Goal: Information Seeking & Learning: Learn about a topic

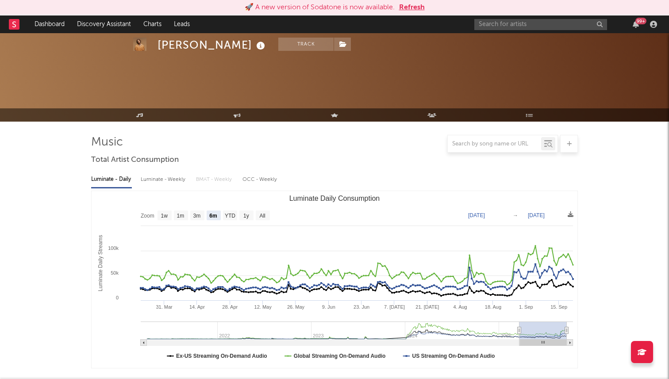
select select "6m"
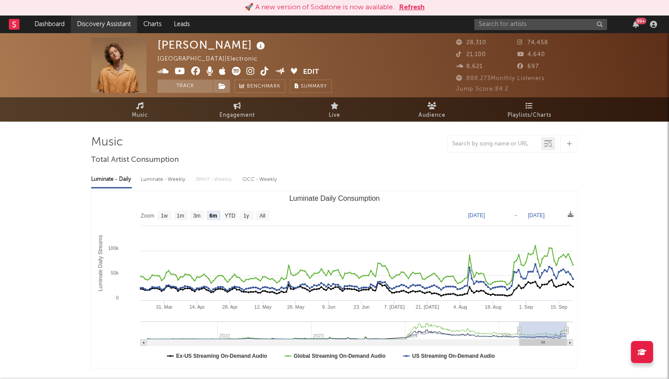
click at [105, 23] on link "Discovery Assistant" at bounding box center [104, 24] width 66 height 18
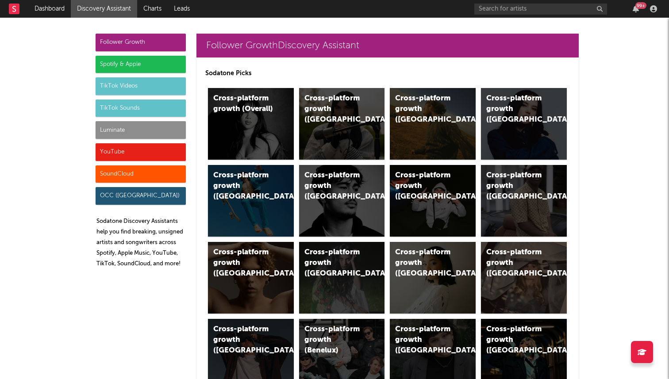
click at [156, 135] on div "Luminate" at bounding box center [141, 130] width 90 height 18
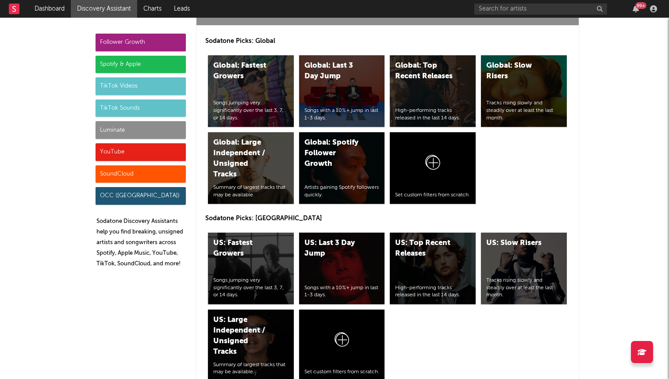
scroll to position [3993, 0]
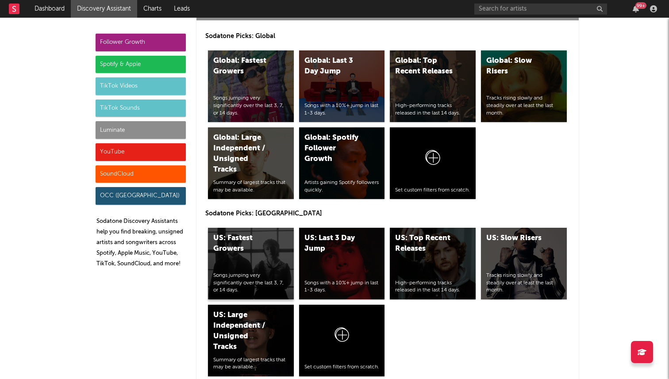
click at [267, 228] on div "US: Fastest Growers Songs jumping very significantly over the last 3, 7, or 14 …" at bounding box center [251, 264] width 86 height 72
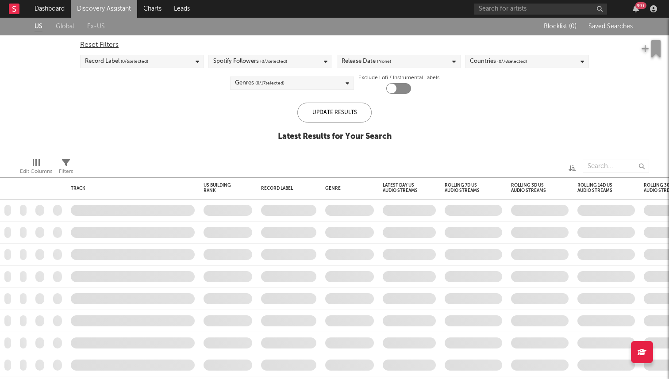
checkbox input "true"
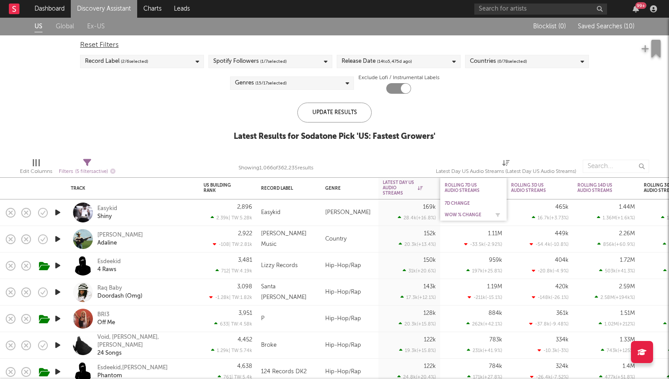
click at [462, 212] on div "WoW % Change" at bounding box center [474, 215] width 58 height 9
click at [107, 208] on div "Easykid" at bounding box center [107, 209] width 20 height 8
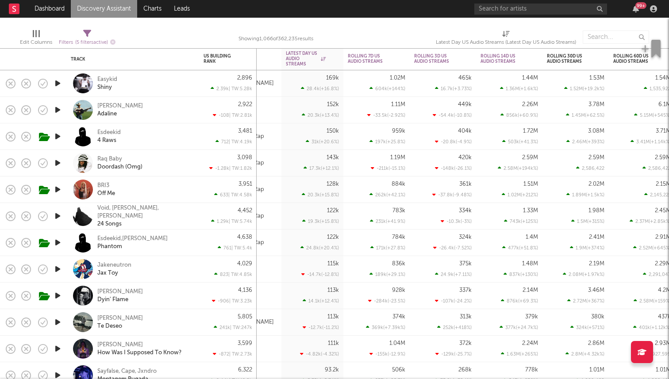
click at [56, 162] on icon "button" at bounding box center [57, 163] width 9 height 11
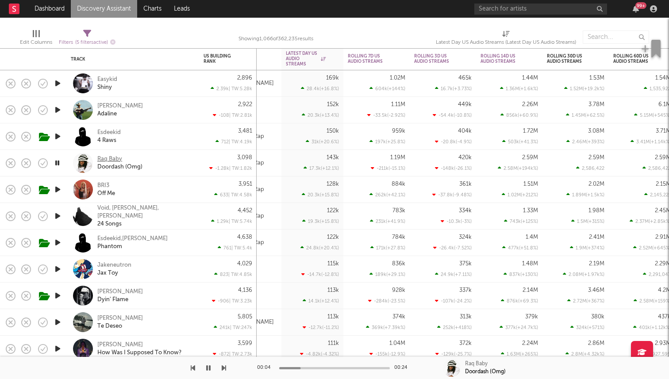
click at [112, 157] on div "Raq Baby" at bounding box center [109, 159] width 25 height 8
click at [205, 370] on button "button" at bounding box center [208, 368] width 9 height 22
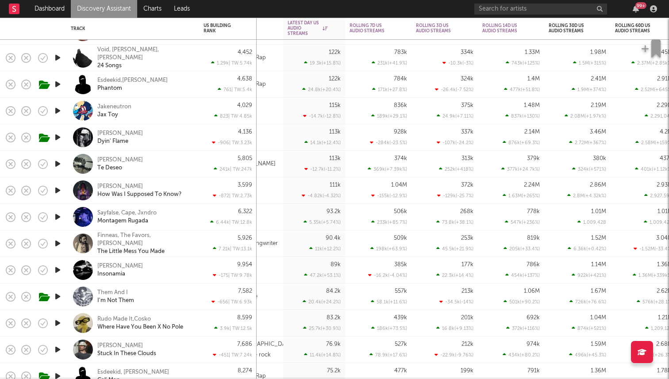
click at [58, 163] on icon "button" at bounding box center [57, 163] width 9 height 11
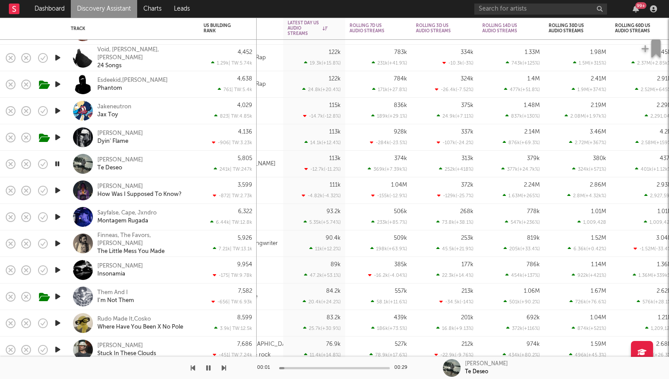
click at [58, 163] on icon "button" at bounding box center [57, 163] width 8 height 11
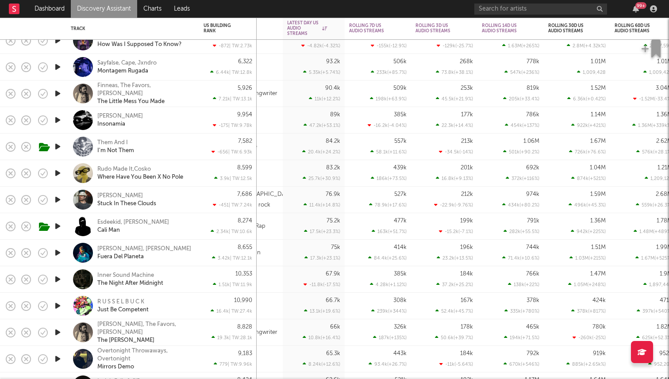
click at [56, 124] on icon "button" at bounding box center [57, 120] width 9 height 11
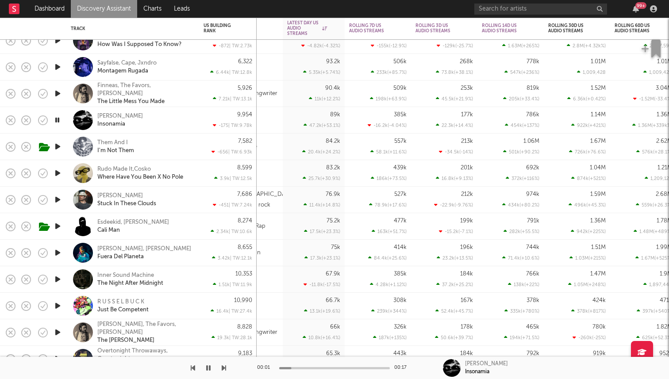
click at [59, 120] on icon "button" at bounding box center [57, 120] width 8 height 11
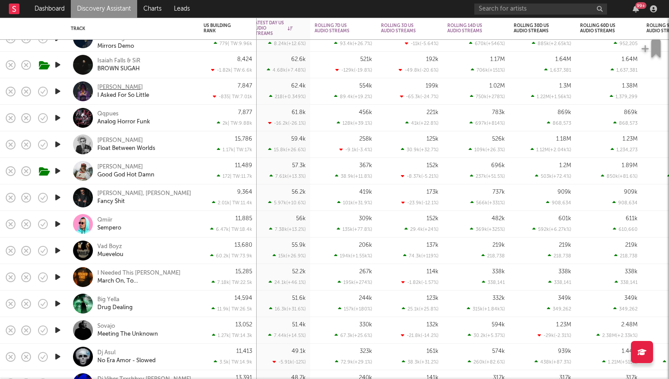
click at [117, 88] on div "Xania Monet" at bounding box center [120, 88] width 46 height 8
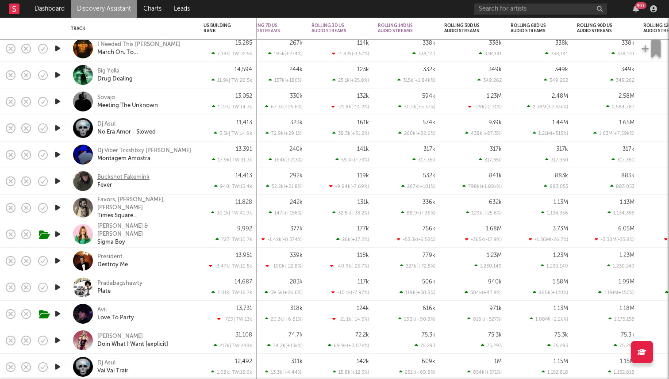
click at [122, 177] on div "Buckshot Fakemink" at bounding box center [123, 177] width 52 height 8
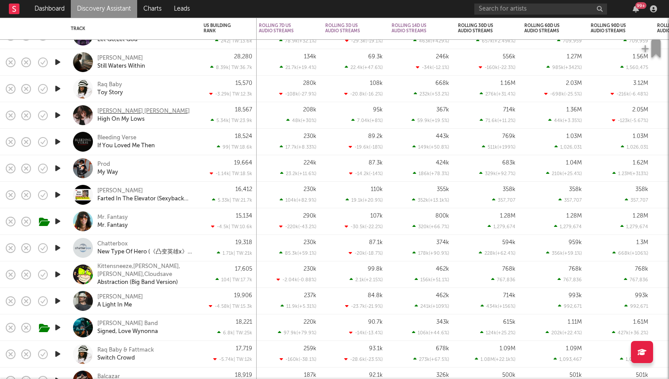
click at [120, 112] on div "Sawyer Hill" at bounding box center [143, 112] width 92 height 8
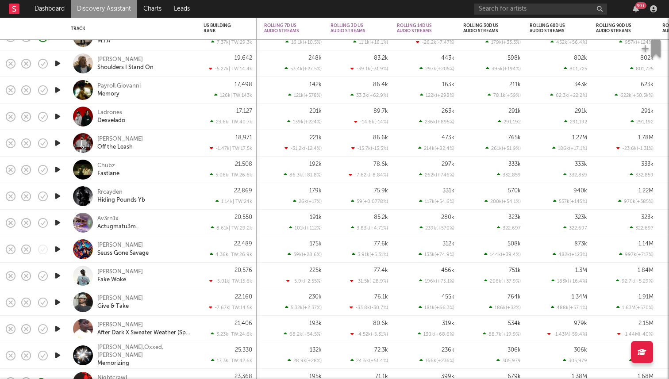
click at [56, 88] on icon "button" at bounding box center [57, 90] width 9 height 11
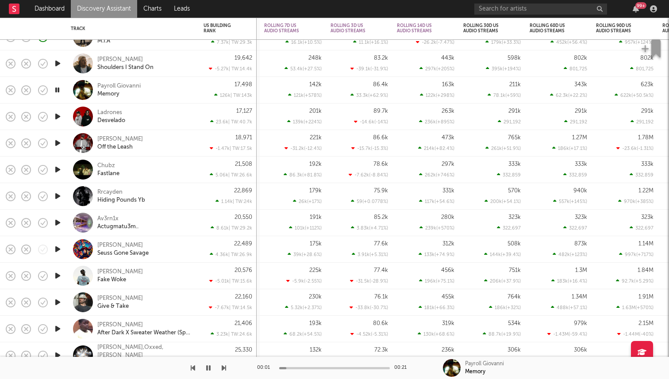
click at [56, 91] on icon "button" at bounding box center [57, 90] width 8 height 11
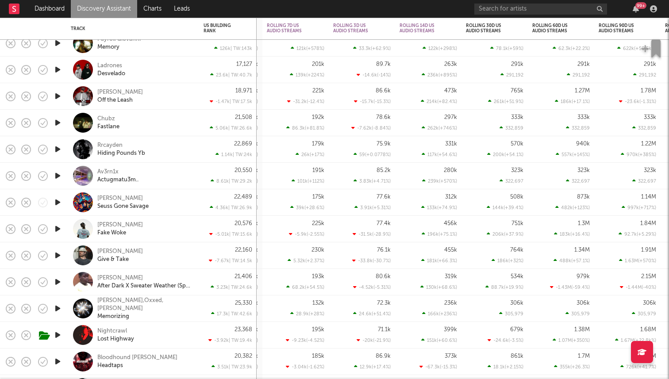
click at [58, 149] on icon "button" at bounding box center [57, 149] width 9 height 11
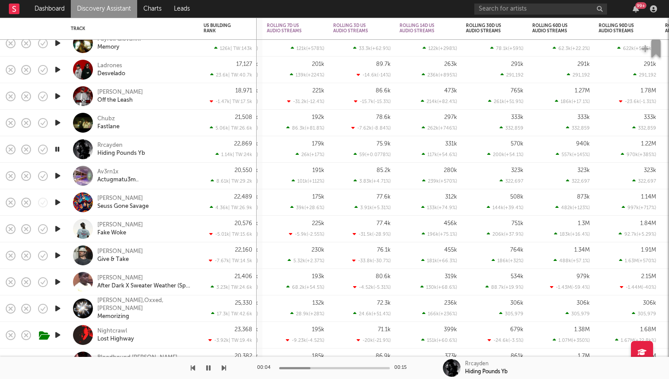
click at [58, 149] on icon "button" at bounding box center [57, 149] width 8 height 11
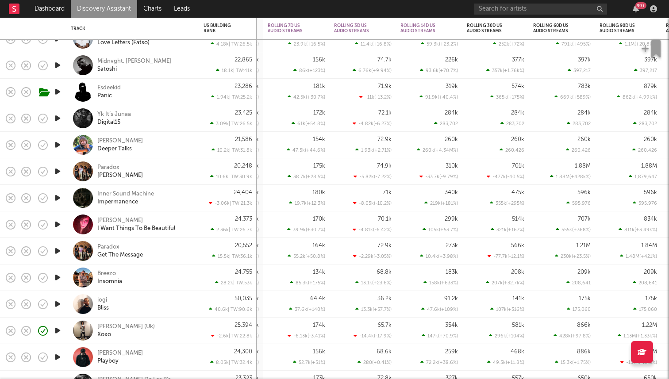
click at [58, 222] on icon "button" at bounding box center [57, 224] width 9 height 11
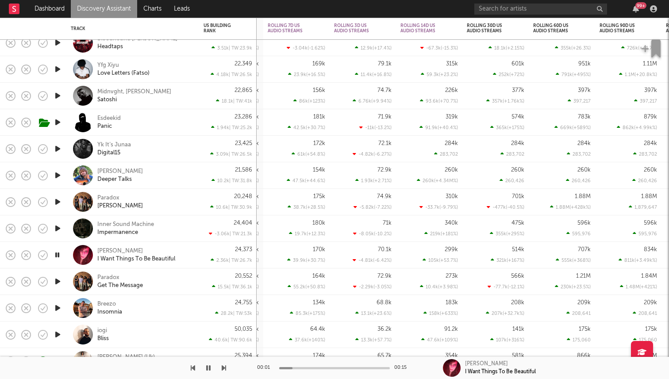
click at [58, 229] on icon "button" at bounding box center [57, 228] width 9 height 11
click at [58, 204] on icon "button" at bounding box center [57, 201] width 9 height 11
click at [58, 177] on icon "button" at bounding box center [57, 175] width 9 height 11
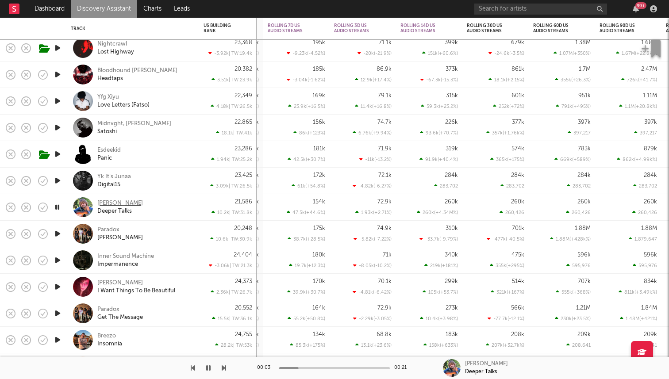
click at [110, 204] on div "Joe Jordan" at bounding box center [120, 204] width 46 height 8
click at [60, 206] on icon "button" at bounding box center [57, 207] width 8 height 11
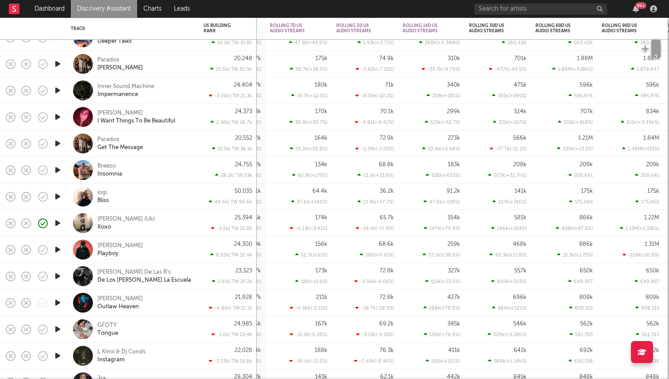
click at [58, 198] on icon "button" at bounding box center [57, 196] width 9 height 11
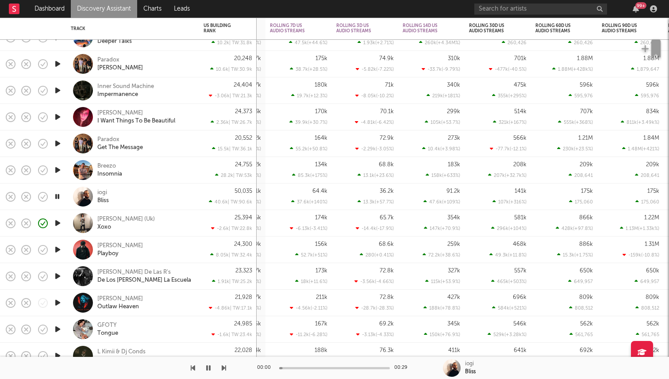
click at [58, 198] on icon "button" at bounding box center [57, 196] width 8 height 11
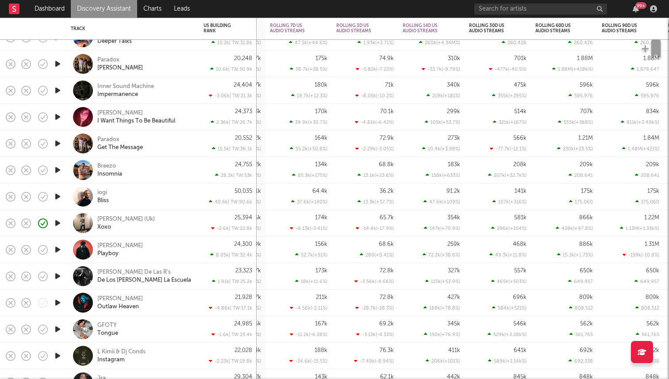
click at [104, 9] on link "Discovery Assistant" at bounding box center [104, 9] width 66 height 18
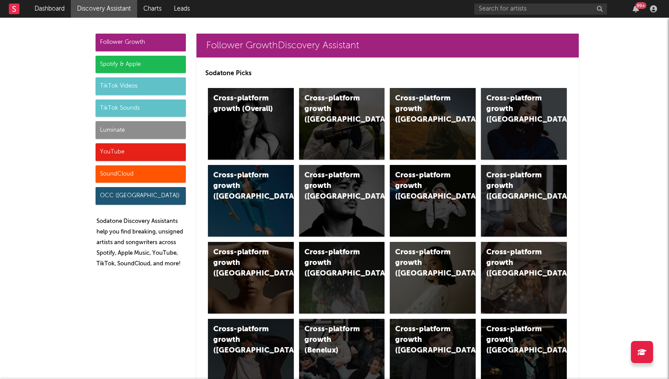
click at [180, 134] on div "Luminate" at bounding box center [141, 130] width 90 height 18
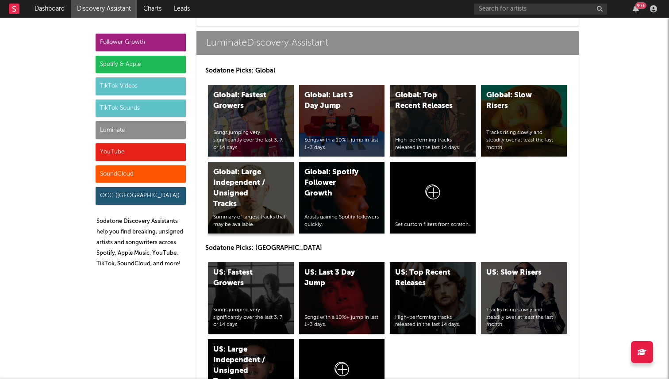
scroll to position [3959, 0]
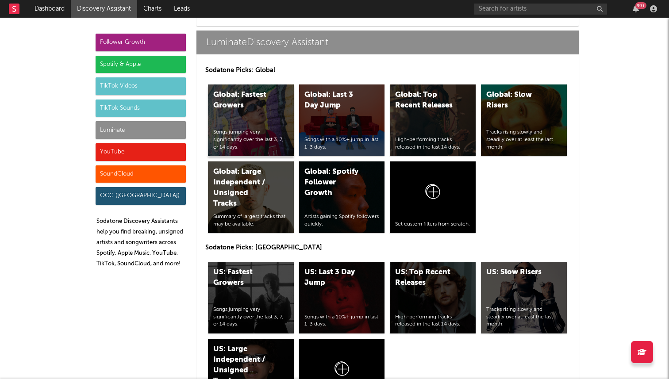
click at [260, 85] on div "Global: Fastest Growers Songs jumping very significantly over the last 3, 7, or…" at bounding box center [251, 121] width 86 height 72
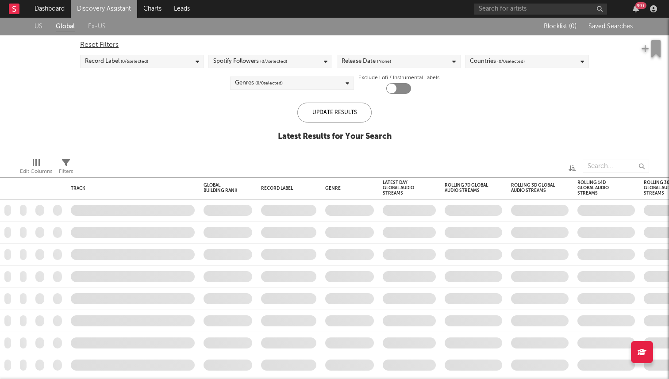
checkbox input "true"
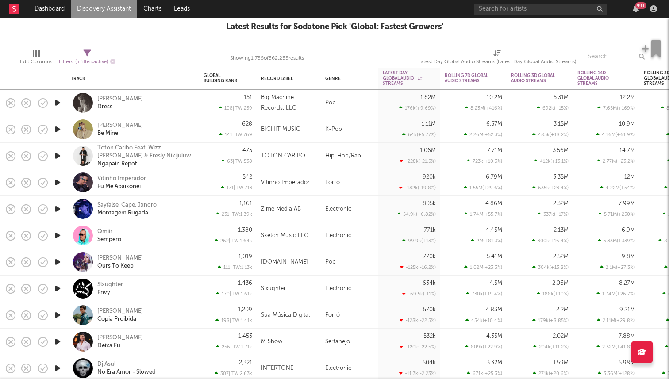
click at [61, 103] on icon "button" at bounding box center [57, 102] width 9 height 11
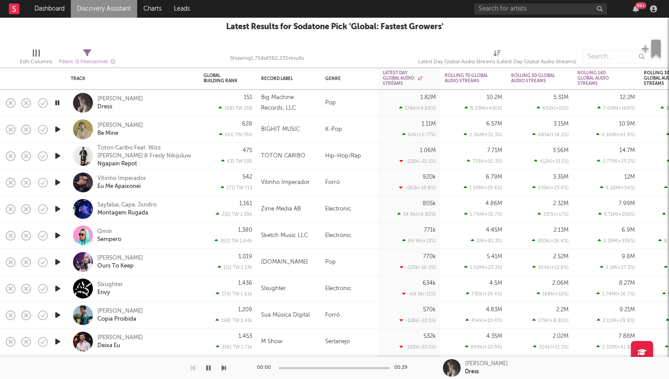
click at [61, 103] on icon "button" at bounding box center [57, 102] width 8 height 11
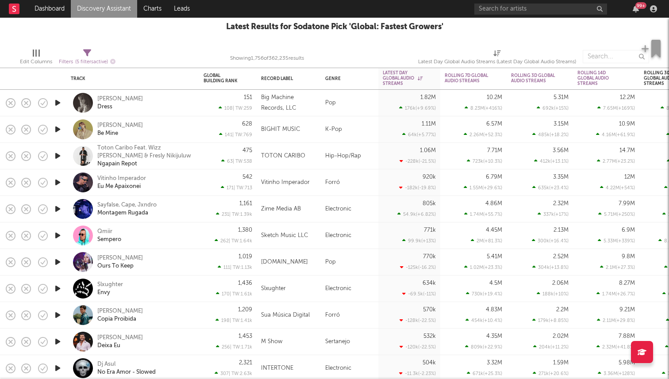
click at [61, 103] on icon "button" at bounding box center [57, 102] width 9 height 11
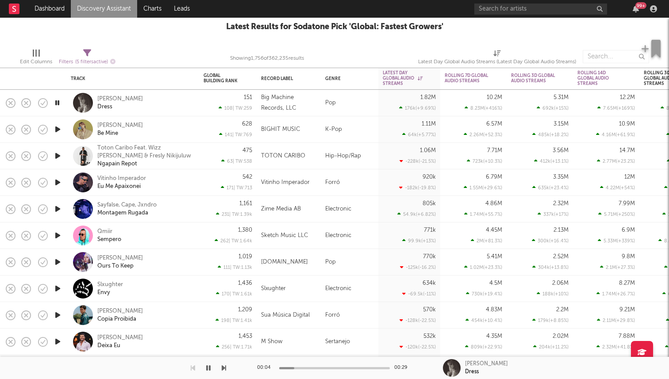
click at [61, 103] on icon "button" at bounding box center [57, 102] width 8 height 11
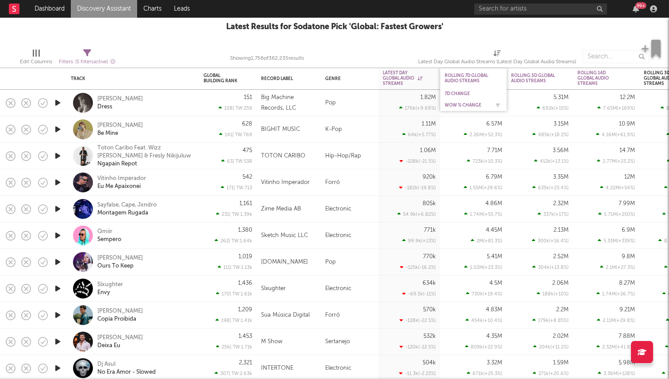
click at [461, 102] on div "WoW % Change" at bounding box center [474, 105] width 58 height 9
click at [462, 104] on div "WoW % Change" at bounding box center [467, 105] width 44 height 5
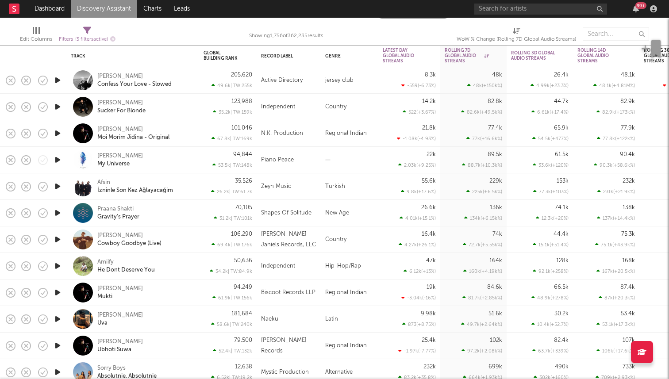
click at [56, 79] on icon "button" at bounding box center [57, 80] width 9 height 11
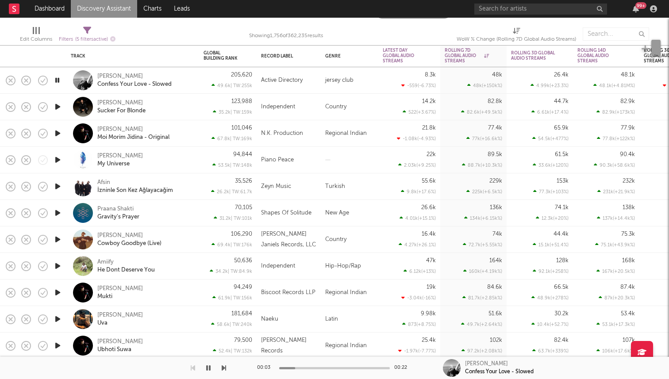
click at [56, 79] on icon "button" at bounding box center [57, 80] width 8 height 11
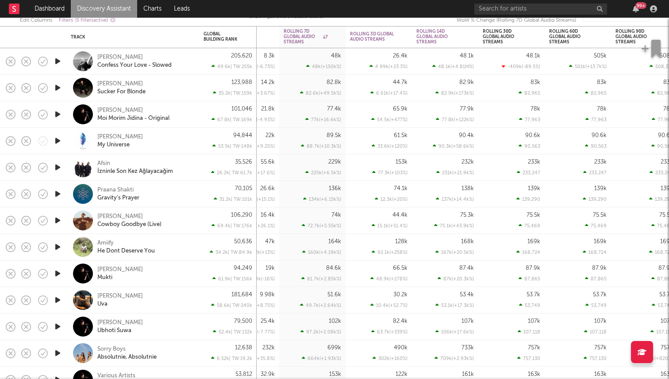
click at [57, 221] on icon "button" at bounding box center [57, 220] width 9 height 11
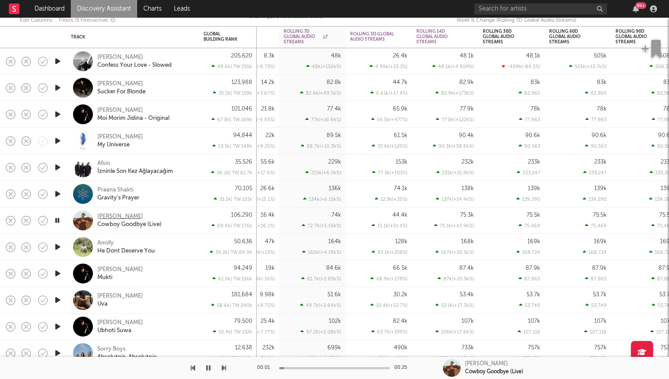
click at [111, 215] on div "Chase Rice" at bounding box center [120, 217] width 46 height 8
click at [57, 215] on icon "button" at bounding box center [57, 220] width 8 height 11
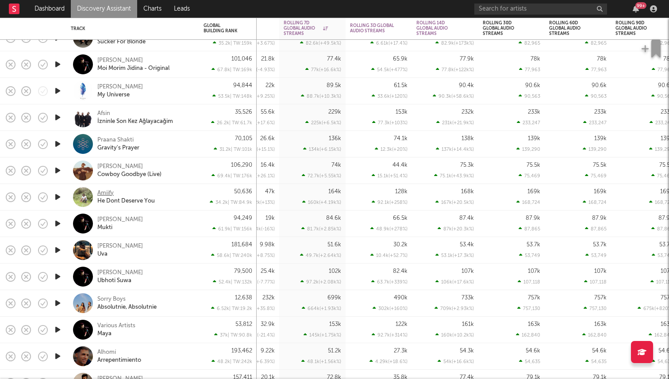
click at [102, 193] on div "Amiify" at bounding box center [105, 193] width 16 height 8
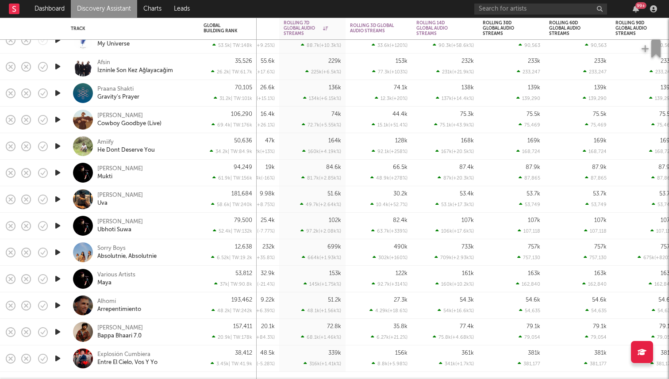
click at [57, 172] on icon "button" at bounding box center [57, 172] width 9 height 11
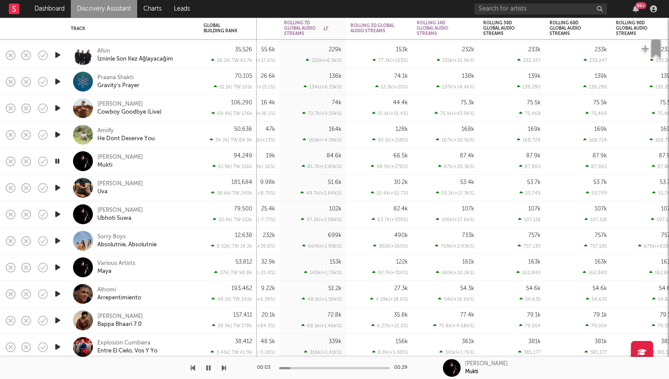
click at [57, 187] on icon "button" at bounding box center [57, 187] width 9 height 11
click at [59, 213] on icon "button" at bounding box center [57, 214] width 9 height 11
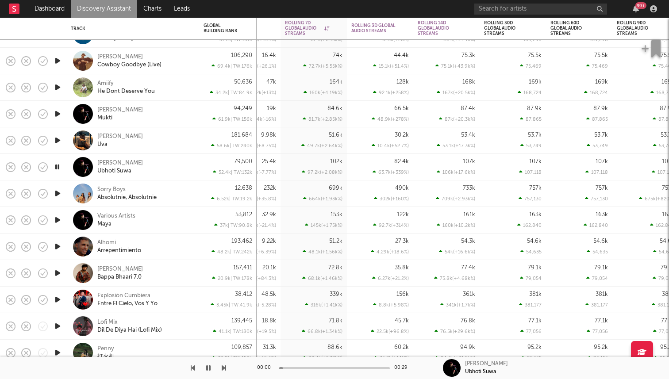
click at [57, 198] on icon "button" at bounding box center [57, 193] width 9 height 11
click at [63, 192] on div at bounding box center [58, 194] width 18 height 27
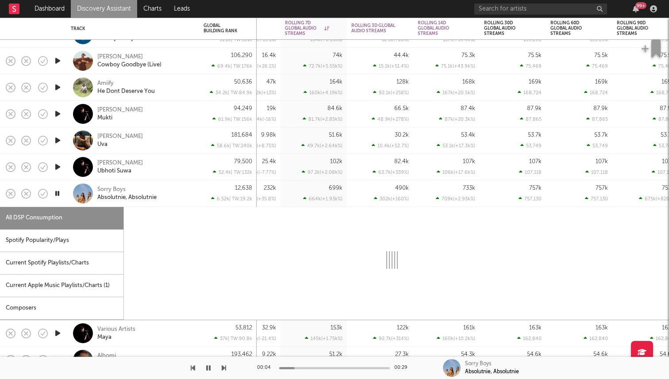
click at [61, 197] on icon "button" at bounding box center [57, 193] width 8 height 11
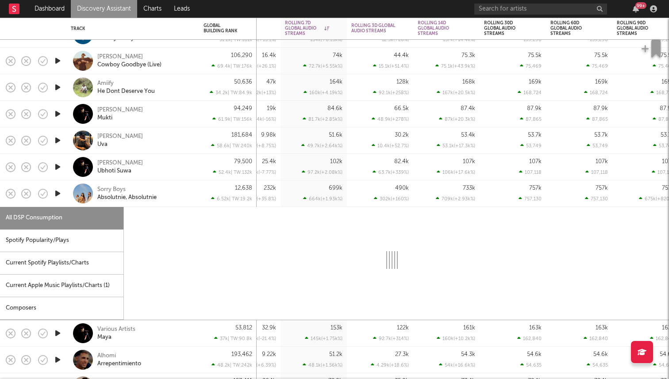
select select "6m"
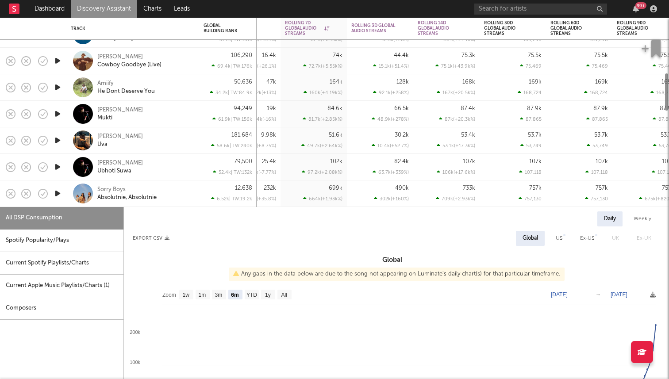
click at [71, 206] on div "Sorry Boys Absolutnie, Absolutnie" at bounding box center [133, 194] width 124 height 26
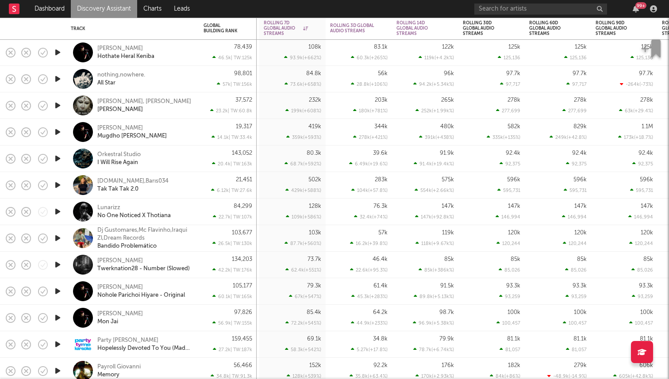
click at [56, 80] on icon "button" at bounding box center [57, 78] width 9 height 11
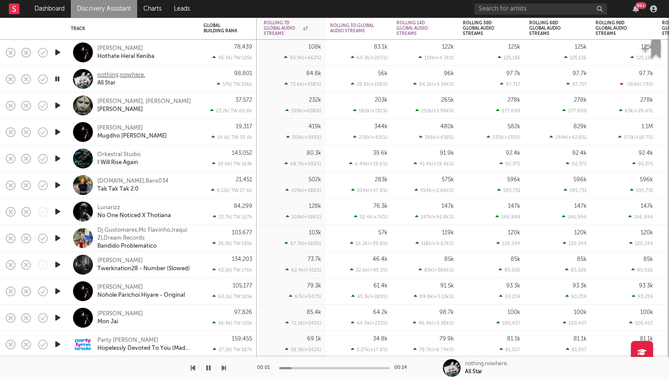
click at [105, 76] on div "nothing,nowhere." at bounding box center [121, 75] width 48 height 8
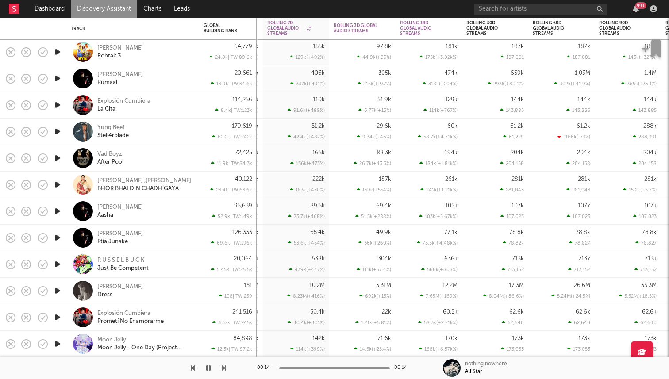
click at [56, 132] on icon "button" at bounding box center [57, 131] width 9 height 11
click at [104, 126] on div "Yung Beef" at bounding box center [110, 128] width 27 height 8
click at [60, 129] on icon "button" at bounding box center [57, 131] width 8 height 11
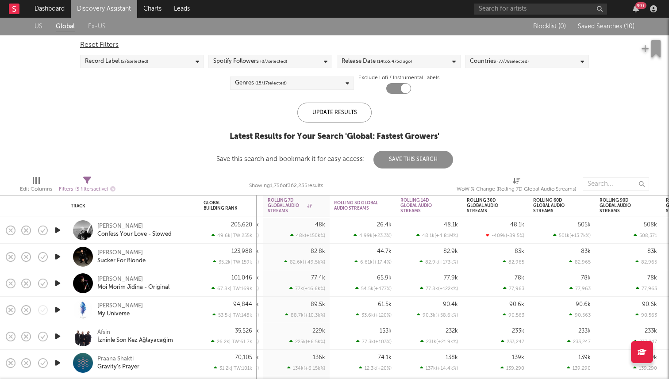
click at [101, 11] on link "Discovery Assistant" at bounding box center [104, 9] width 66 height 18
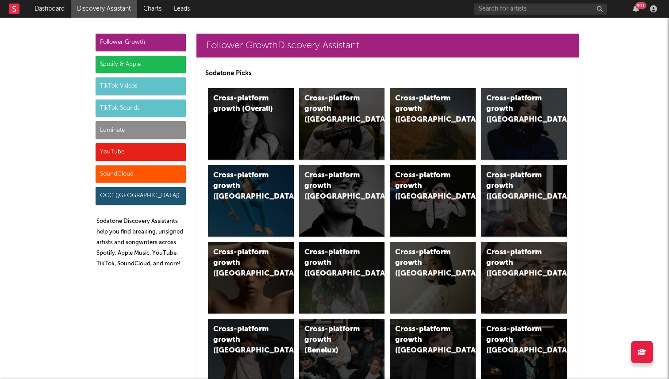
click at [178, 64] on div "Spotify & Apple" at bounding box center [141, 65] width 90 height 18
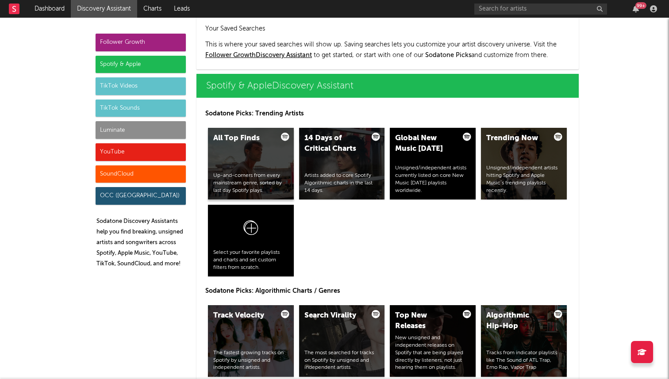
scroll to position [885, 0]
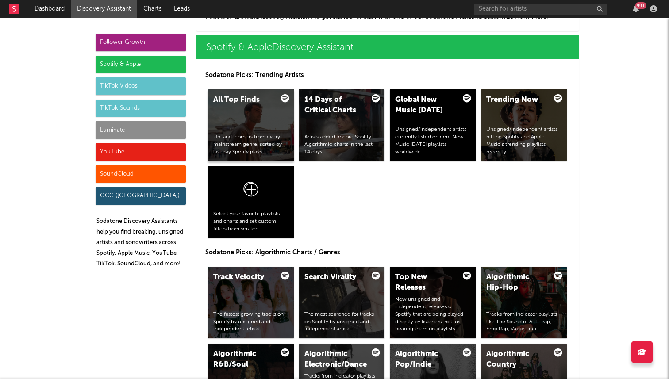
click at [265, 124] on div "All Top Finds Up-and-comers from every mainstream genre, sorted by last day Spo…" at bounding box center [251, 125] width 86 height 72
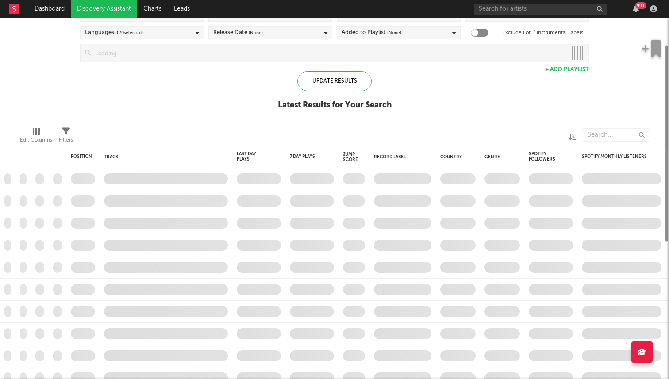
checkbox input "true"
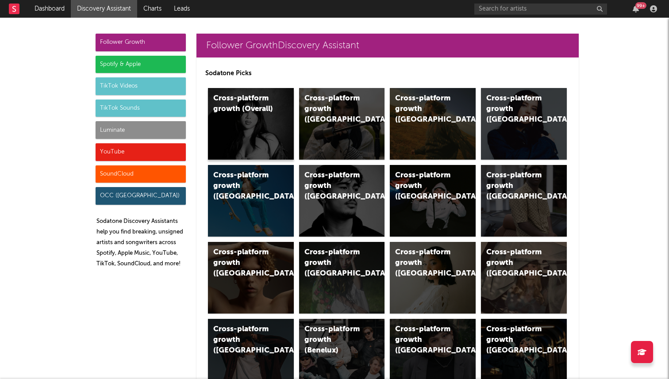
click at [258, 116] on div "Cross-platform growth (Overall)" at bounding box center [251, 124] width 86 height 72
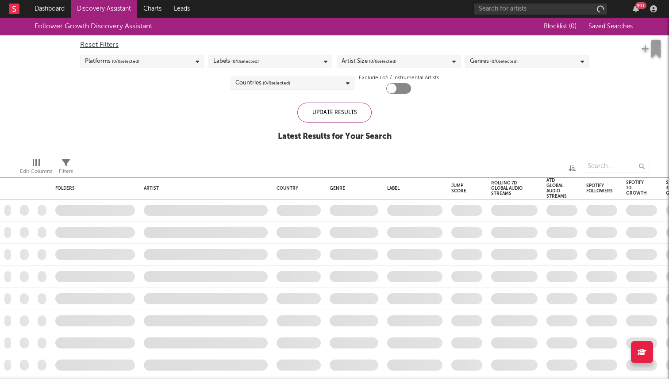
checkbox input "true"
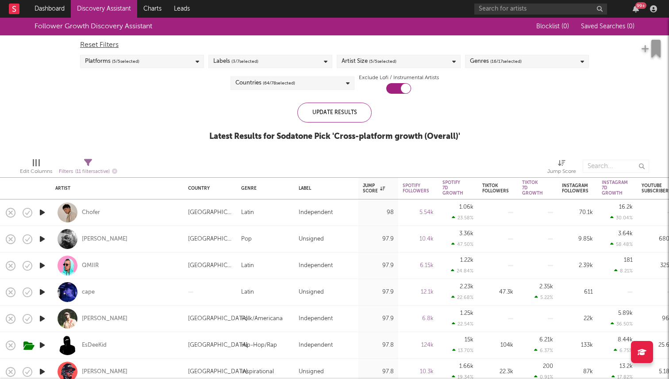
select select "or"
select select "between"
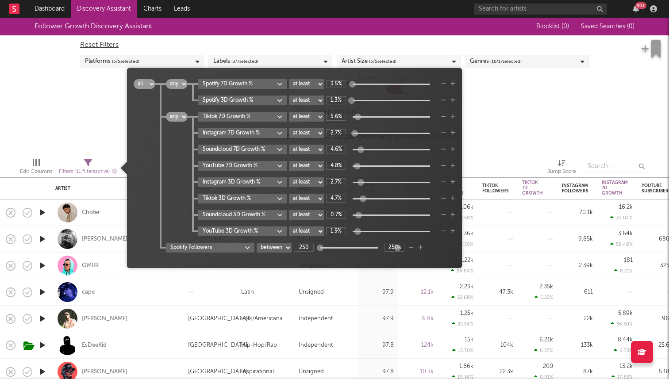
click at [83, 164] on span "Filters ( 11 filters active)" at bounding box center [88, 168] width 58 height 18
click at [89, 113] on div "Follower Growth Discovery Assistant Blocklist ( 0 ) Saved Searches ( 0 ) Reset …" at bounding box center [334, 84] width 669 height 133
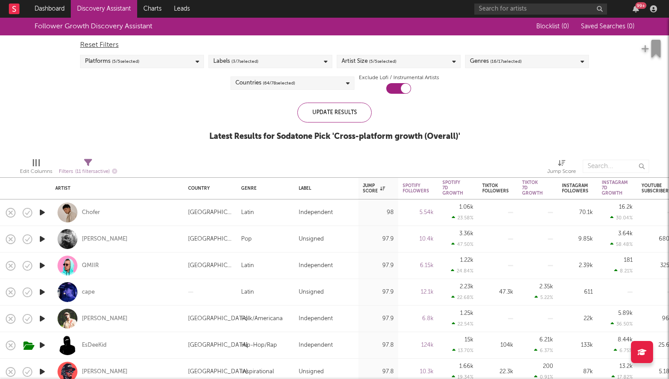
select select "or"
select select "between"
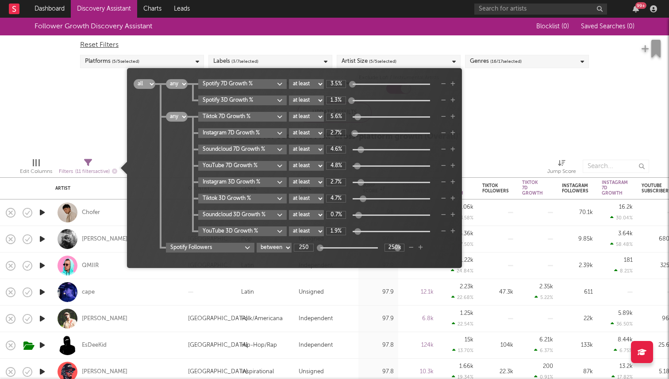
click at [83, 165] on span "Filters ( 11 filters active)" at bounding box center [88, 168] width 58 height 18
click at [84, 121] on div "Follower Growth Discovery Assistant Blocklist ( 0 ) Saved Searches ( 0 ) Reset …" at bounding box center [334, 84] width 669 height 133
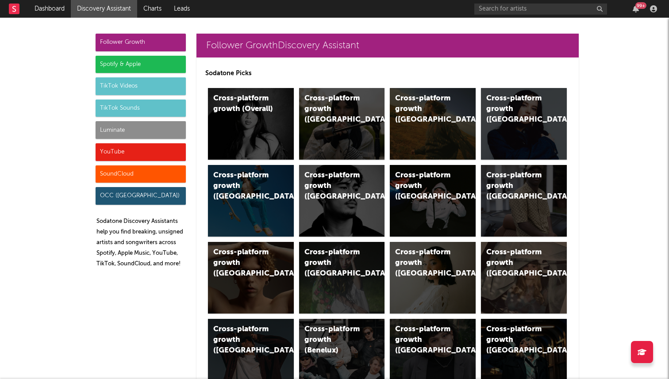
click at [147, 68] on div "Spotify & Apple" at bounding box center [141, 65] width 90 height 18
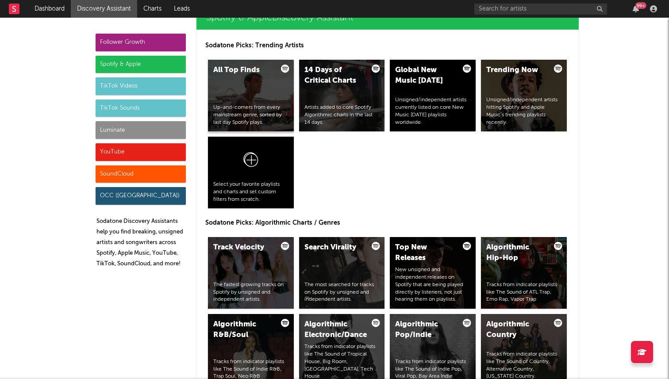
scroll to position [918, 0]
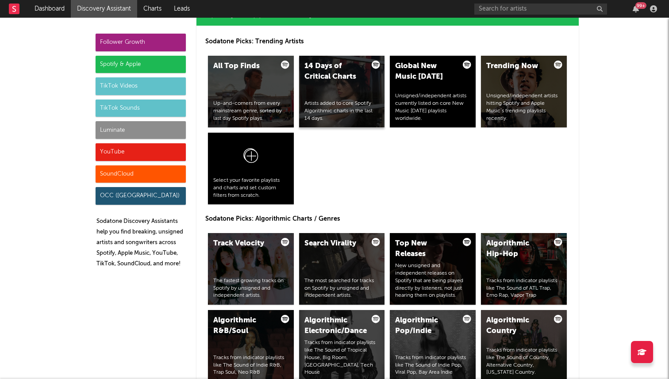
click at [339, 96] on div "14 Days of Critical Charts Artists added to core Spotify Algorithmic charts in …" at bounding box center [342, 92] width 86 height 72
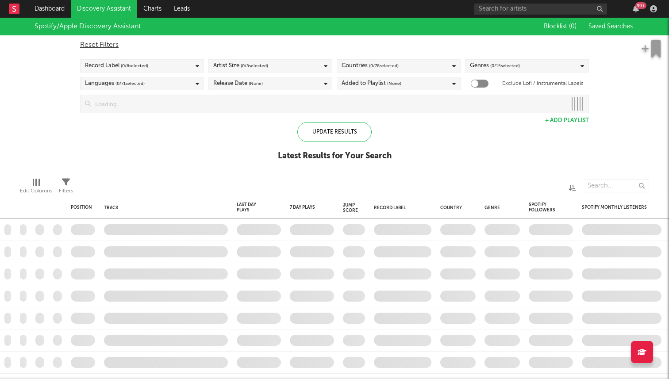
checkbox input "true"
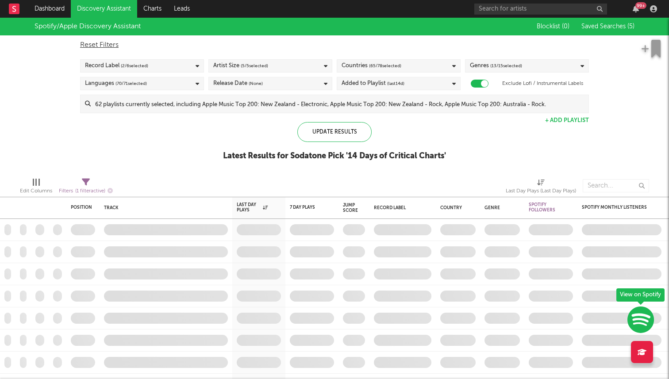
select select "max"
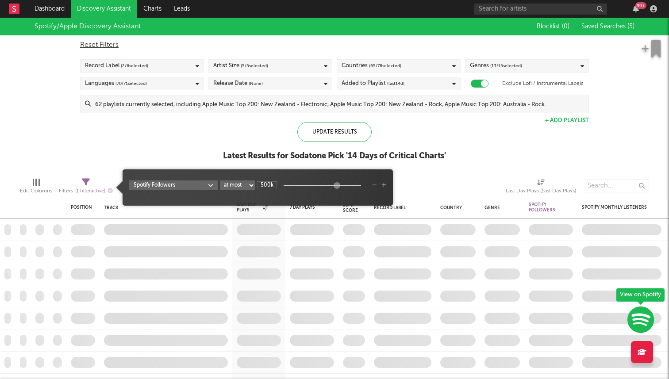
click at [84, 186] on div "Filters ( 1 filter active)" at bounding box center [86, 191] width 54 height 11
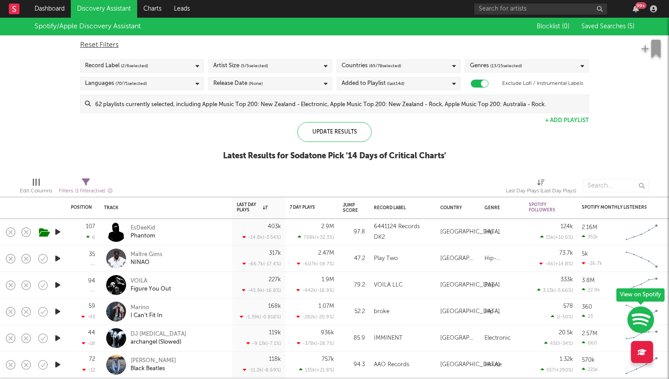
click at [120, 157] on div "Spotify/Apple Discovery Assistant Blocklist ( 0 ) Saved Searches ( 5 ) Reset Fi…" at bounding box center [334, 94] width 669 height 153
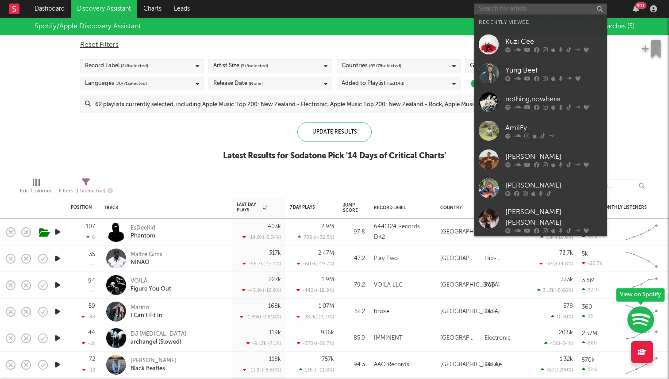
click at [508, 12] on input "text" at bounding box center [540, 9] width 133 height 11
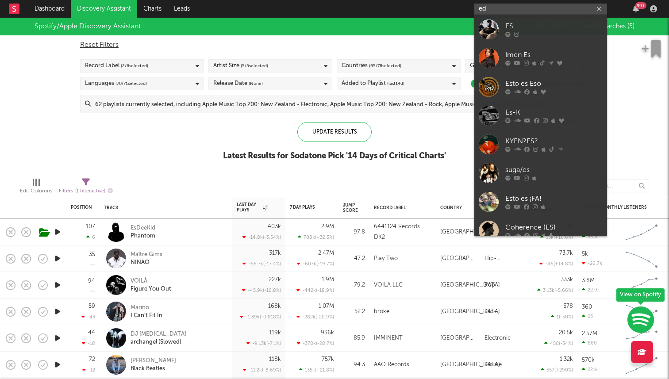
type input "e"
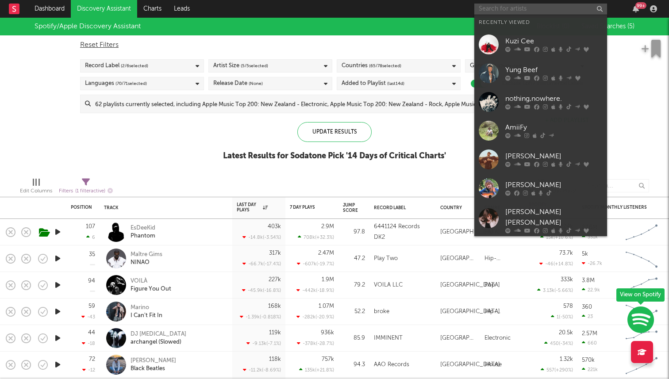
type input "e"
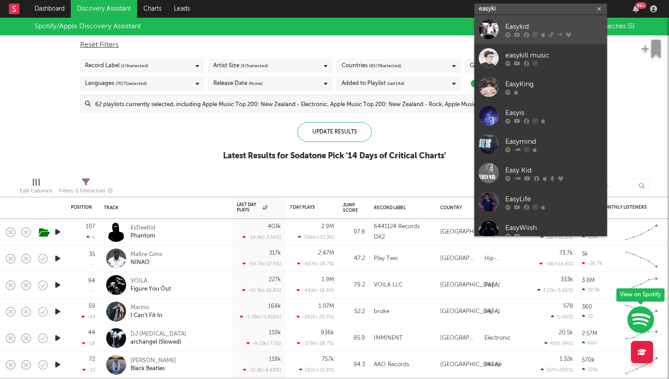
type input "easyki"
click at [506, 35] on icon at bounding box center [507, 34] width 5 height 5
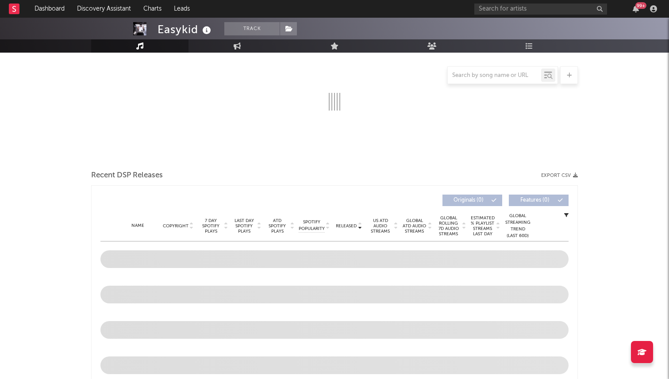
scroll to position [200, 0]
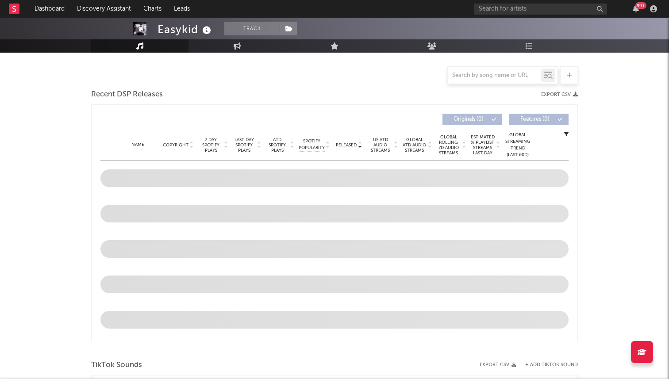
select select "6m"
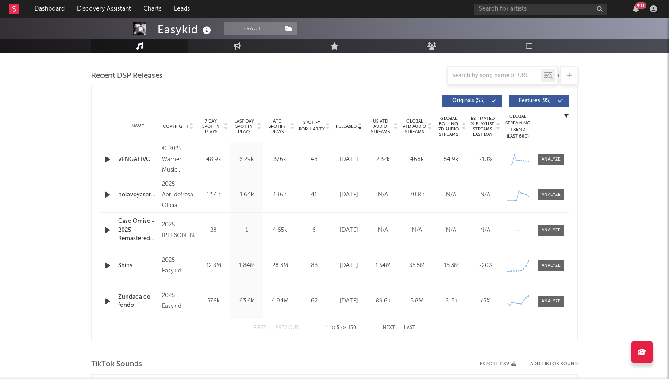
scroll to position [302, 0]
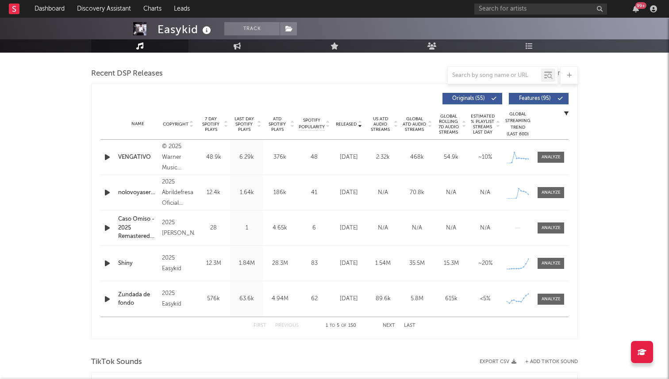
click at [209, 122] on span "7 Day Spotify Plays" at bounding box center [210, 124] width 23 height 16
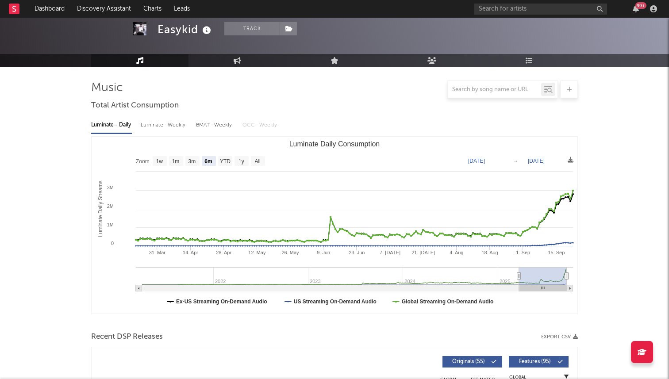
scroll to position [0, 0]
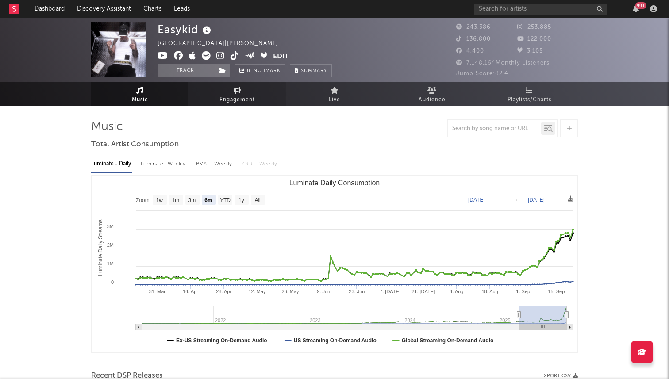
click at [212, 101] on link "Engagement" at bounding box center [236, 94] width 97 height 24
select select "1w"
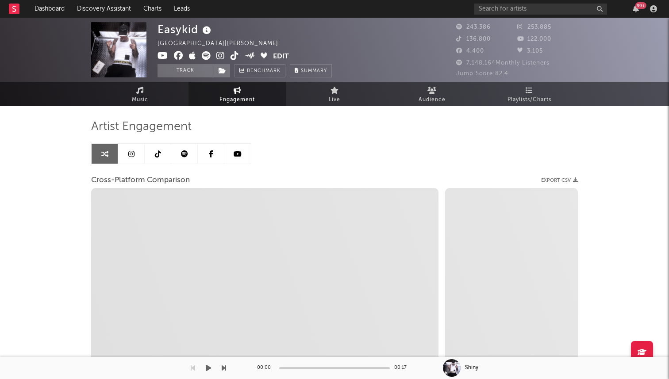
select select "1m"
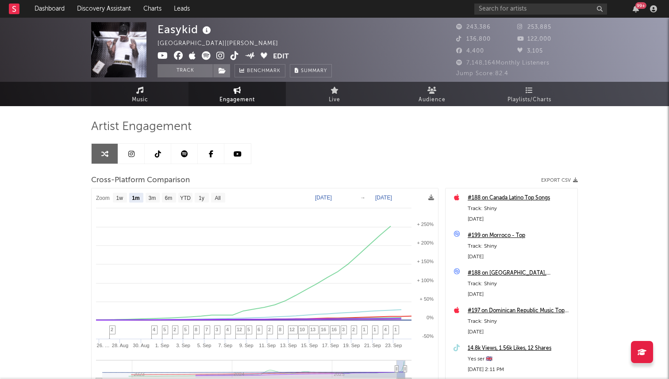
click at [149, 87] on link "Music" at bounding box center [139, 94] width 97 height 24
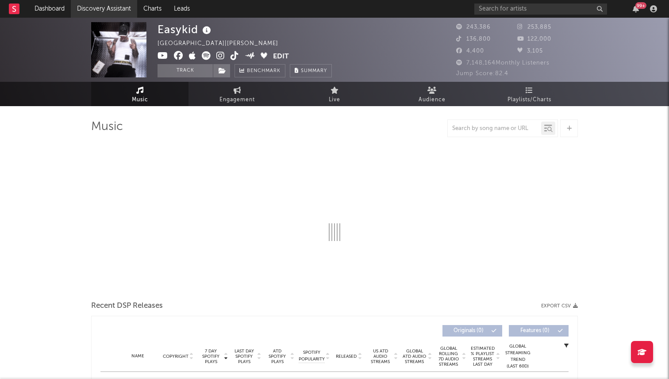
select select "6m"
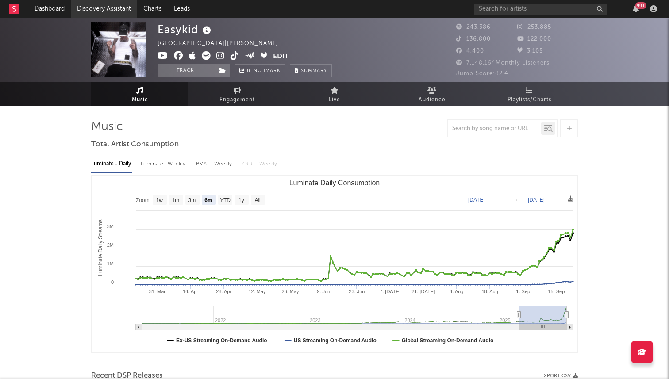
click at [102, 7] on link "Discovery Assistant" at bounding box center [104, 9] width 66 height 18
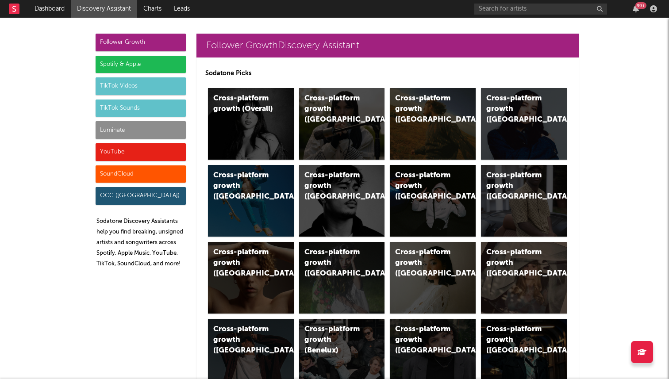
click at [159, 60] on div "Spotify & Apple" at bounding box center [141, 65] width 90 height 18
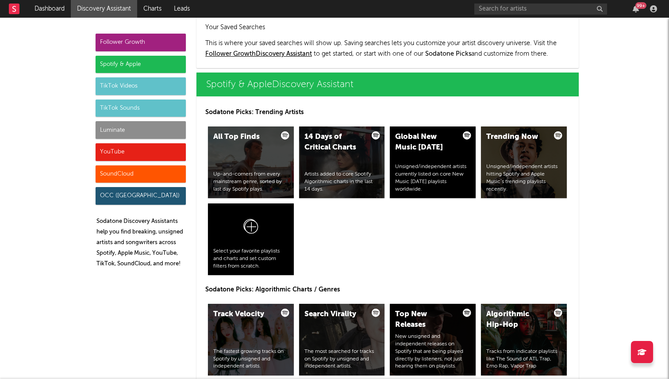
scroll to position [885, 0]
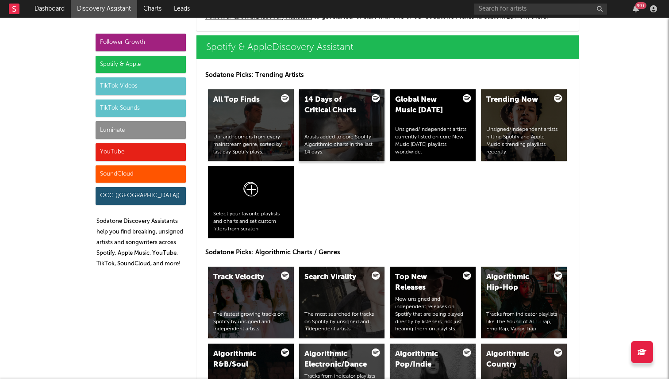
click at [361, 129] on div "14 Days of Critical Charts Artists added to core Spotify Algorithmic charts in …" at bounding box center [342, 125] width 86 height 72
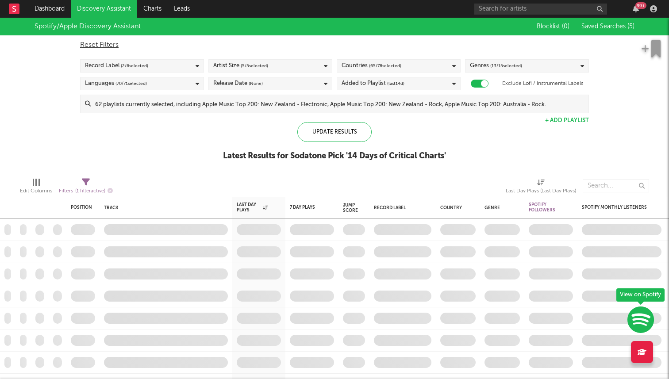
checkbox input "true"
click at [83, 187] on div "Filters ( 1 filter active)" at bounding box center [86, 191] width 54 height 11
select select "max"
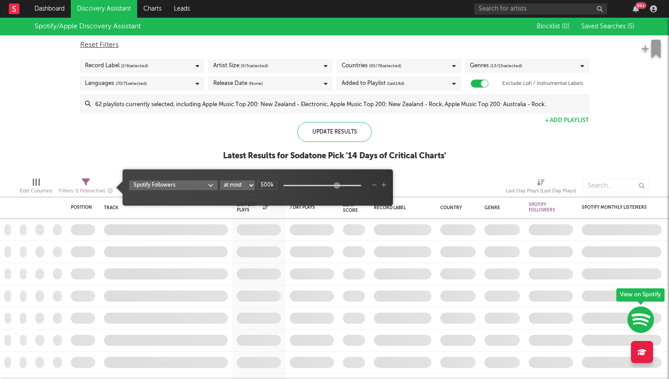
click at [250, 175] on span "Spotify Followers at least at most between 500k" at bounding box center [258, 187] width 270 height 27
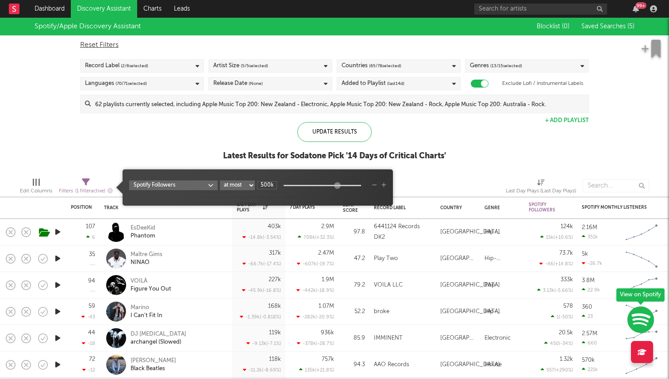
click at [238, 186] on select "at least at most between" at bounding box center [237, 186] width 35 height 10
click at [205, 150] on div "Spotify/Apple Discovery Assistant Blocklist ( 0 ) Saved Searches ( 5 ) Reset Fi…" at bounding box center [334, 94] width 669 height 153
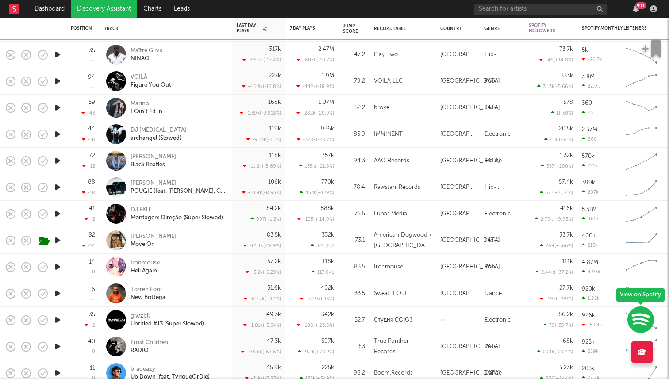
click at [140, 156] on div "Leo Walt" at bounding box center [154, 157] width 46 height 8
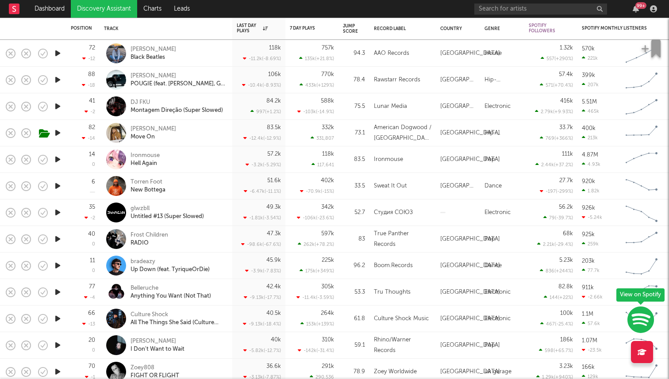
click at [56, 131] on icon "button" at bounding box center [57, 132] width 9 height 11
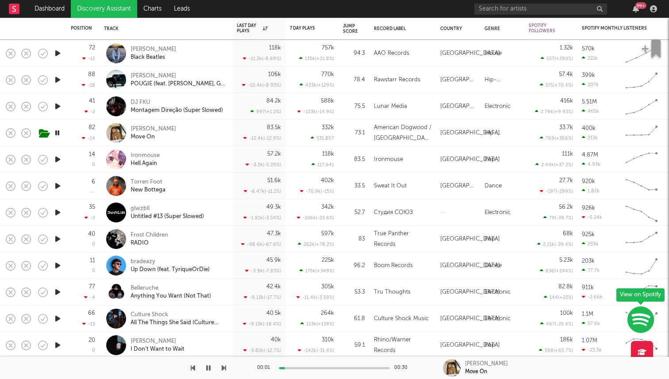
click at [58, 132] on icon "button" at bounding box center [57, 132] width 8 height 11
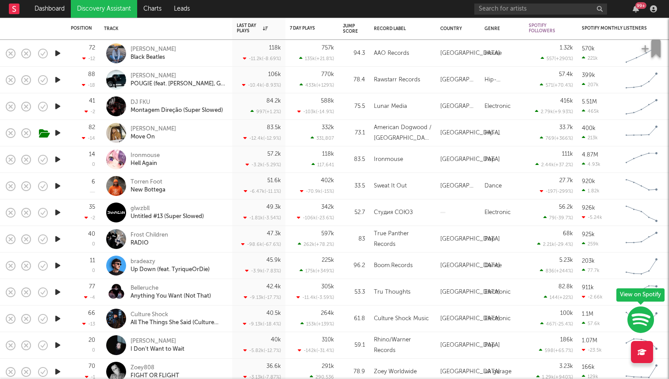
click at [55, 159] on icon "button" at bounding box center [57, 159] width 9 height 11
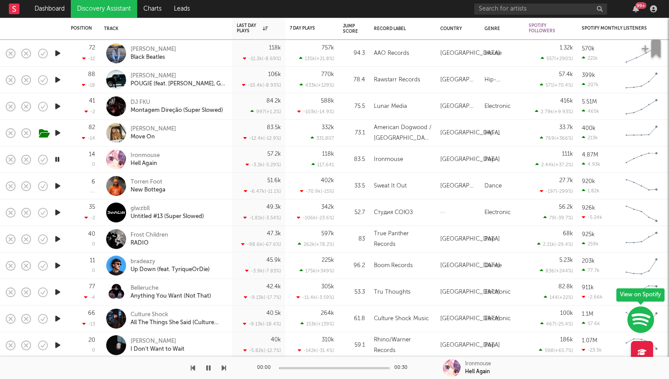
click at [57, 159] on icon "button" at bounding box center [57, 159] width 8 height 11
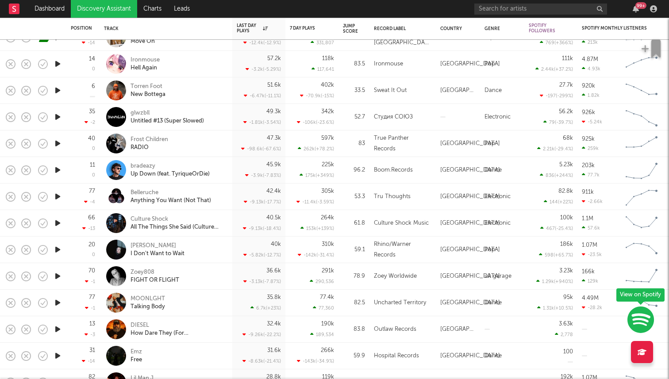
click at [59, 90] on icon "button" at bounding box center [57, 90] width 9 height 11
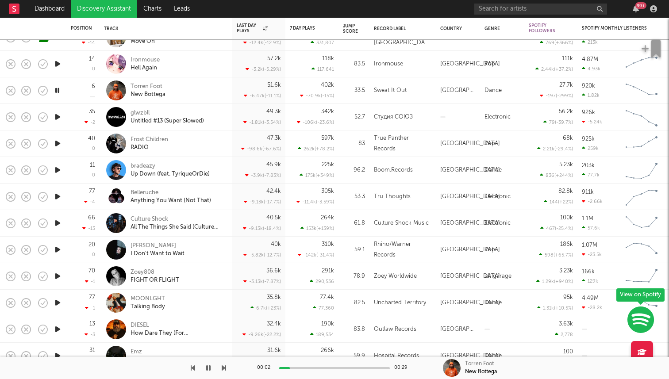
click at [58, 86] on icon "button" at bounding box center [57, 90] width 8 height 11
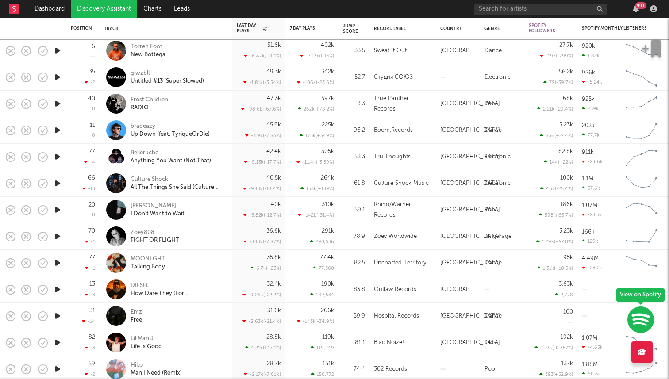
click at [57, 129] on icon "button" at bounding box center [57, 130] width 9 height 11
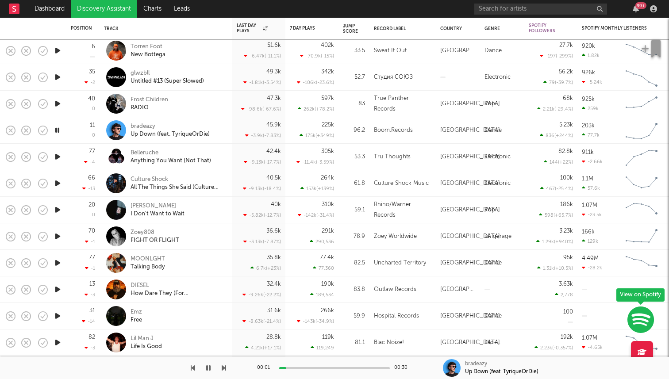
click at [57, 129] on icon "button" at bounding box center [57, 130] width 8 height 11
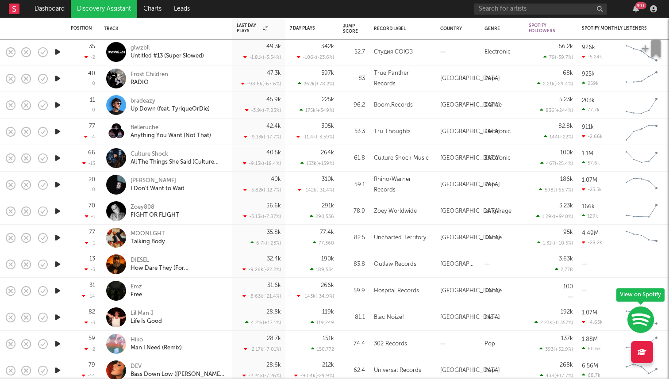
click at [58, 135] on icon "button" at bounding box center [57, 131] width 9 height 11
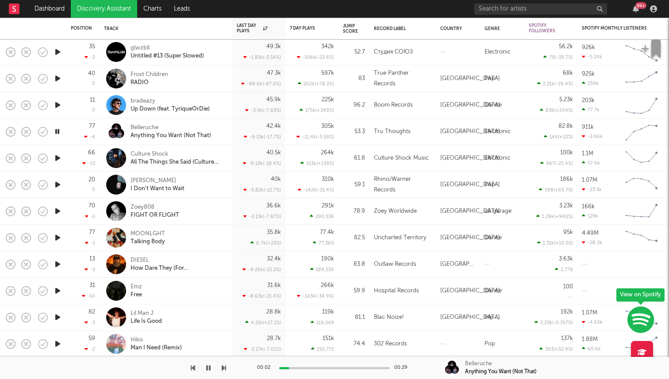
click at [58, 128] on icon "button" at bounding box center [57, 131] width 8 height 11
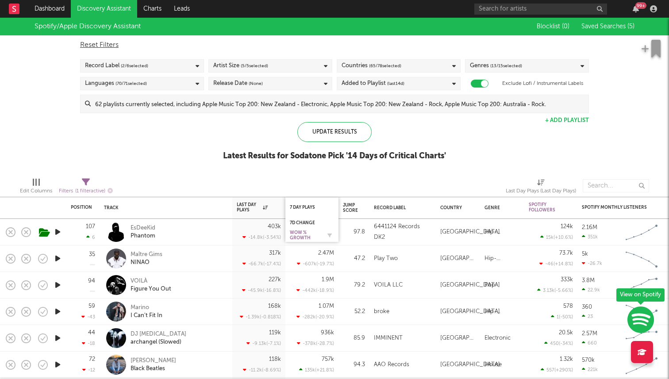
click at [310, 231] on div "WoW % Growth" at bounding box center [305, 235] width 31 height 11
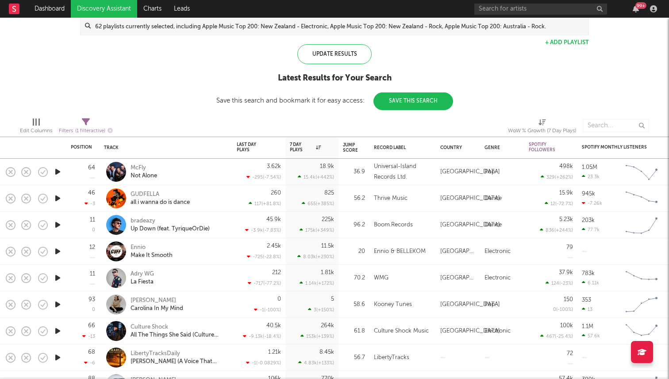
click at [56, 167] on icon "button" at bounding box center [57, 171] width 9 height 11
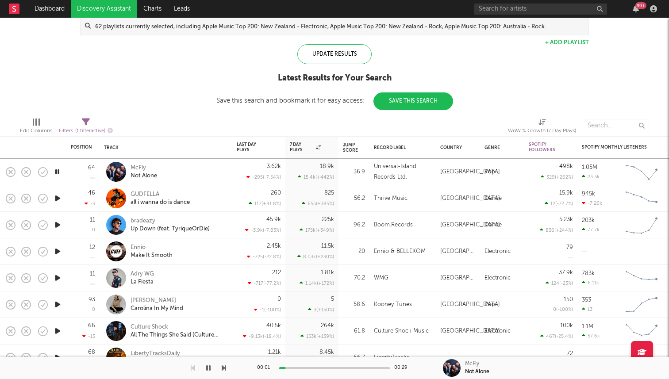
click at [55, 171] on icon "button" at bounding box center [57, 171] width 8 height 11
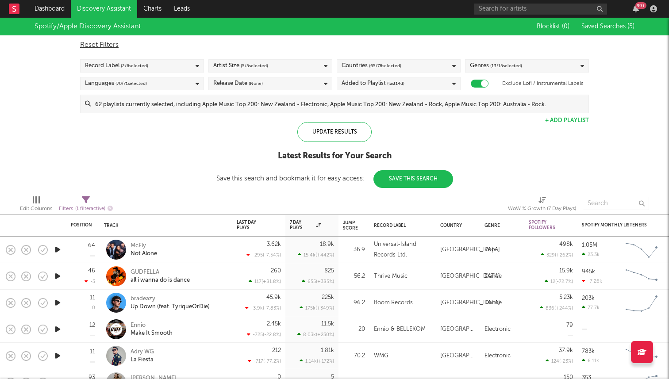
select select "max"
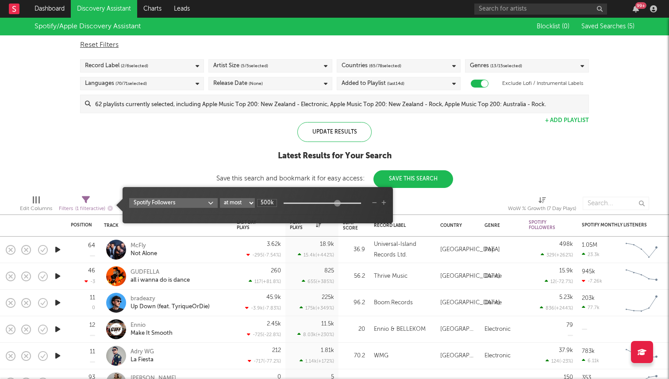
click at [82, 201] on icon at bounding box center [86, 200] width 8 height 8
click at [381, 203] on icon "button" at bounding box center [383, 202] width 5 height 5
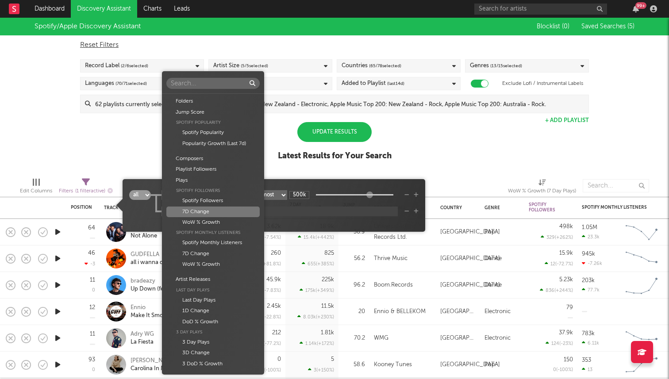
click at [218, 213] on body "Dashboard Discovery Assistant Charts Leads 99 + Notifications Settings Mark all…" at bounding box center [334, 189] width 669 height 379
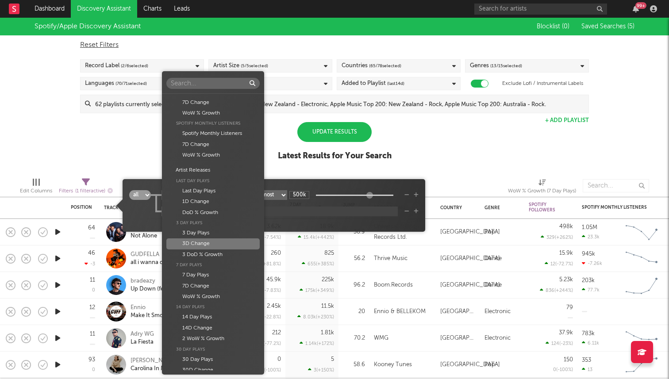
scroll to position [116, 0]
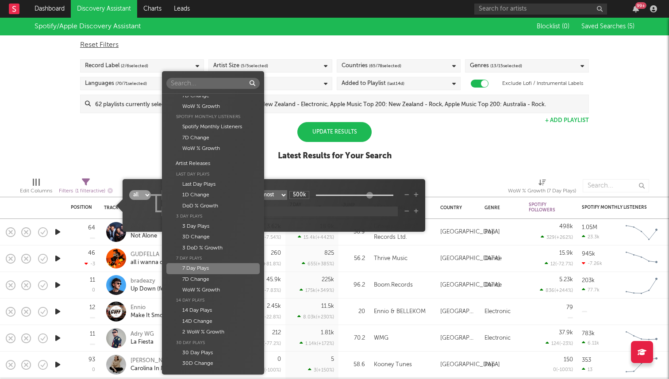
click at [219, 269] on div "7 Day Plays" at bounding box center [212, 268] width 93 height 11
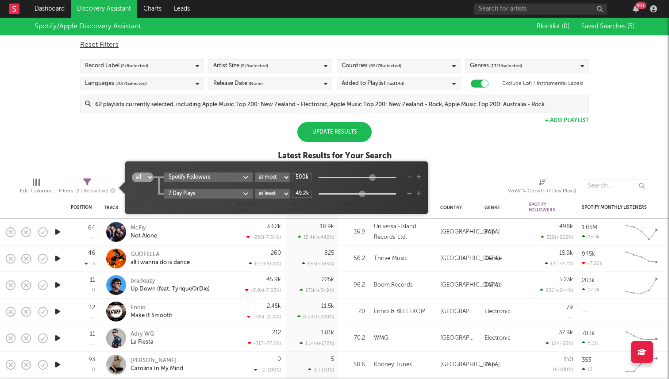
type input "44k"
drag, startPoint x: 317, startPoint y: 193, endPoint x: 359, endPoint y: 196, distance: 42.6
click at [359, 196] on div at bounding box center [361, 193] width 7 height 7
click at [392, 142] on div "Update Results Latest Results for Your Search" at bounding box center [335, 146] width 114 height 48
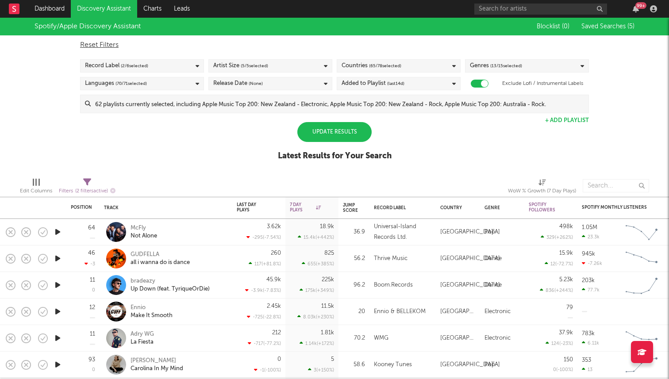
click at [354, 138] on div "Update Results" at bounding box center [334, 132] width 74 height 20
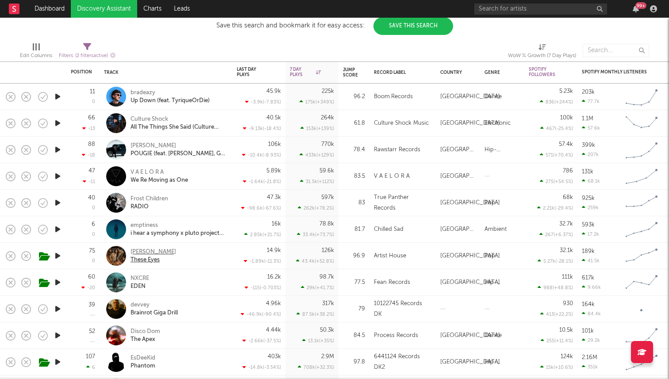
click at [143, 251] on div "Izzy Escobar" at bounding box center [154, 252] width 46 height 8
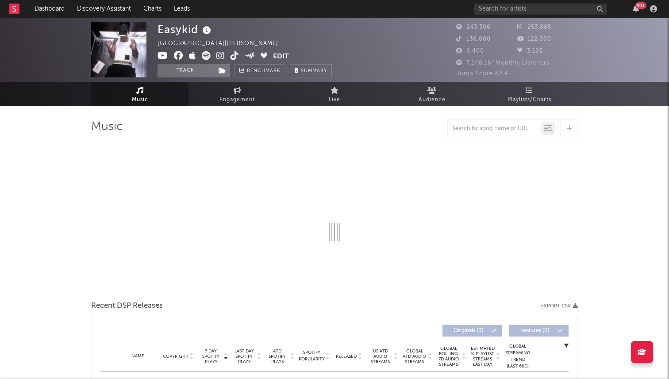
select select "6m"
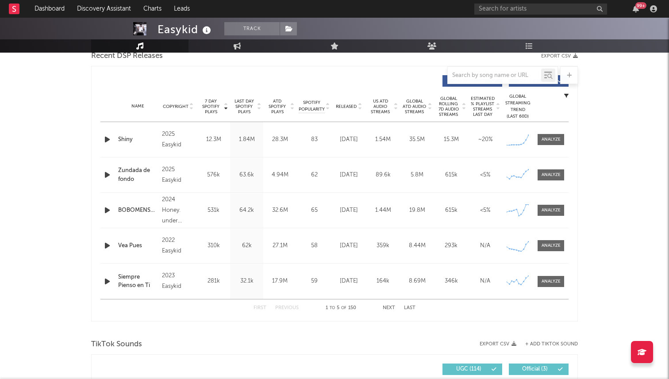
scroll to position [563, 0]
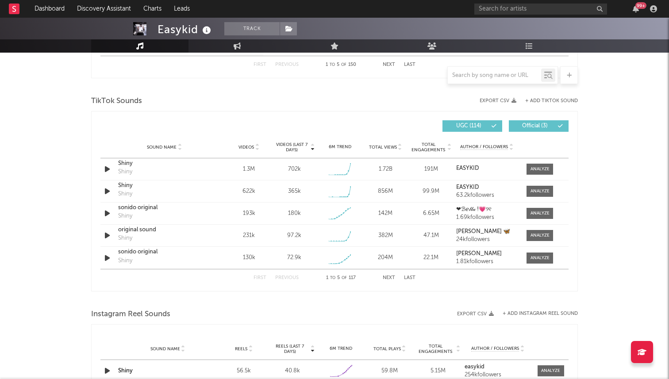
click at [100, 167] on div "Videos (last 7 days) Sound Name Videos Videos (last 7 days) Total Views Total E…" at bounding box center [334, 201] width 487 height 181
click at [105, 167] on icon "button" at bounding box center [107, 169] width 9 height 11
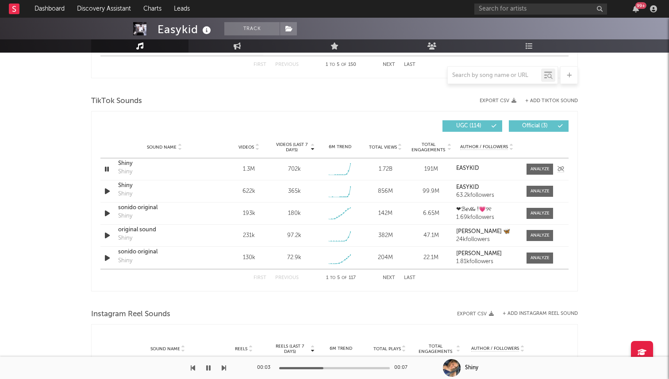
click at [105, 167] on icon "button" at bounding box center [107, 169] width 8 height 11
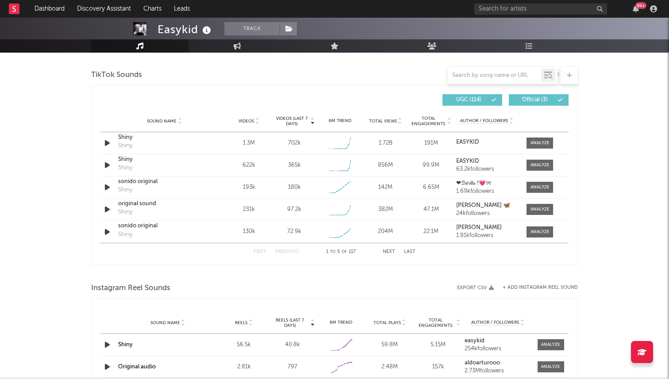
scroll to position [595, 0]
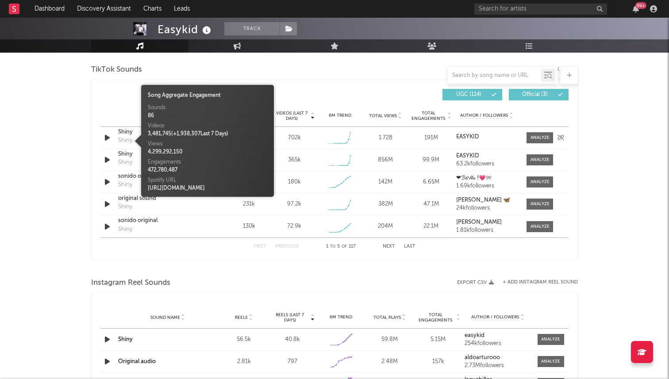
click at [122, 138] on div "Shiny" at bounding box center [125, 140] width 14 height 9
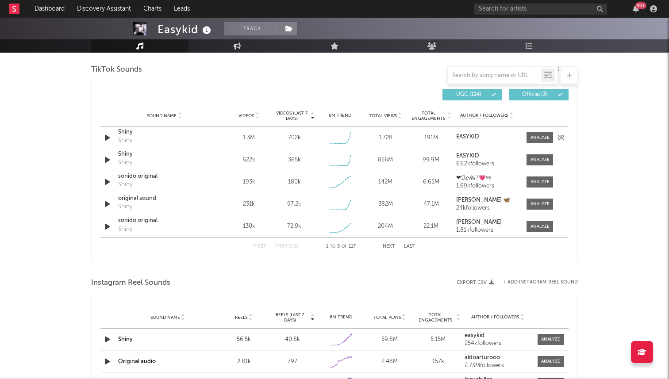
click at [125, 135] on div "Shiny" at bounding box center [164, 132] width 92 height 9
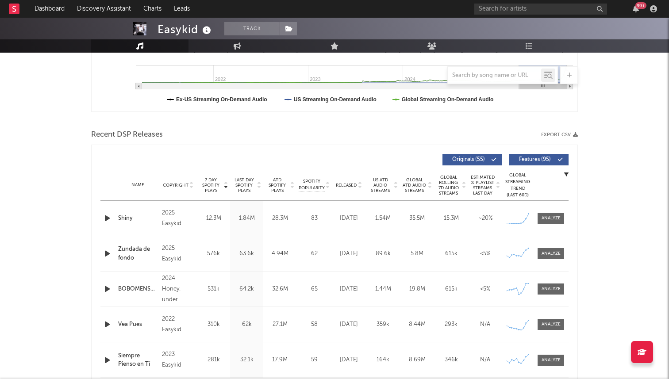
scroll to position [221, 0]
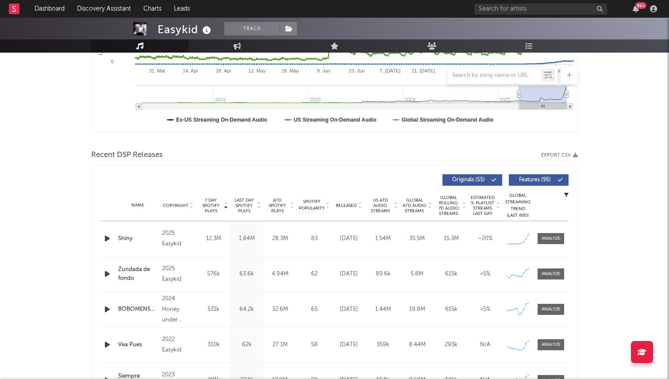
click at [346, 208] on div "Released" at bounding box center [349, 205] width 30 height 7
click at [129, 236] on div "VENGATIVO" at bounding box center [137, 239] width 39 height 9
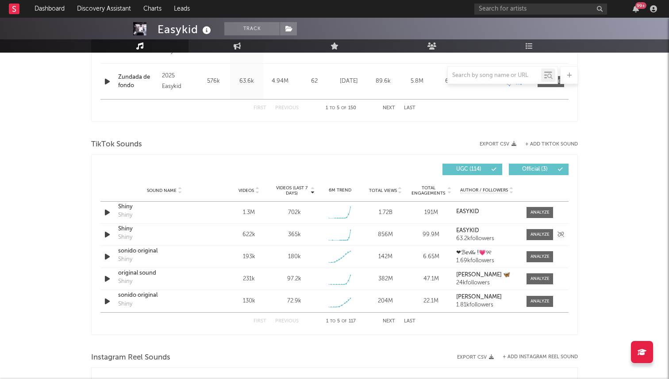
scroll to position [531, 0]
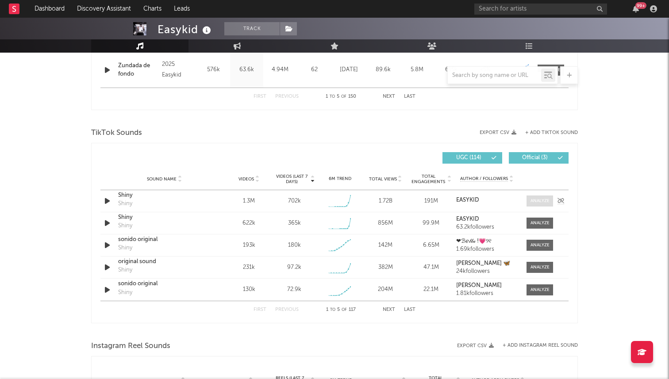
click at [538, 198] on div at bounding box center [540, 201] width 19 height 7
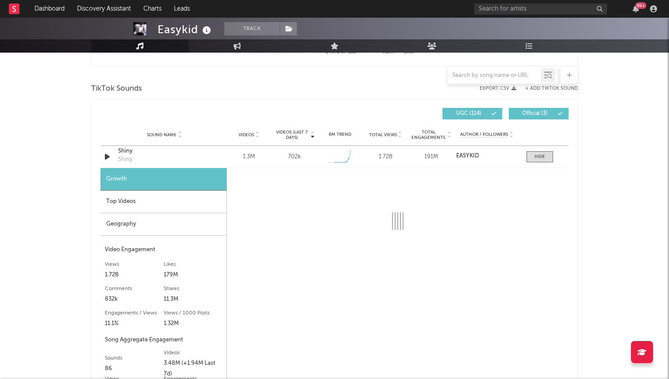
select select "1w"
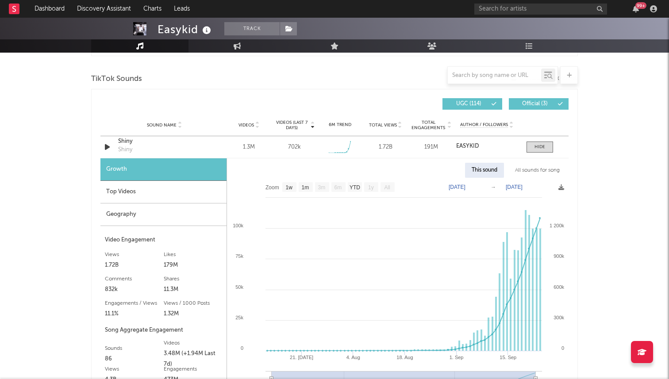
scroll to position [586, 0]
click at [538, 147] on div at bounding box center [540, 146] width 11 height 7
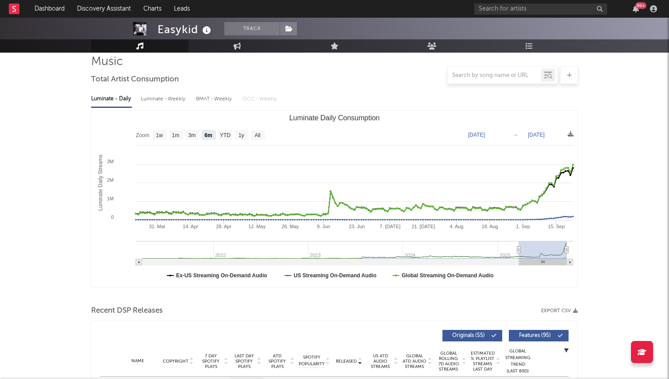
scroll to position [0, 0]
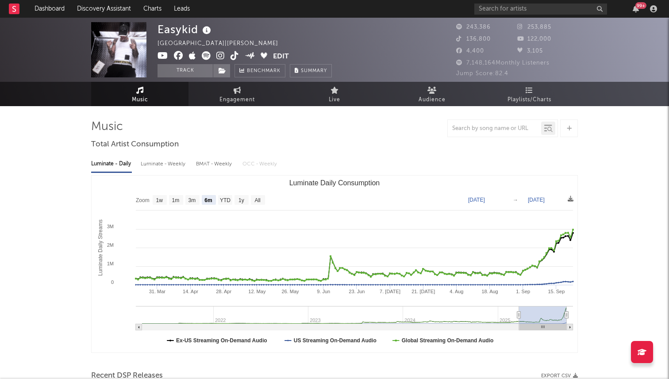
click at [232, 55] on icon at bounding box center [235, 55] width 8 height 9
click at [229, 92] on link "Engagement" at bounding box center [236, 94] width 97 height 24
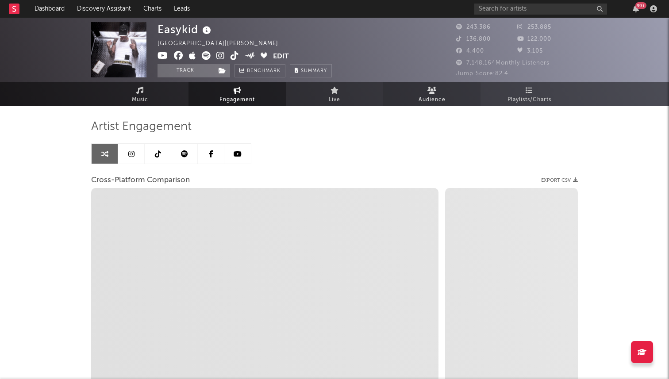
select select "1w"
click at [373, 93] on link "Live" at bounding box center [334, 94] width 97 height 24
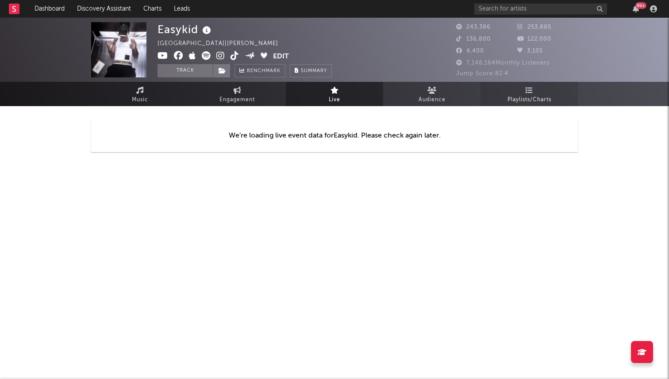
click at [506, 102] on link "Playlists/Charts" at bounding box center [529, 94] width 97 height 24
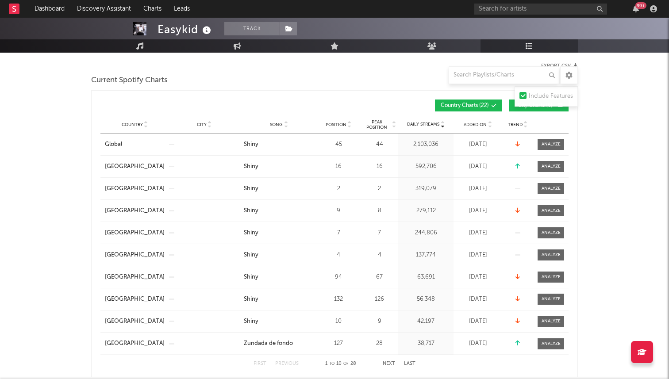
scroll to position [115, 0]
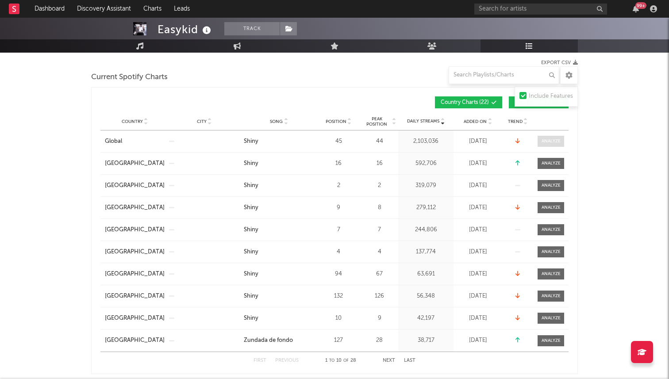
click at [551, 138] on div at bounding box center [551, 141] width 19 height 7
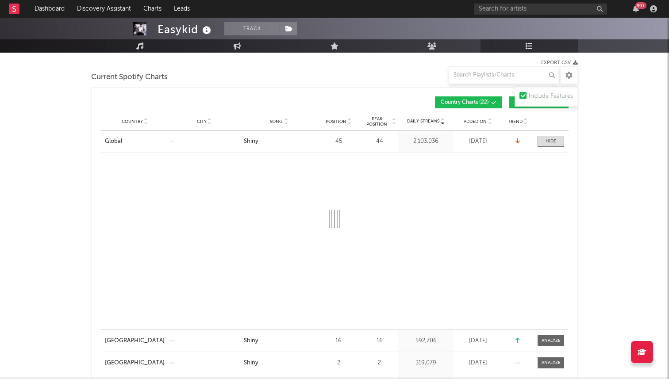
select select "1w"
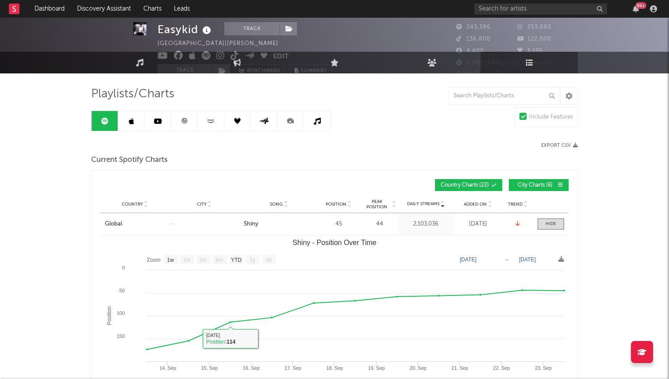
scroll to position [0, 0]
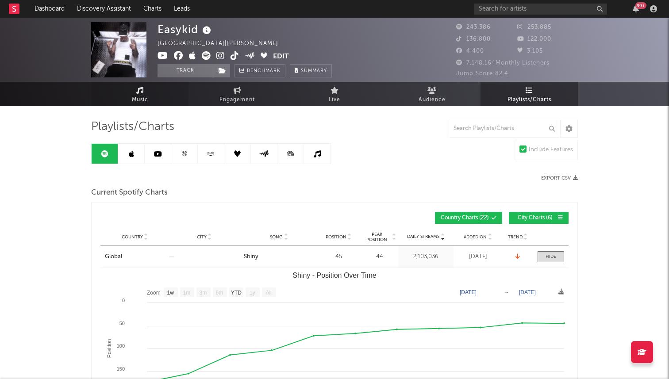
click at [152, 90] on link "Music" at bounding box center [139, 94] width 97 height 24
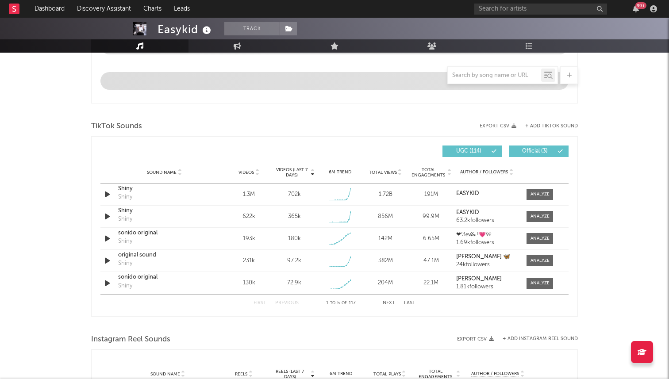
select select "6m"
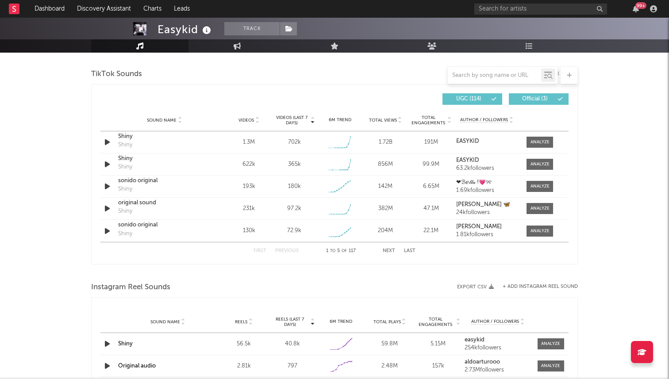
scroll to position [587, 0]
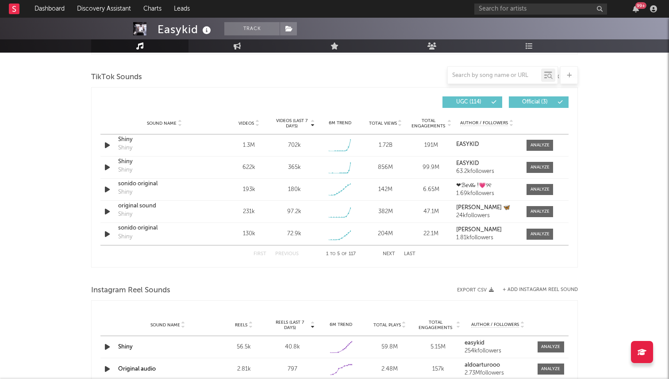
click at [388, 251] on div "First Previous 1 to 5 of 117 Next Last" at bounding box center [335, 254] width 162 height 17
click at [388, 256] on button "Next" at bounding box center [389, 254] width 12 height 5
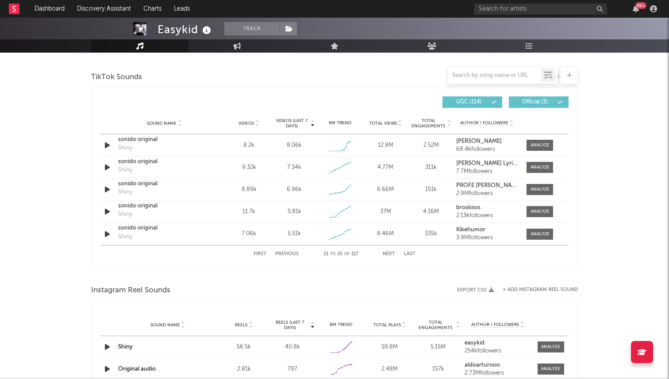
click at [388, 256] on button "Next" at bounding box center [389, 254] width 12 height 5
click at [259, 253] on button "First" at bounding box center [260, 254] width 13 height 5
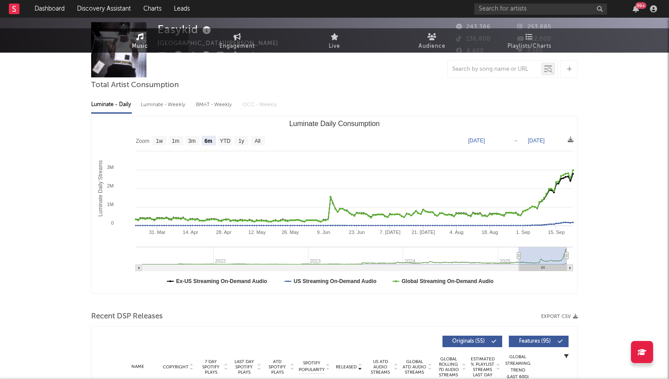
scroll to position [0, 0]
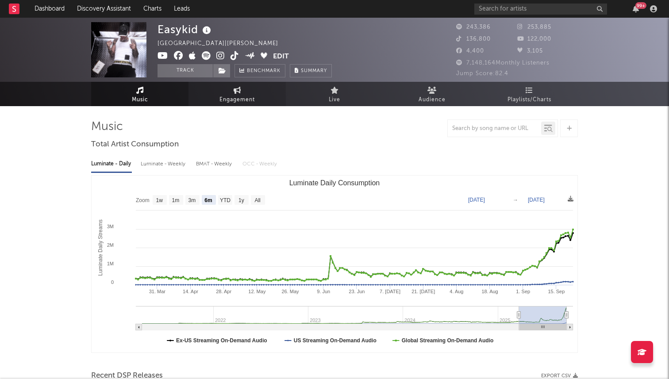
click at [227, 92] on link "Engagement" at bounding box center [236, 94] width 97 height 24
select select "1m"
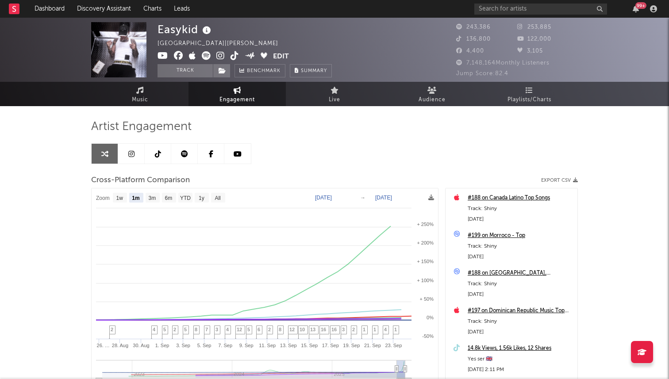
click at [163, 148] on link at bounding box center [158, 154] width 27 height 20
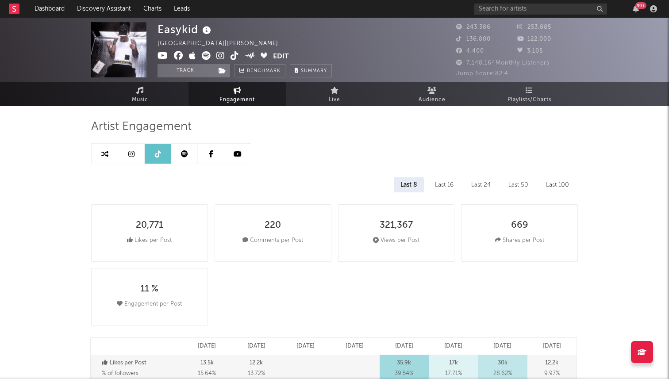
click at [179, 151] on link at bounding box center [184, 154] width 27 height 20
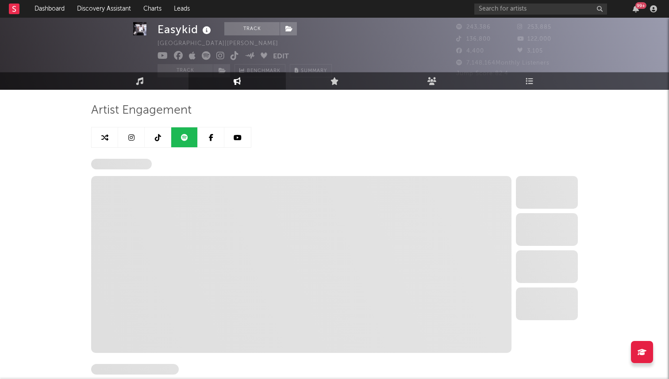
select select "6m"
select select "1w"
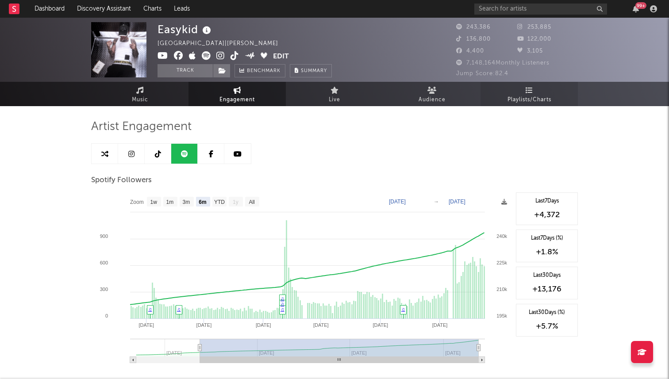
click at [540, 100] on span "Playlists/Charts" at bounding box center [530, 100] width 44 height 11
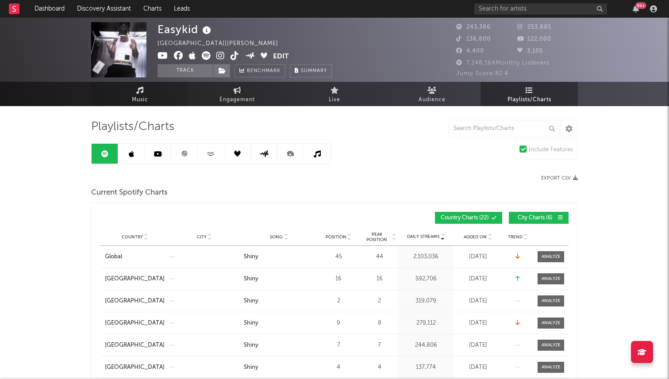
click at [150, 99] on link "Music" at bounding box center [139, 94] width 97 height 24
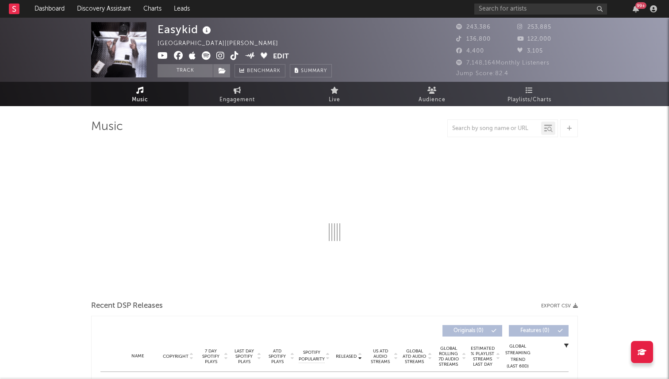
select select "6m"
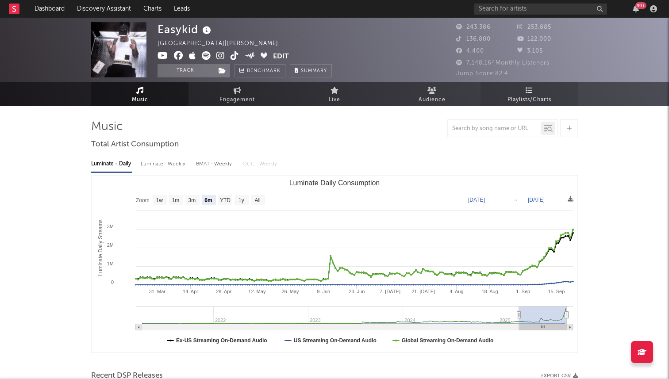
click at [502, 102] on link "Playlists/Charts" at bounding box center [529, 94] width 97 height 24
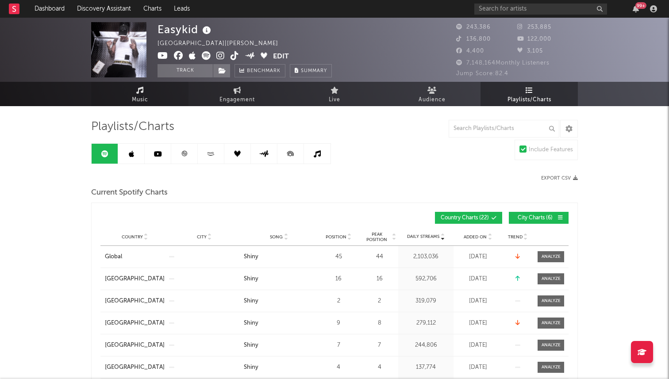
click at [135, 96] on span "Music" at bounding box center [140, 100] width 16 height 11
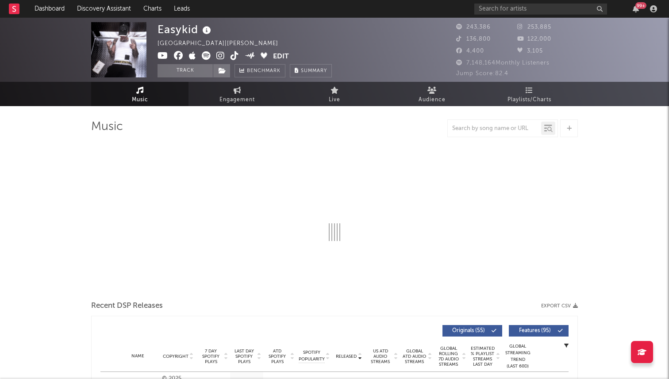
select select "6m"
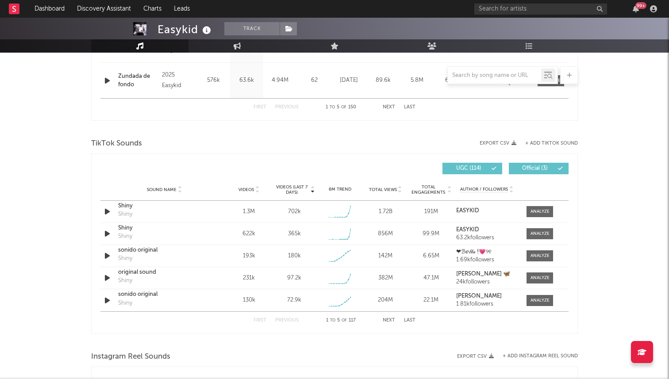
scroll to position [519, 0]
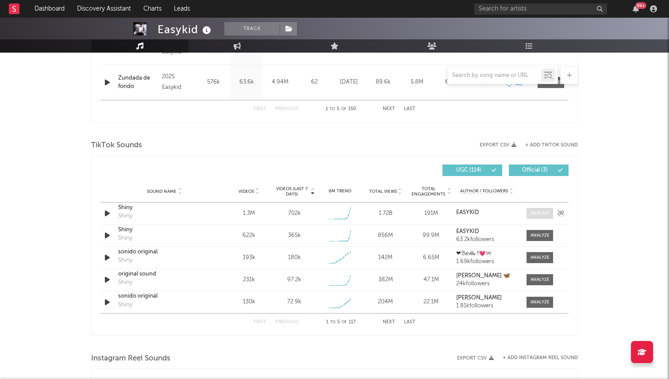
click at [541, 212] on div at bounding box center [540, 213] width 19 height 7
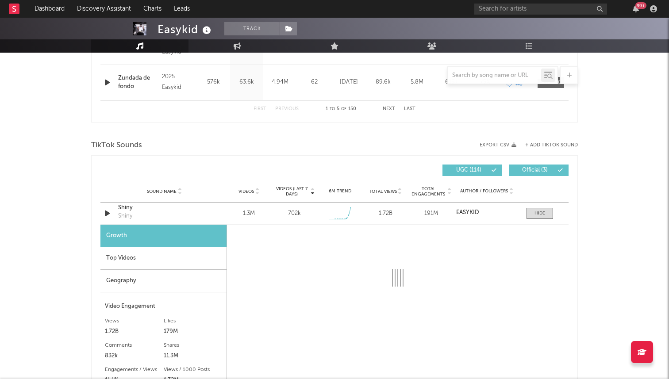
select select "1w"
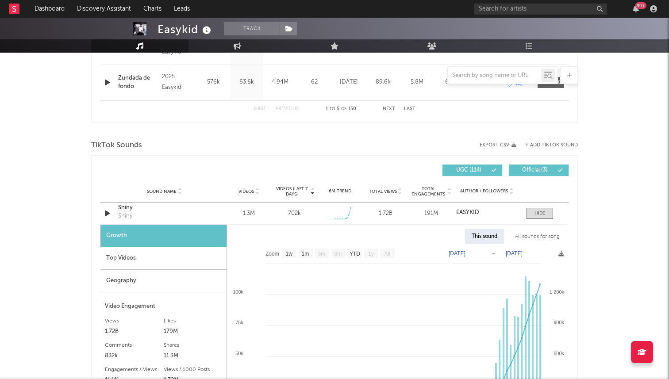
click at [173, 271] on div "Geography" at bounding box center [163, 281] width 126 height 23
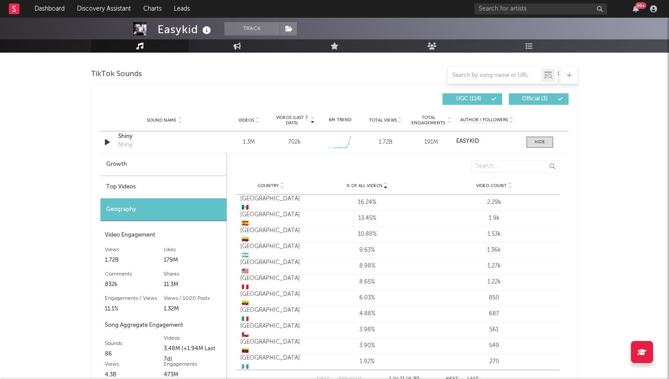
scroll to position [592, 0]
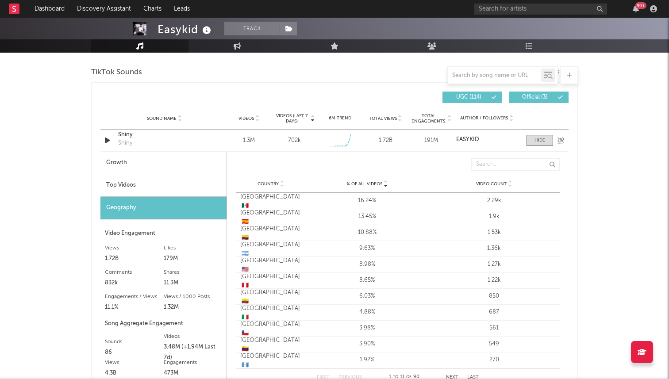
click at [526, 140] on div at bounding box center [537, 140] width 31 height 11
click at [533, 139] on span at bounding box center [540, 140] width 27 height 11
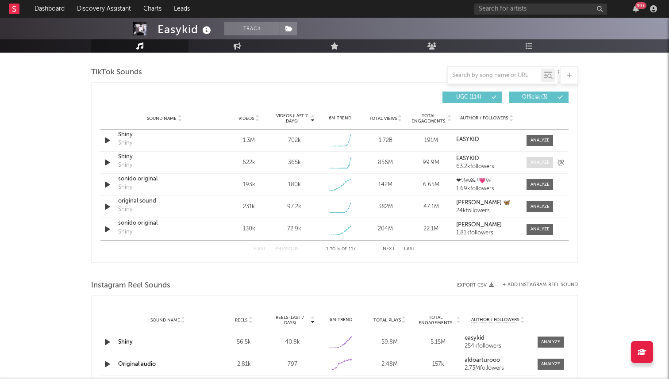
click at [540, 162] on div at bounding box center [540, 162] width 19 height 7
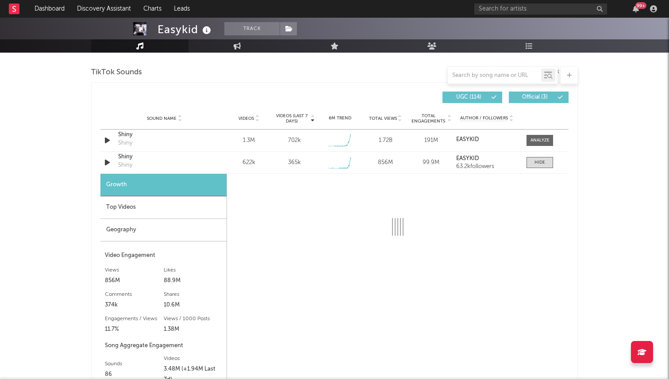
select select "1w"
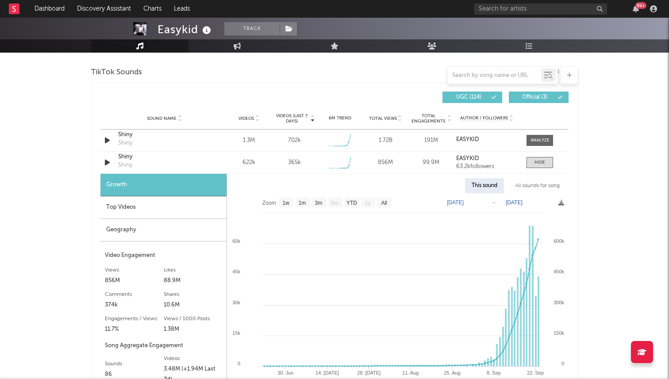
click at [195, 228] on div "Geography" at bounding box center [163, 230] width 126 height 23
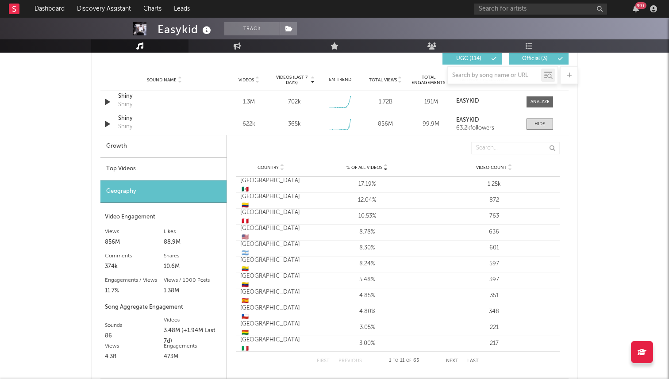
scroll to position [632, 0]
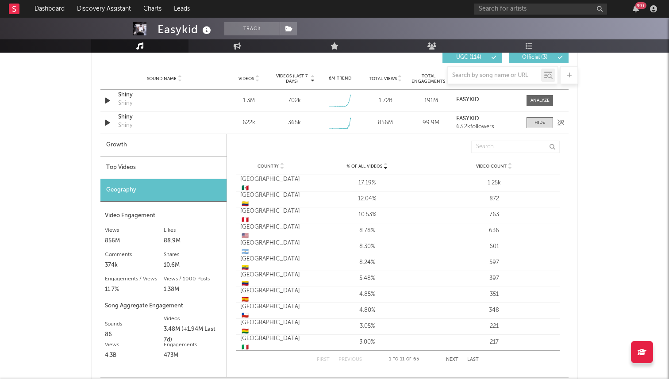
click at [543, 115] on div "Sound Name Shiny Shiny Videos 622k Videos (last 7 days) 365k Weekly Growth % + …" at bounding box center [334, 123] width 468 height 22
click at [541, 120] on div at bounding box center [540, 122] width 11 height 7
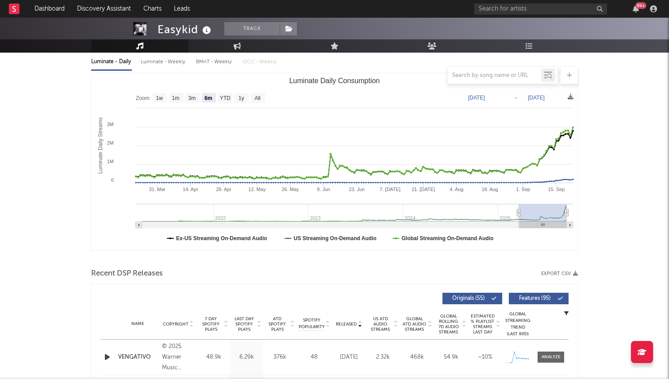
scroll to position [0, 0]
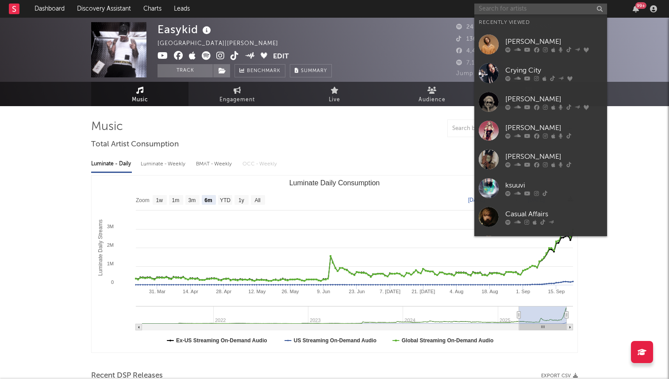
click at [505, 12] on input "text" at bounding box center [540, 9] width 133 height 11
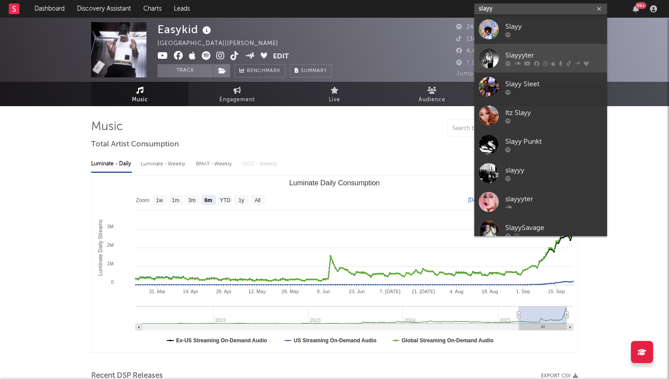
type input "slayy"
click at [503, 58] on link "Slayyyter" at bounding box center [540, 58] width 133 height 29
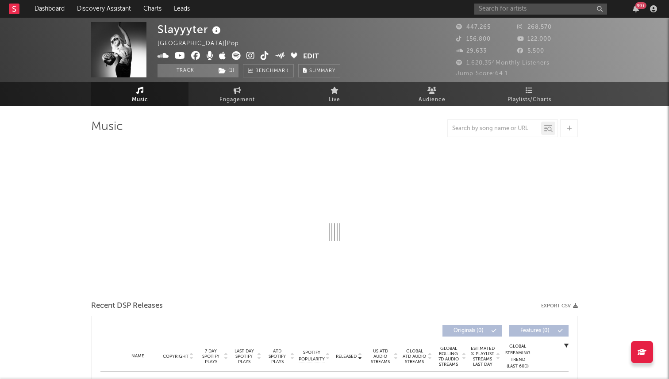
select select "6m"
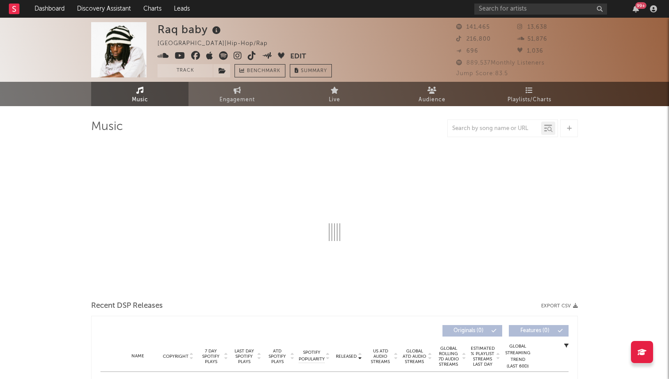
select select "6m"
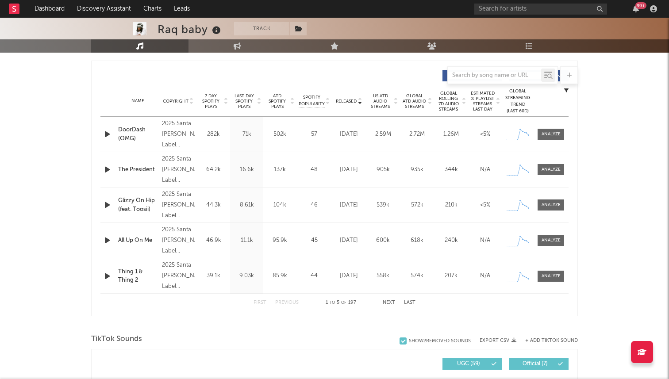
scroll to position [318, 0]
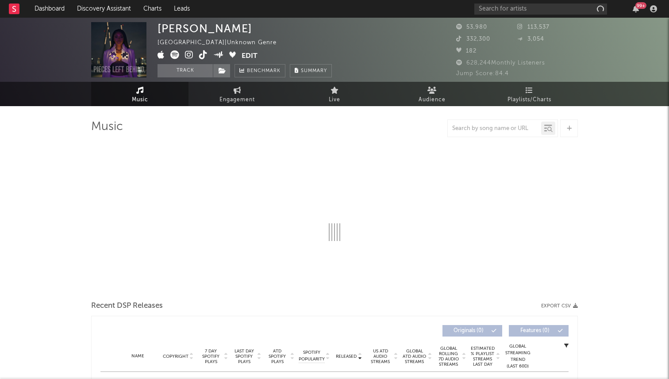
select select "1w"
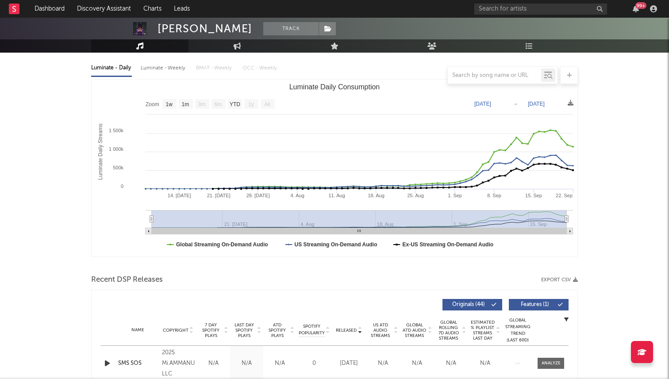
scroll to position [93, 0]
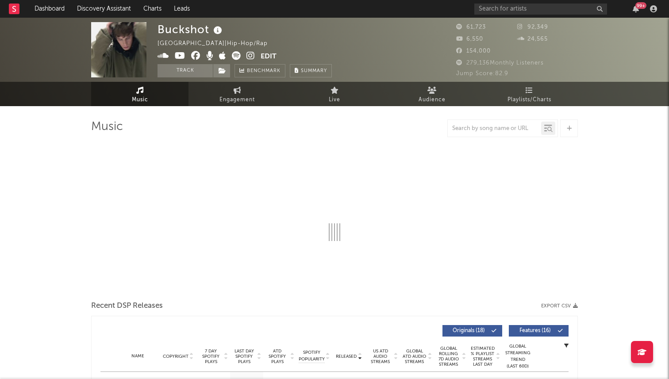
select select "6m"
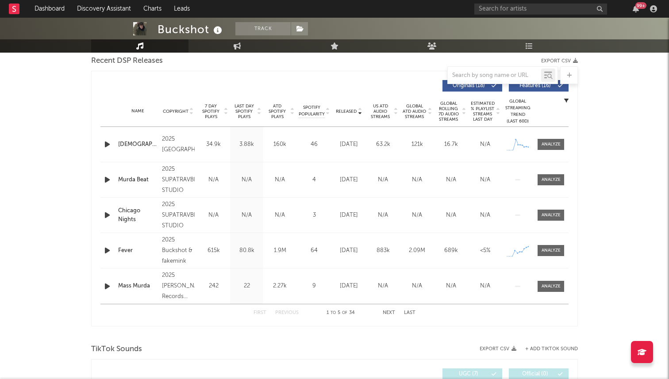
scroll to position [316, 0]
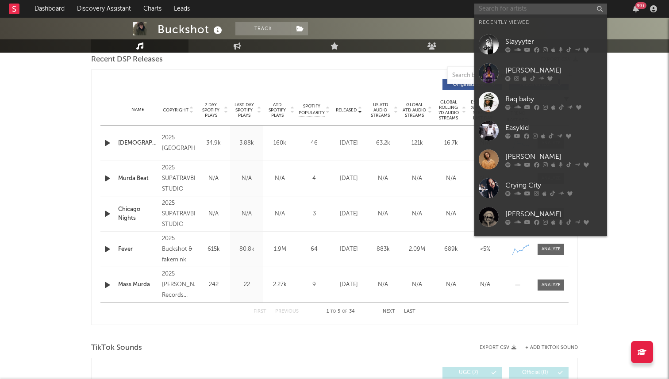
click at [519, 10] on input "text" at bounding box center [540, 9] width 133 height 11
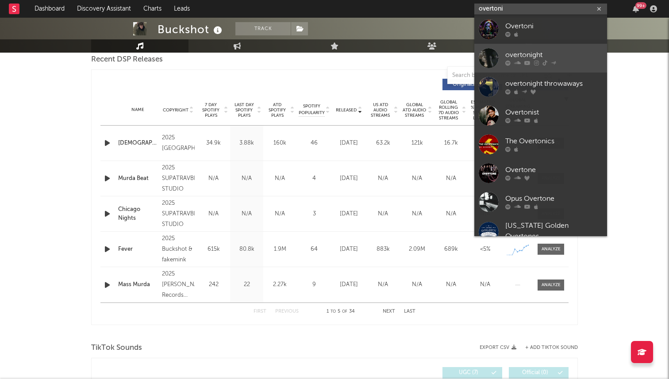
type input "overtoni"
click at [487, 57] on div at bounding box center [489, 58] width 20 height 20
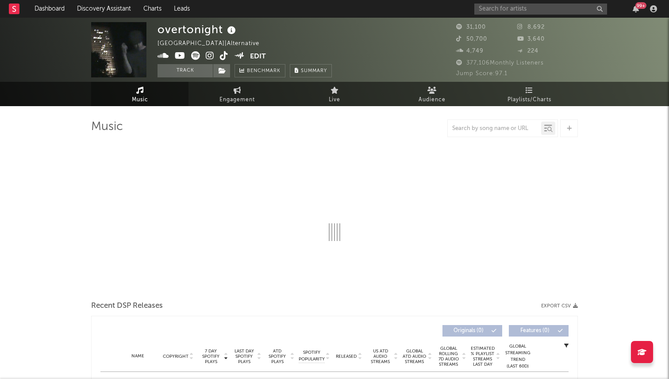
select select "6m"
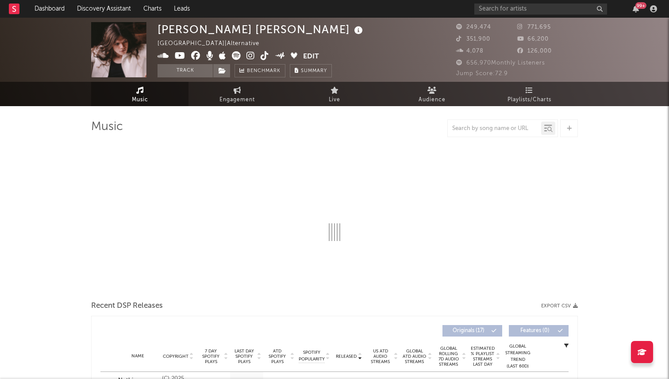
select select "6m"
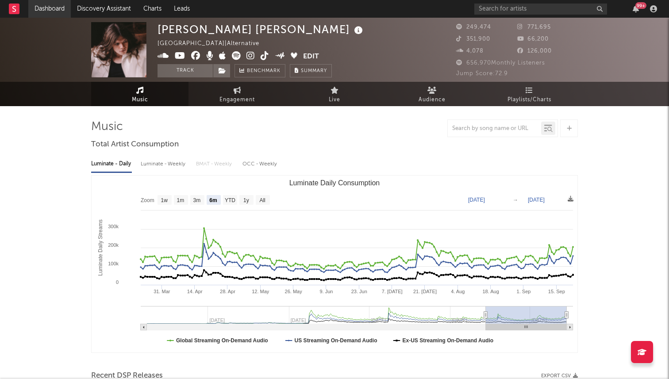
click at [46, 9] on link "Dashboard" at bounding box center [49, 9] width 42 height 18
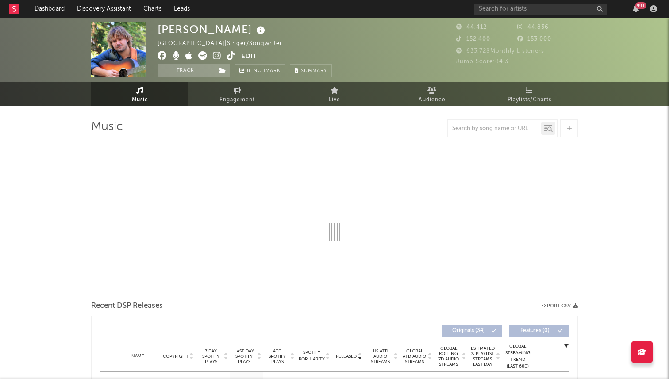
select select "6m"
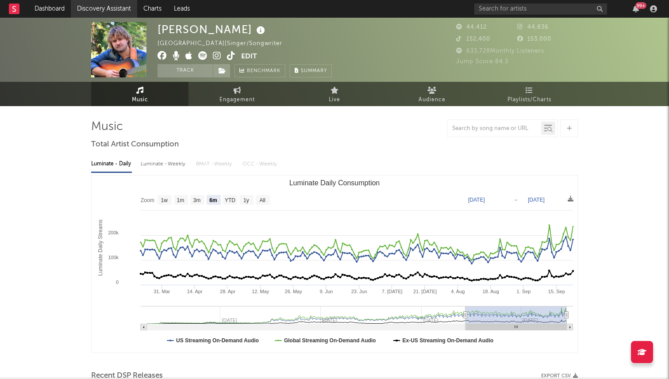
click at [105, 11] on link "Discovery Assistant" at bounding box center [104, 9] width 66 height 18
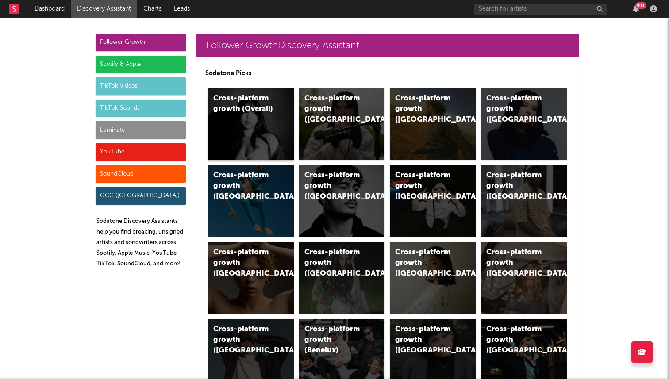
click at [255, 109] on div "Cross-platform growth (Overall)" at bounding box center [243, 103] width 60 height 21
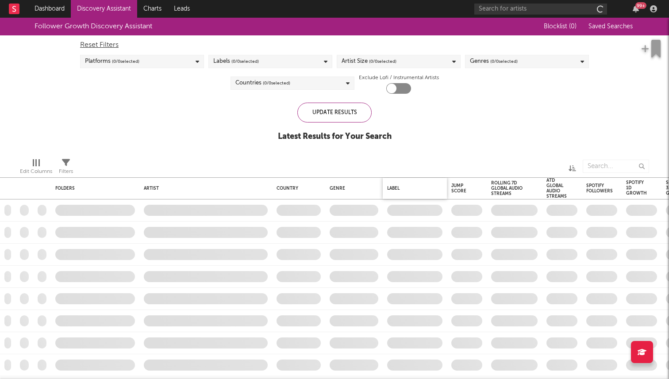
checkbox input "true"
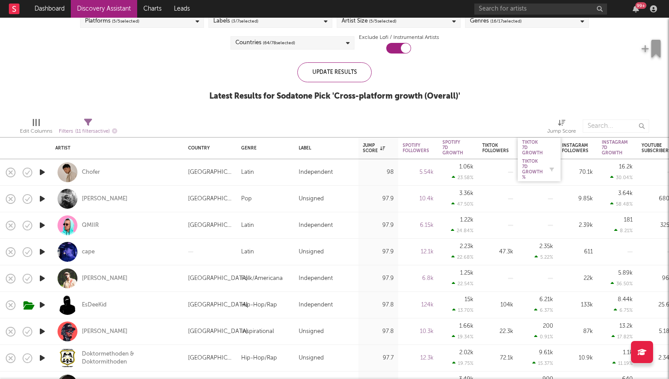
click at [531, 169] on div "Tiktok 7D Growth %" at bounding box center [532, 169] width 21 height 21
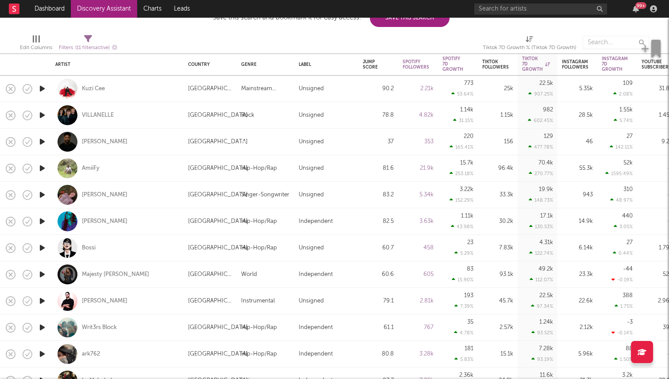
click at [42, 115] on icon "button" at bounding box center [42, 115] width 9 height 11
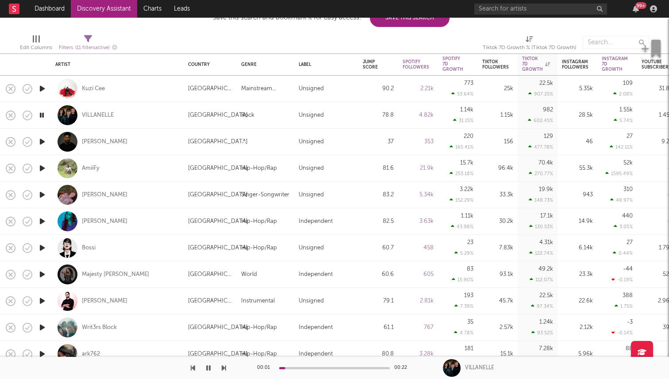
click at [42, 115] on icon "button" at bounding box center [42, 115] width 8 height 11
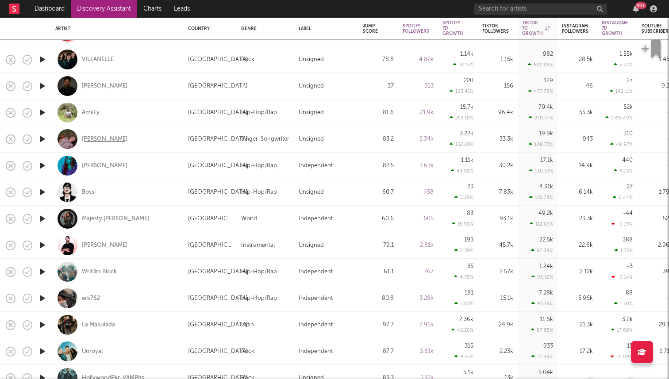
click at [102, 139] on div "[PERSON_NAME]" at bounding box center [105, 139] width 46 height 8
click at [42, 166] on icon "button" at bounding box center [42, 165] width 9 height 11
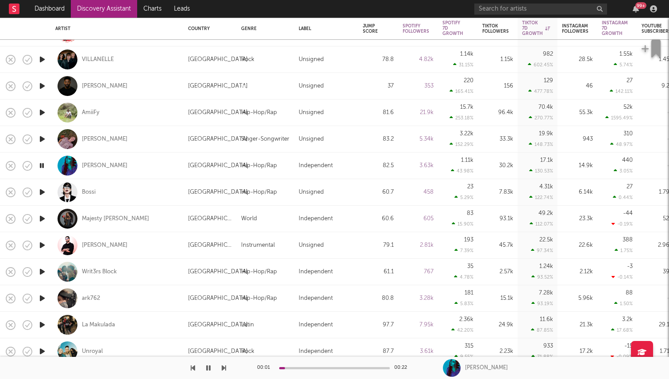
click at [43, 166] on icon "button" at bounding box center [42, 165] width 8 height 11
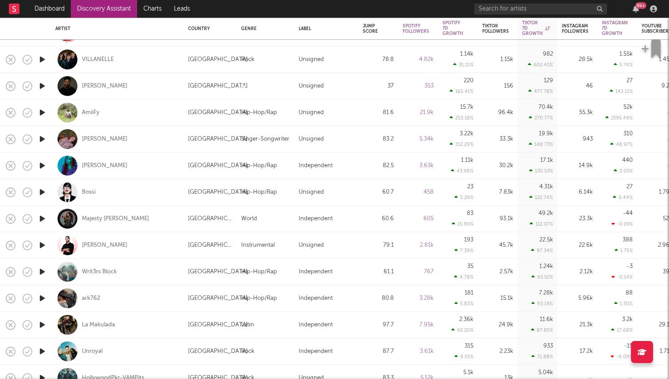
click at [42, 199] on div at bounding box center [42, 192] width 18 height 27
select select "1w"
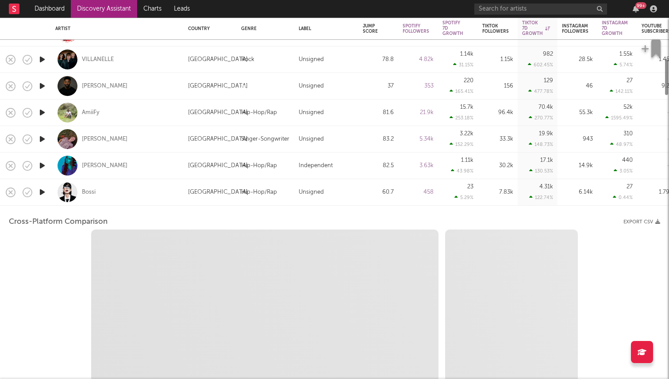
click at [42, 192] on icon "button" at bounding box center [42, 192] width 9 height 11
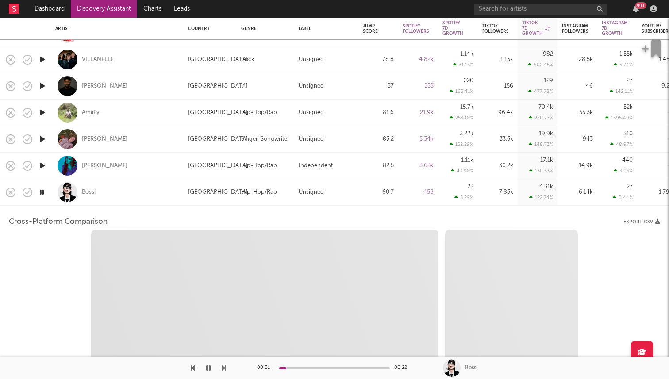
select select "1w"
click at [50, 197] on div at bounding box center [42, 192] width 18 height 27
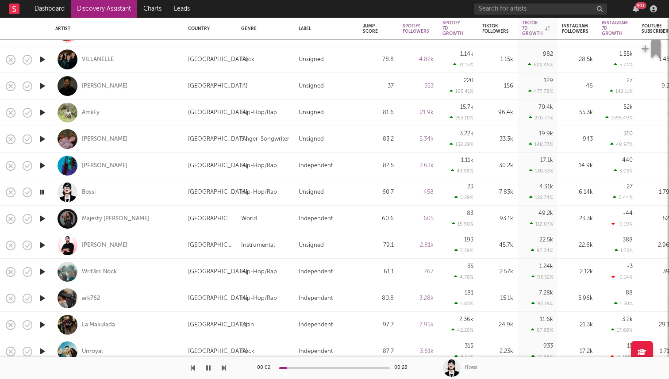
click at [43, 191] on icon "button" at bounding box center [42, 192] width 8 height 11
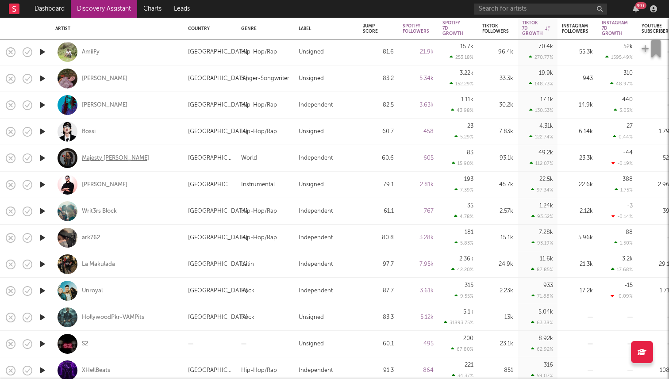
click at [91, 159] on div "Majesty Lyn" at bounding box center [115, 158] width 67 height 8
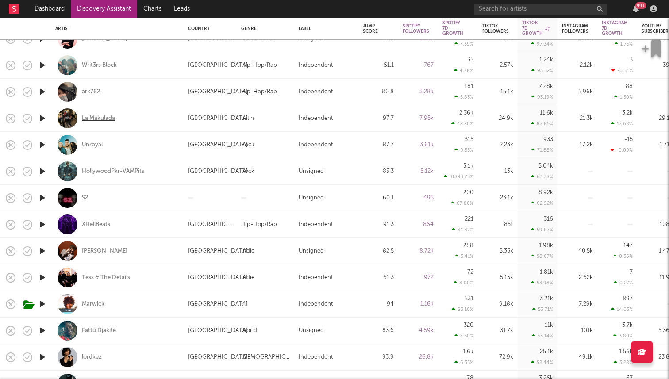
click at [109, 118] on div "La Makulada" at bounding box center [98, 119] width 33 height 8
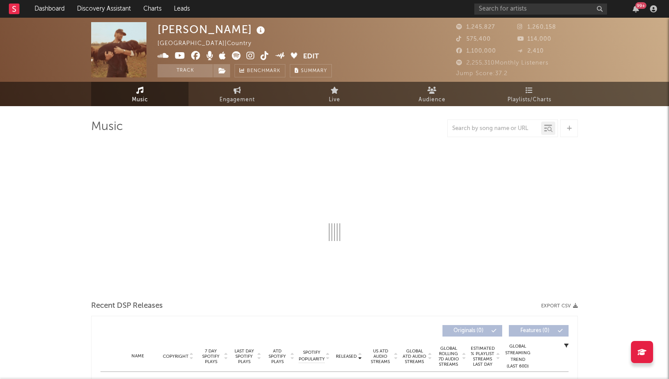
select select "6m"
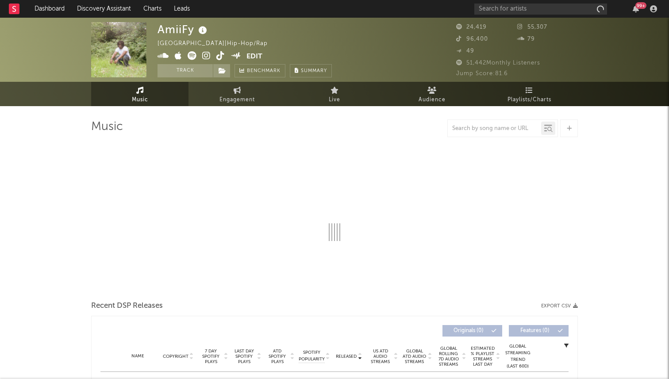
select select "1w"
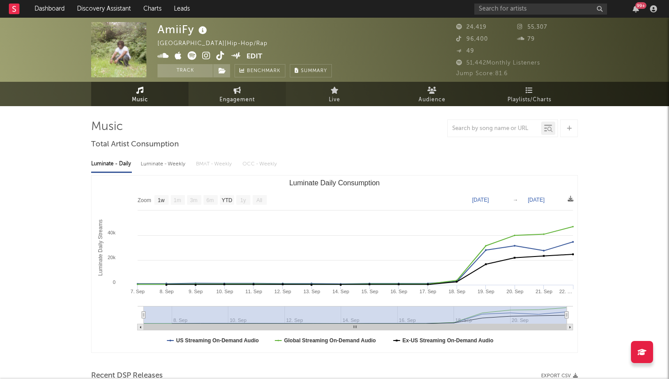
click at [222, 95] on span "Engagement" at bounding box center [236, 100] width 35 height 11
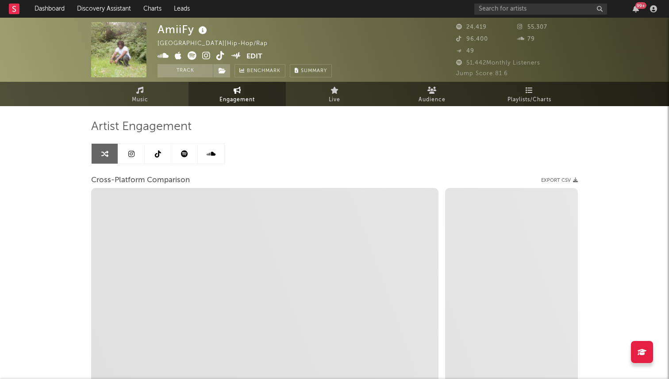
select select "1w"
click at [166, 151] on link at bounding box center [158, 154] width 27 height 20
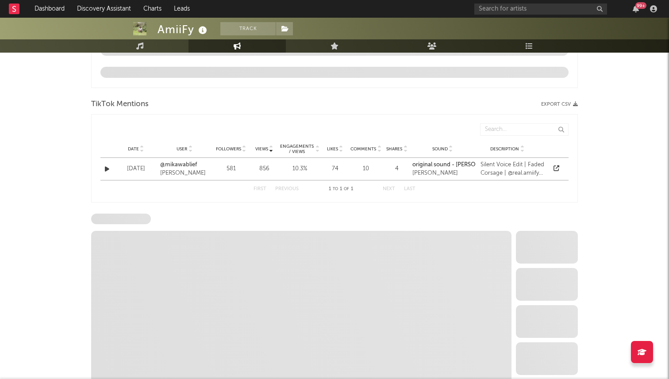
select select "6m"
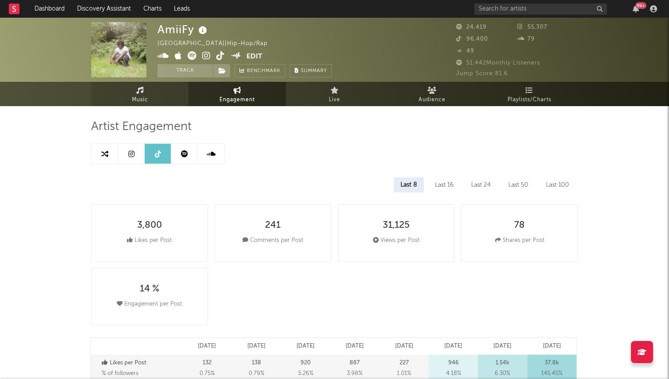
click at [154, 97] on link "Music" at bounding box center [139, 94] width 97 height 24
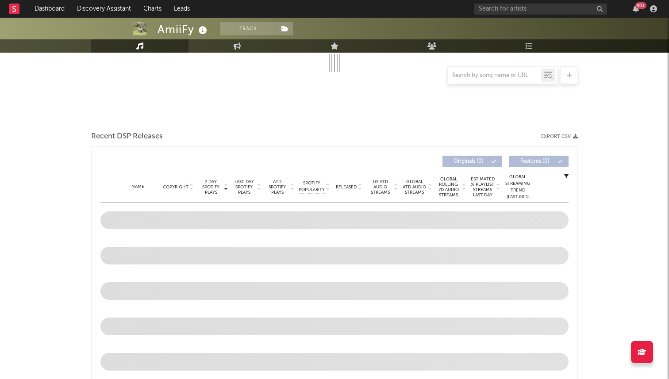
select select "1w"
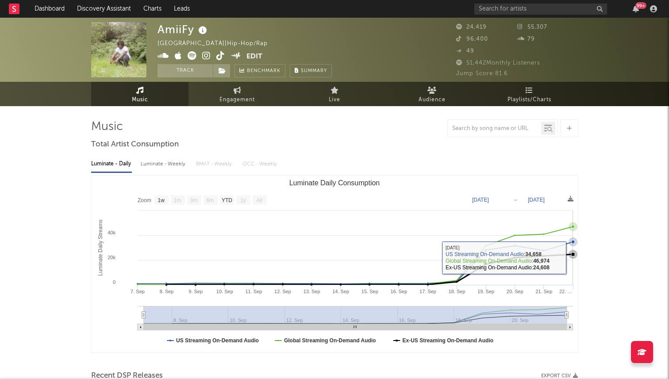
click at [565, 257] on icon "Luminate Daily Consumption" at bounding box center [370, 269] width 406 height 30
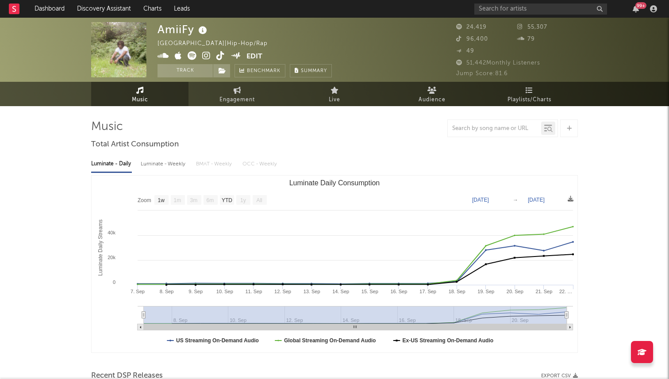
click at [220, 59] on icon at bounding box center [220, 55] width 8 height 9
click at [309, 136] on div at bounding box center [334, 128] width 487 height 18
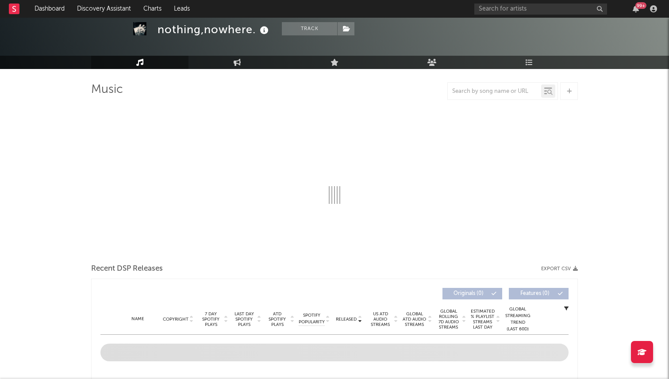
select select "6m"
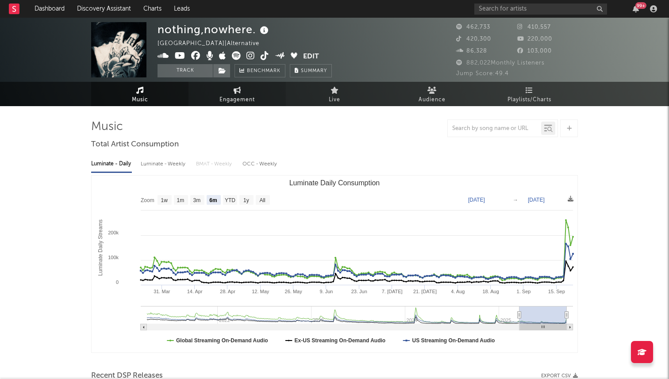
click at [241, 98] on span "Engagement" at bounding box center [236, 100] width 35 height 11
select select "1w"
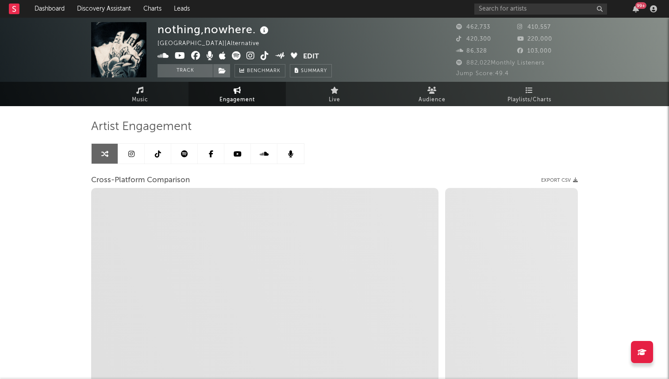
click at [148, 146] on link at bounding box center [158, 154] width 27 height 20
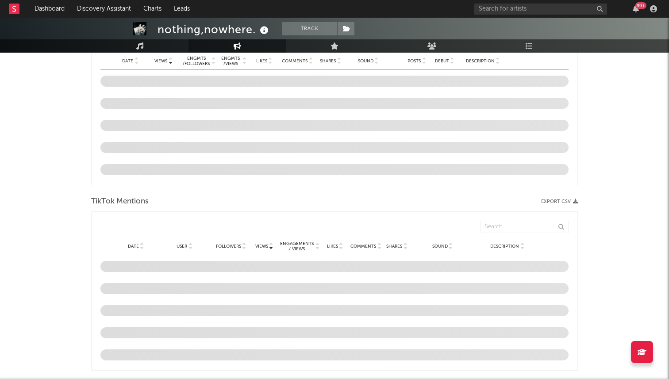
select select "6m"
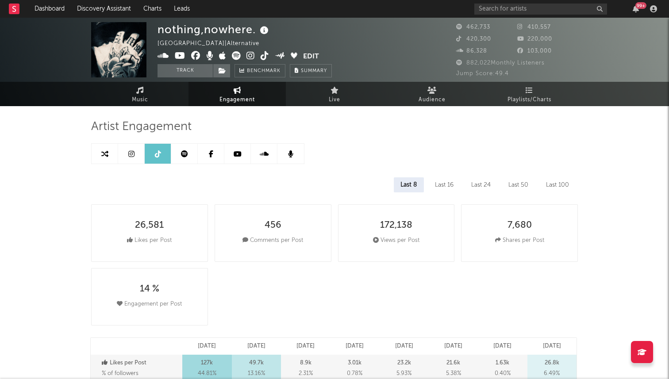
click at [263, 54] on icon at bounding box center [265, 55] width 8 height 9
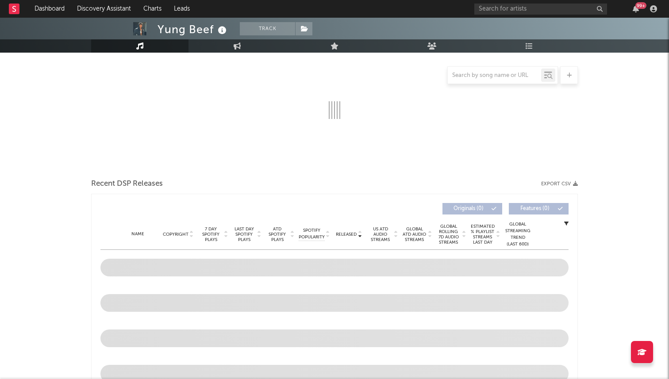
scroll to position [11, 0]
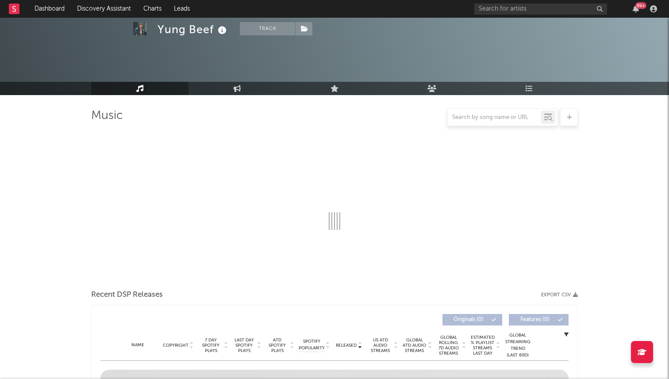
select select "6m"
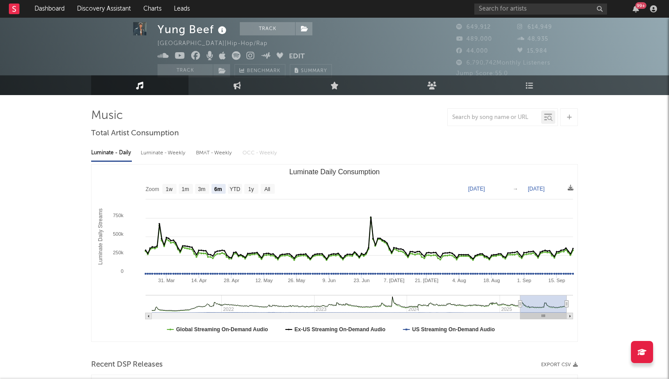
scroll to position [0, 0]
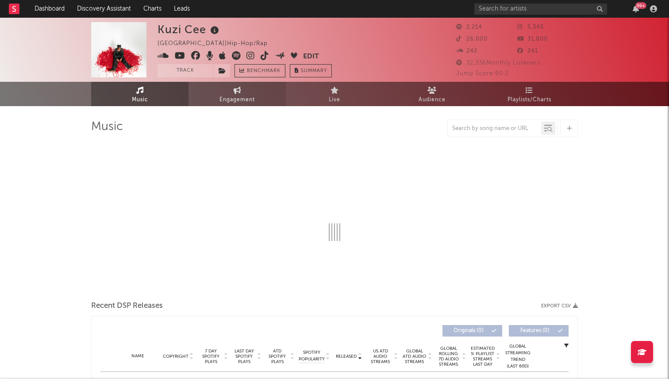
select select "6m"
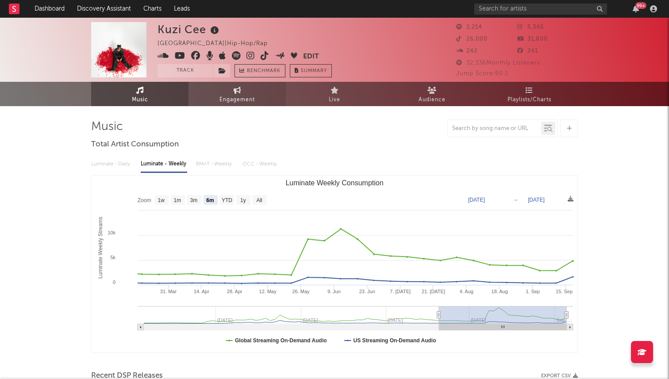
click at [217, 99] on link "Engagement" at bounding box center [236, 94] width 97 height 24
select select "1w"
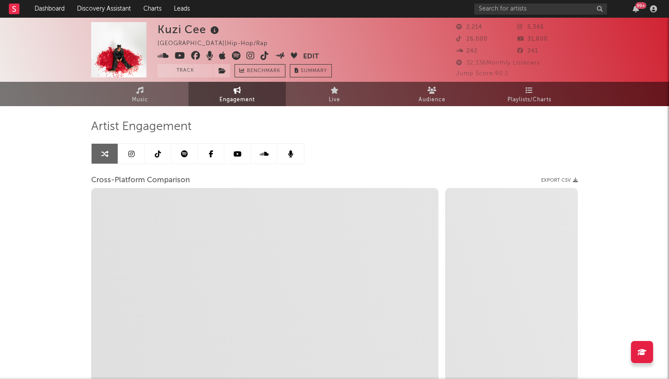
click at [148, 151] on link at bounding box center [158, 154] width 27 height 20
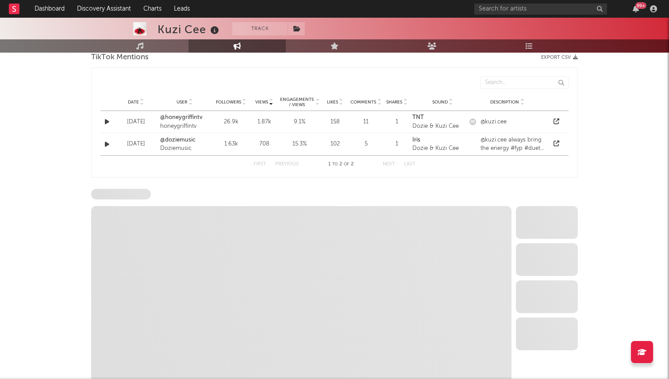
select select "6m"
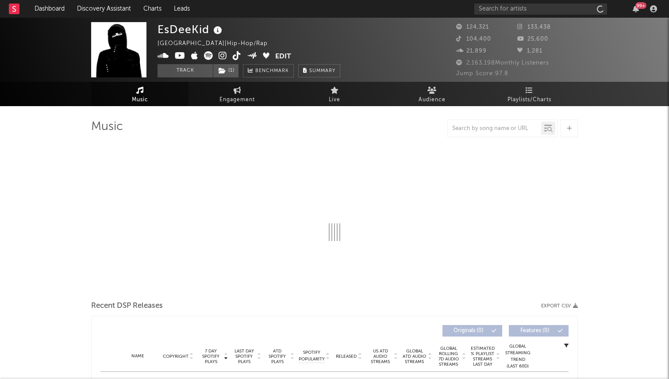
select select "6m"
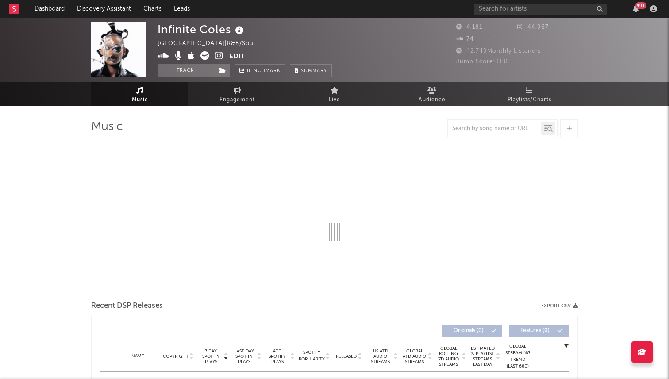
select select "1w"
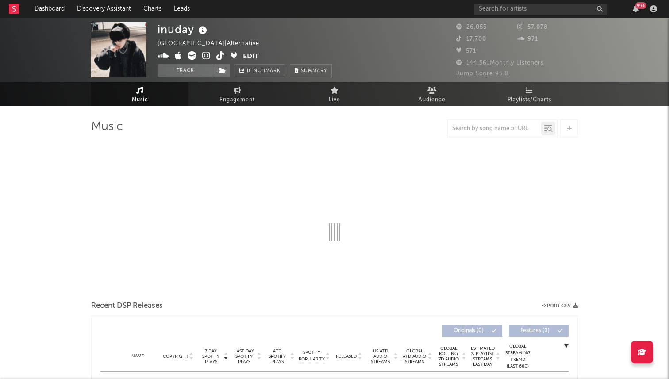
select select "6m"
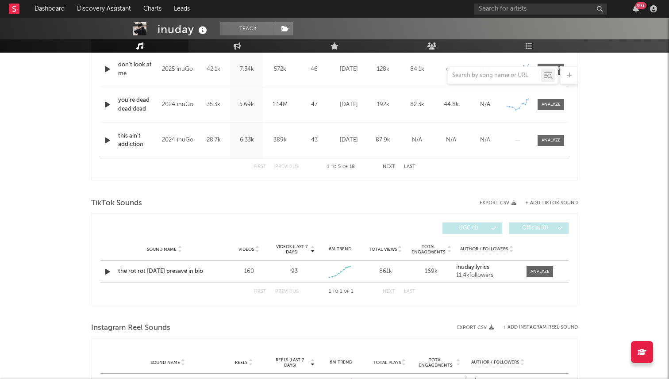
scroll to position [278, 0]
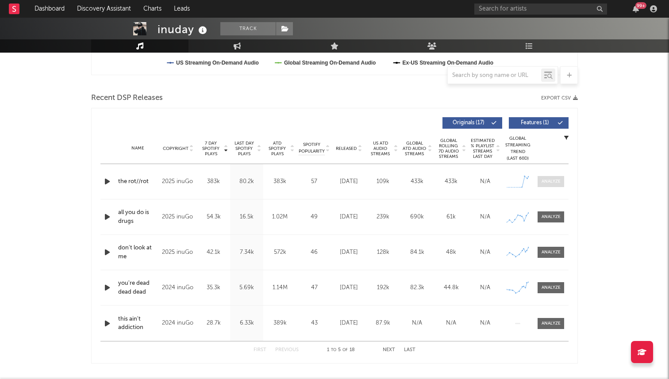
click at [548, 183] on div at bounding box center [551, 181] width 19 height 7
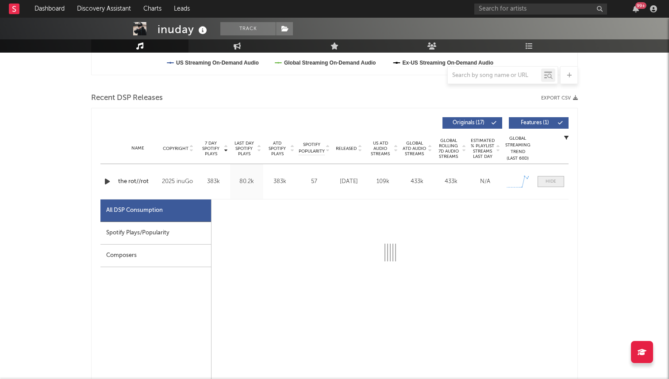
click at [548, 183] on div at bounding box center [551, 181] width 11 height 7
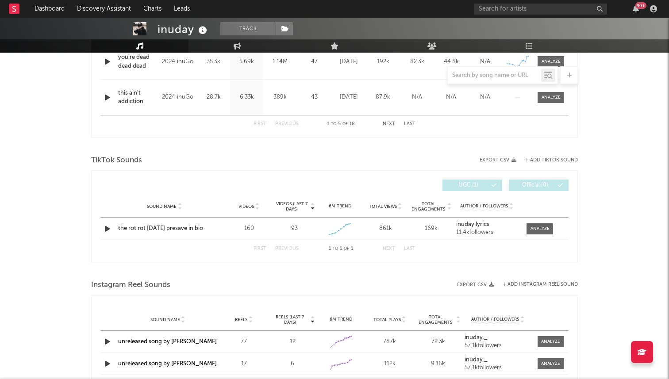
scroll to position [514, 0]
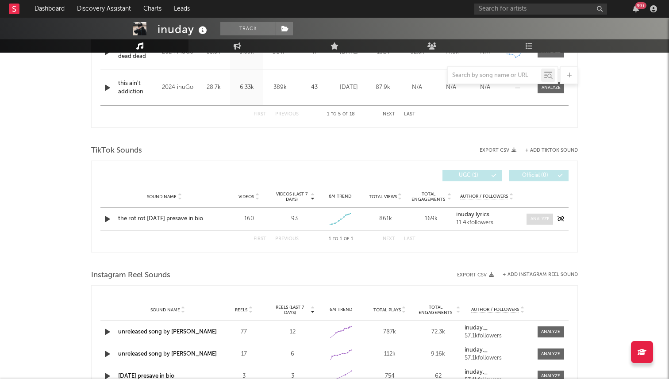
click at [543, 221] on div at bounding box center [540, 219] width 19 height 7
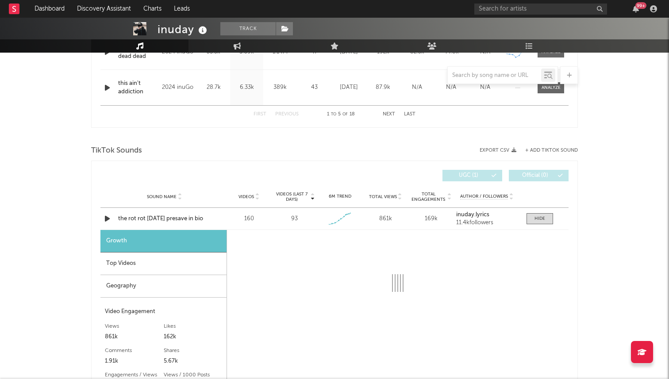
select select "1w"
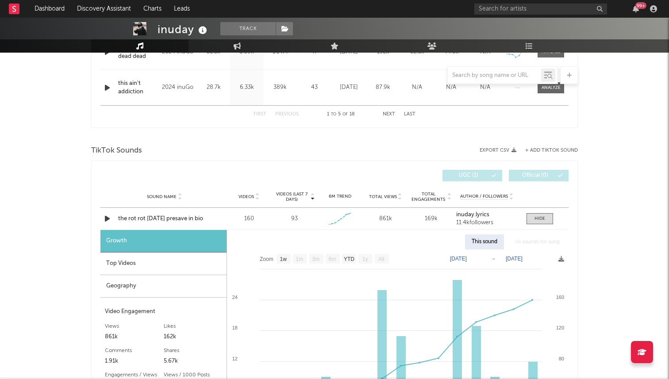
click at [202, 277] on div "Geography" at bounding box center [163, 286] width 126 height 23
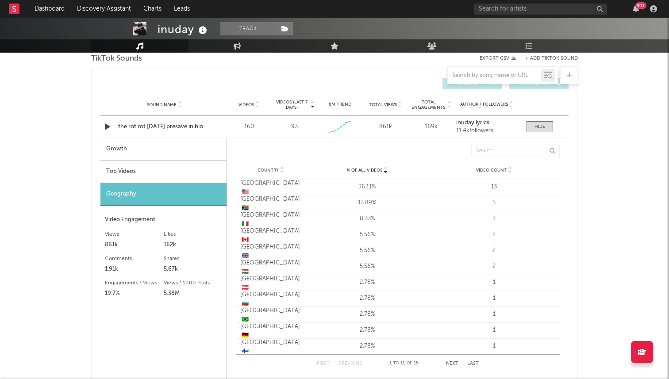
scroll to position [607, 0]
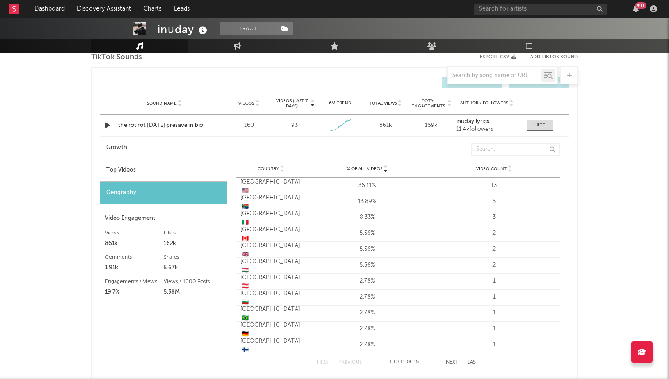
click at [191, 148] on div "Growth" at bounding box center [163, 148] width 126 height 23
select select "1w"
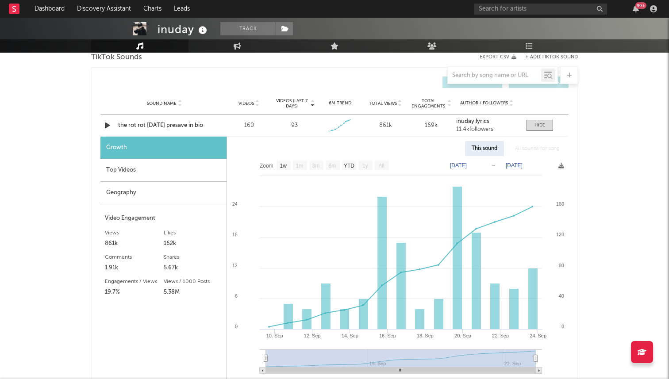
scroll to position [608, 0]
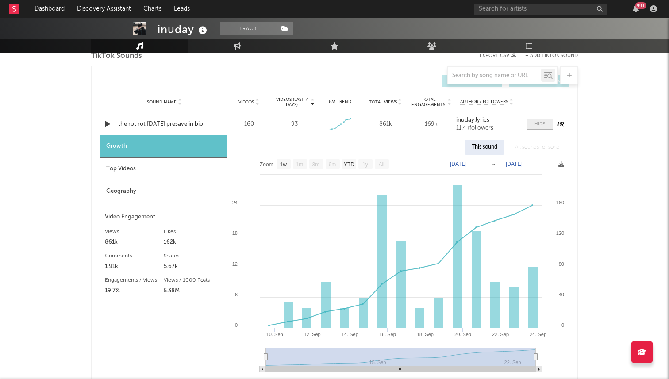
click at [528, 124] on span at bounding box center [540, 124] width 27 height 11
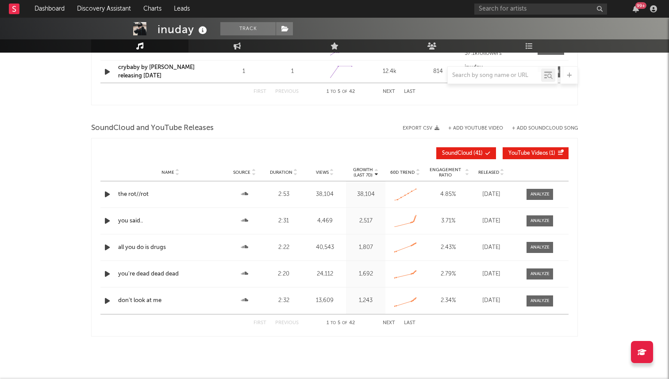
scroll to position [872, 0]
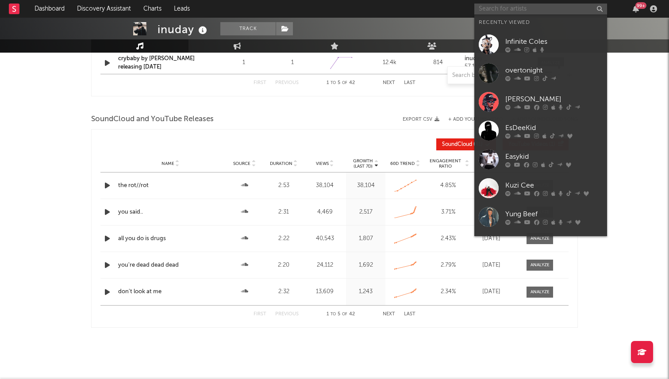
click at [536, 13] on input "text" at bounding box center [540, 9] width 133 height 11
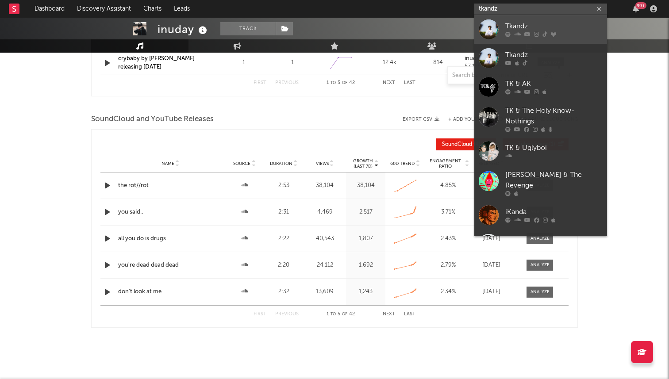
type input "tkandz"
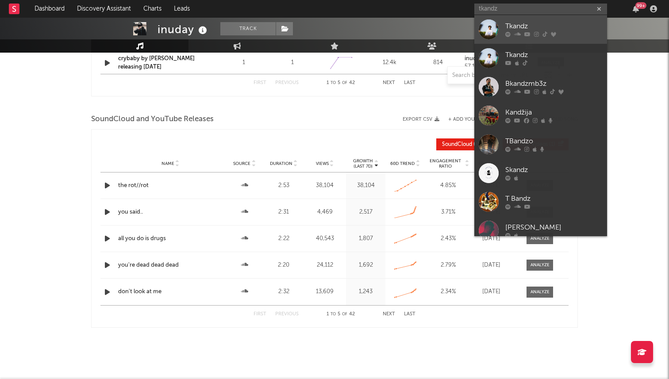
click at [541, 31] on div "Tkandz" at bounding box center [553, 26] width 97 height 11
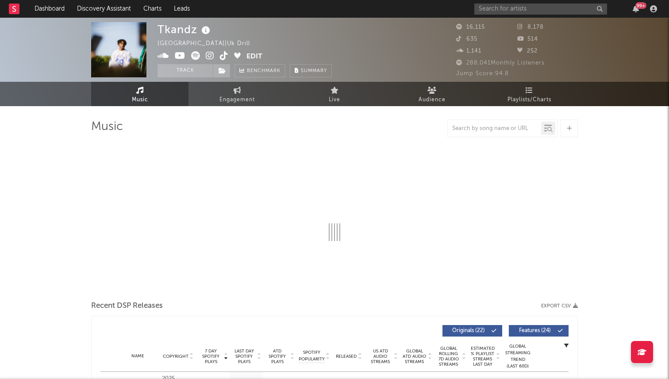
select select "6m"
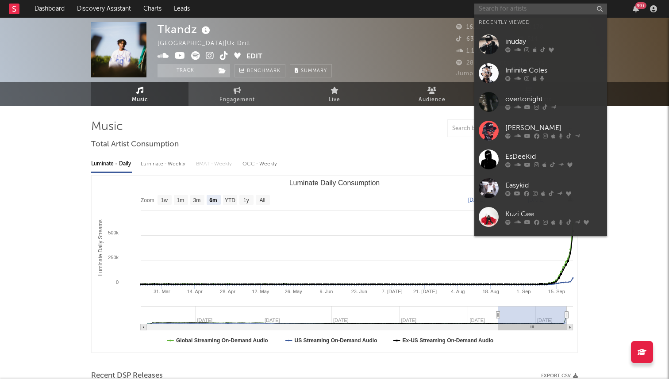
click at [504, 5] on input "text" at bounding box center [540, 9] width 133 height 11
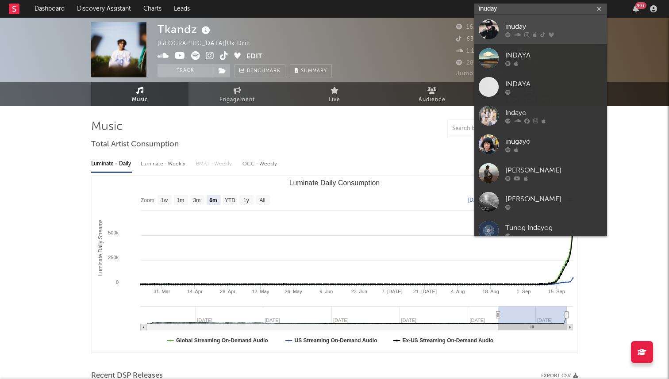
type input "inuday"
click at [510, 32] on div at bounding box center [553, 34] width 97 height 5
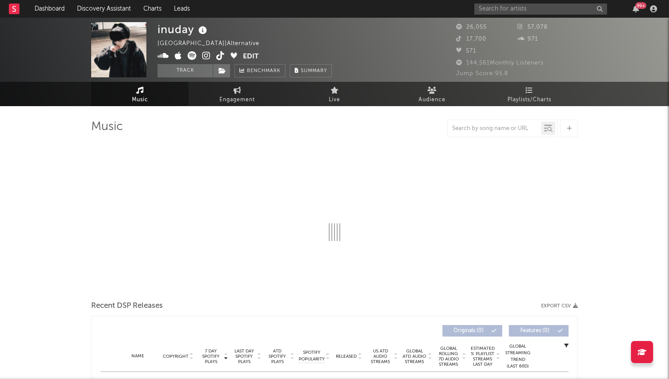
select select "6m"
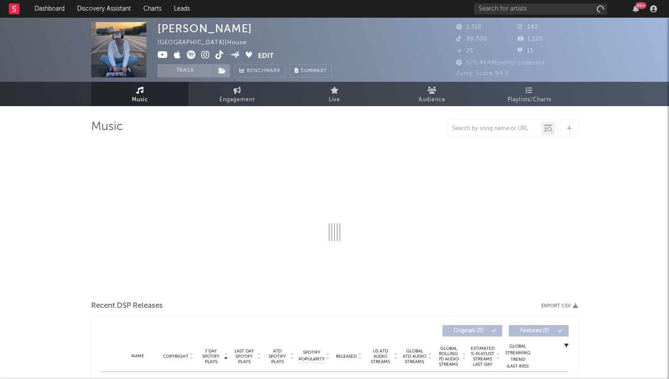
select select "1w"
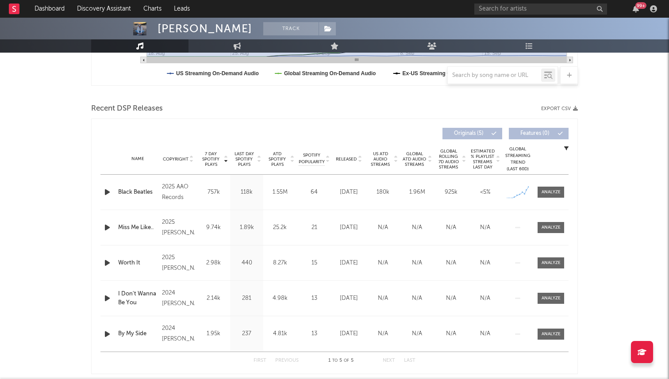
scroll to position [261, 0]
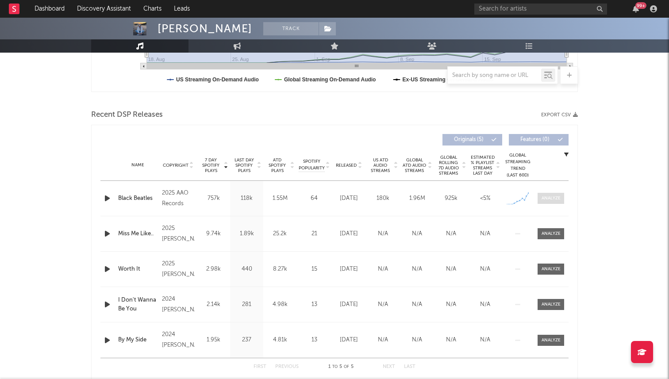
click at [560, 203] on span at bounding box center [551, 198] width 27 height 11
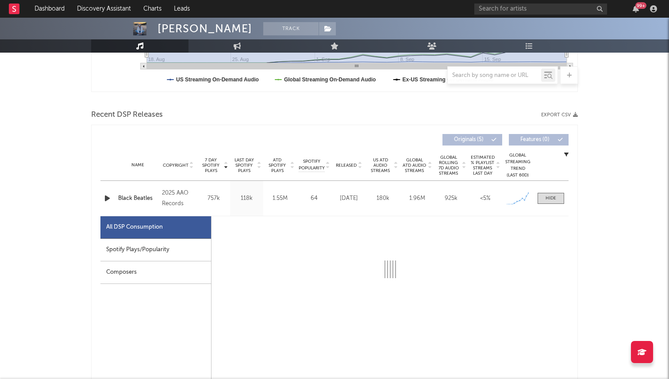
select select "1w"
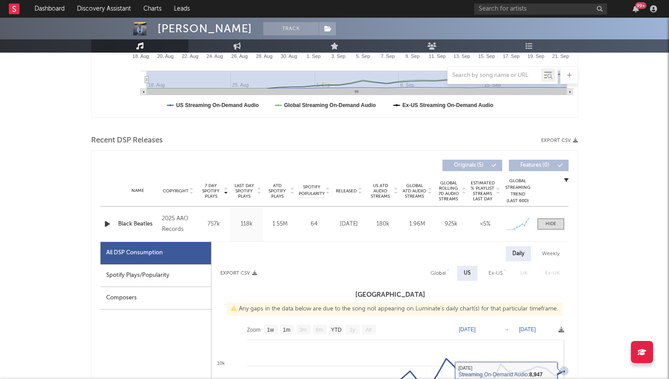
scroll to position [225, 0]
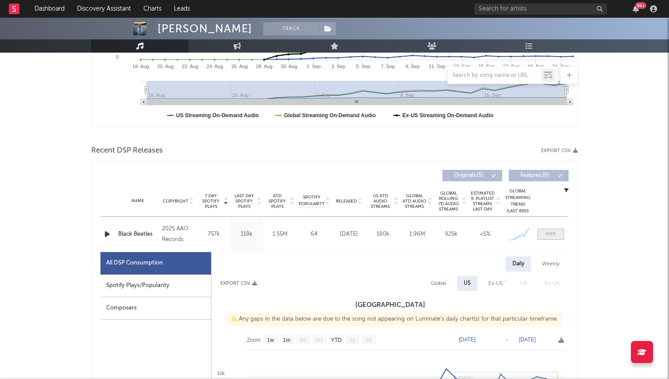
click at [549, 231] on div at bounding box center [551, 234] width 11 height 7
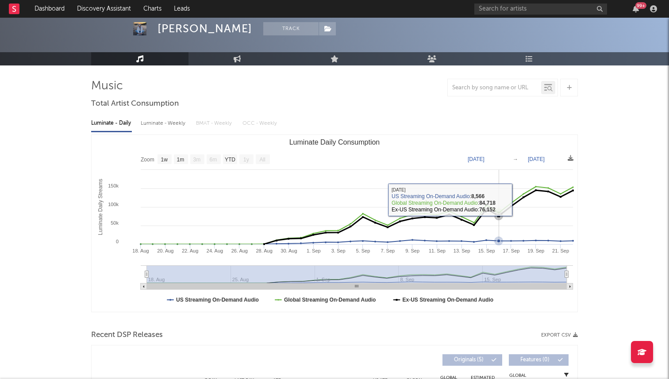
scroll to position [0, 0]
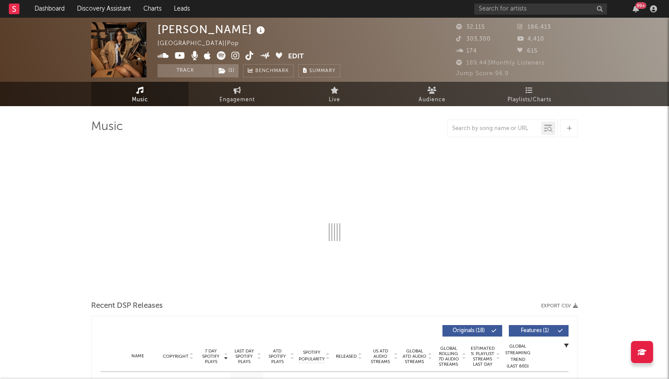
select select "6m"
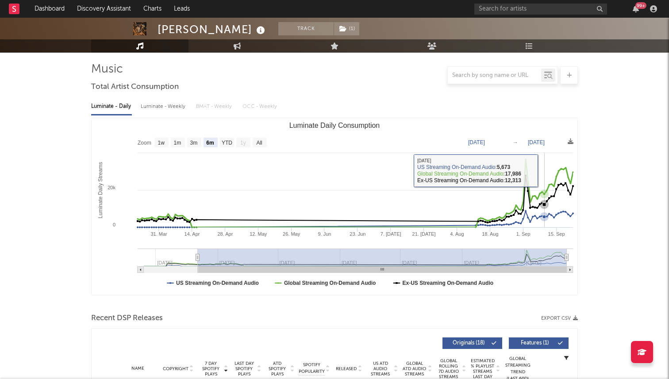
scroll to position [64, 0]
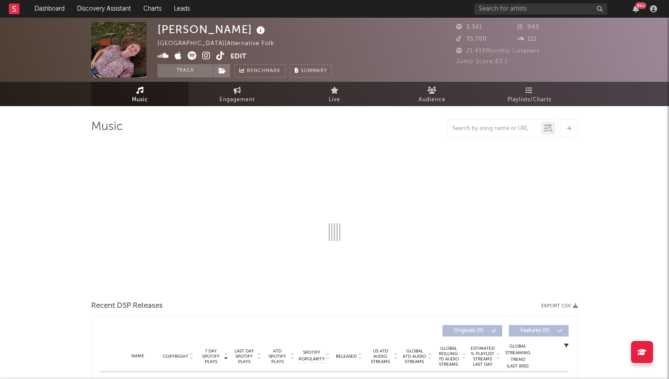
select select "1w"
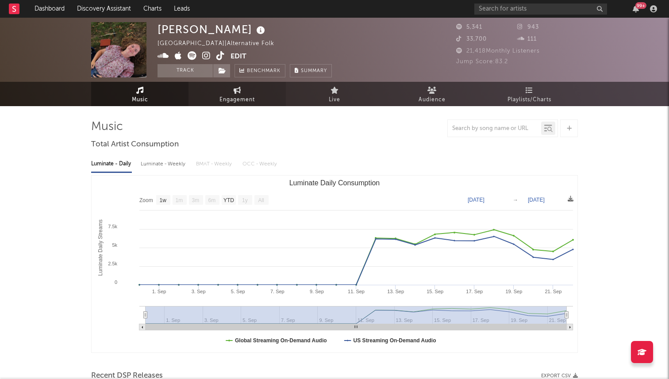
click at [234, 92] on icon at bounding box center [238, 90] width 8 height 7
select select "1w"
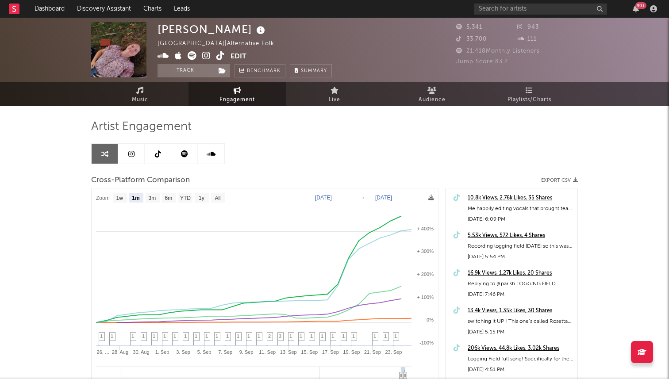
click at [155, 150] on icon at bounding box center [158, 153] width 6 height 7
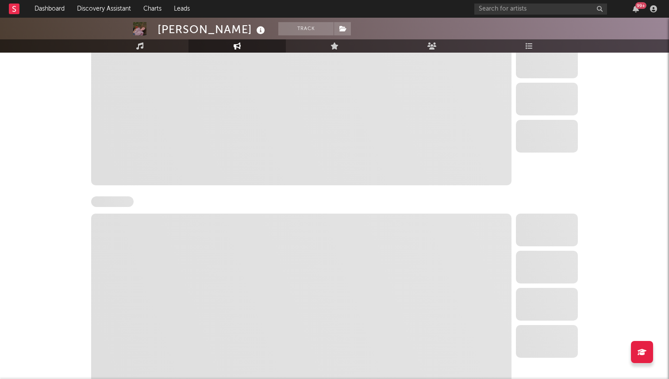
select select "1w"
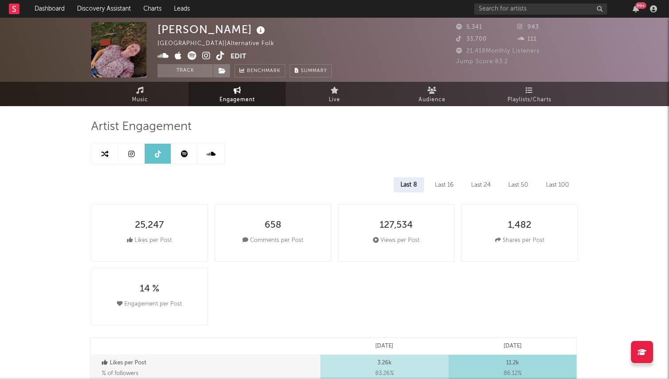
click at [217, 56] on icon at bounding box center [220, 55] width 8 height 9
click at [165, 100] on link "Music" at bounding box center [139, 94] width 97 height 24
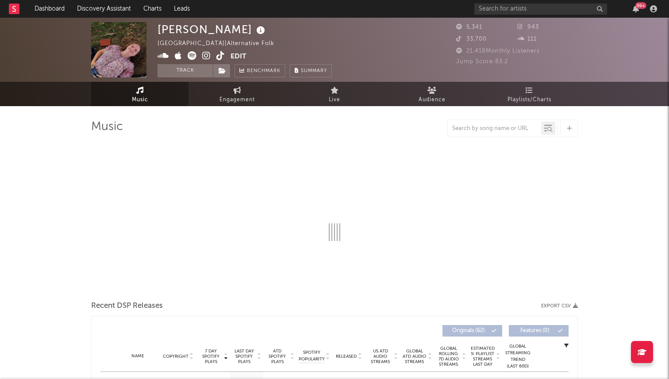
select select "1w"
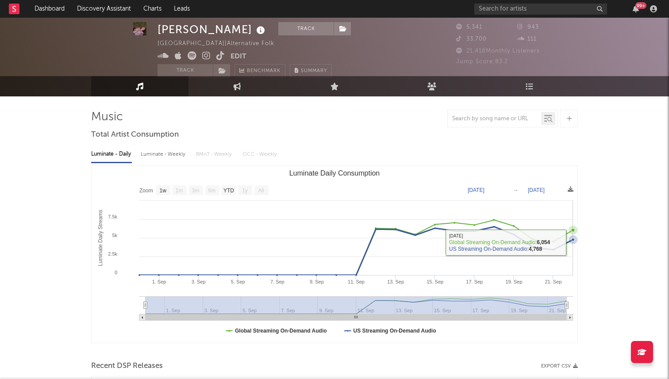
scroll to position [12, 0]
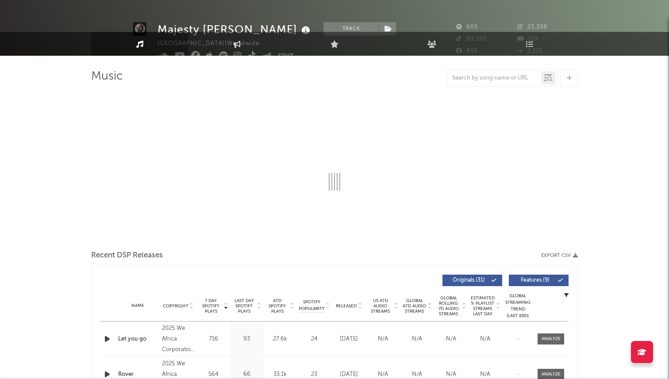
select select "1w"
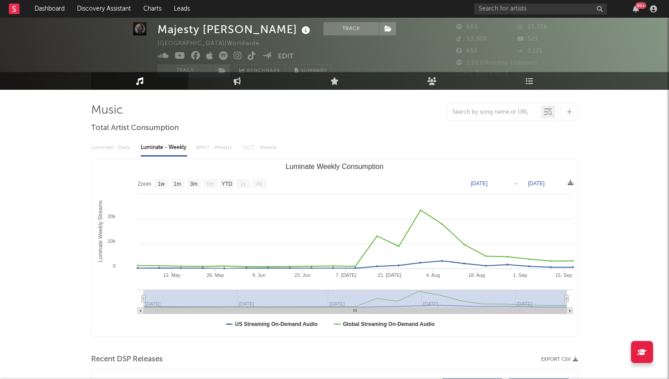
scroll to position [17, 0]
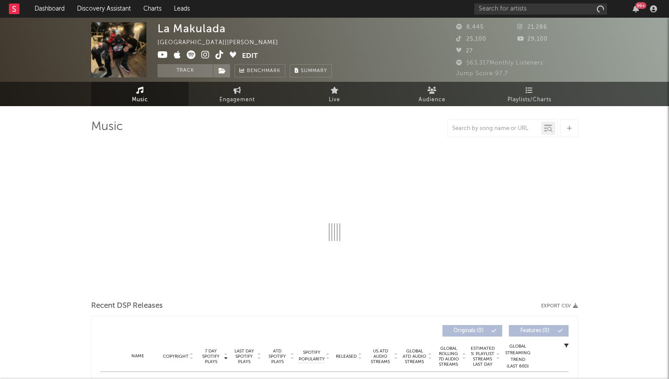
select select "1w"
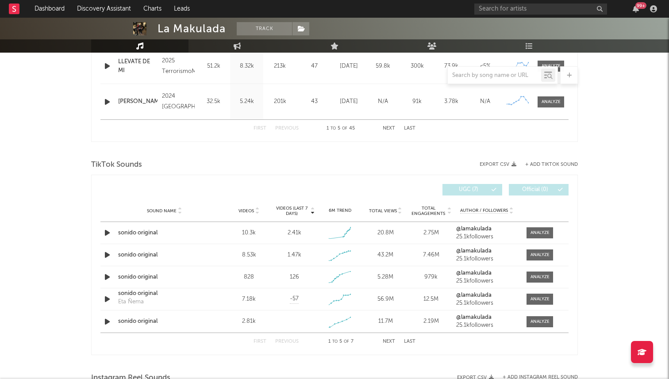
scroll to position [502, 0]
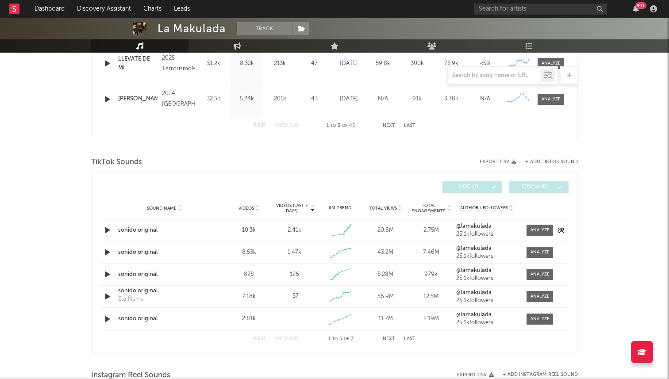
click at [103, 229] on icon "button" at bounding box center [107, 230] width 9 height 11
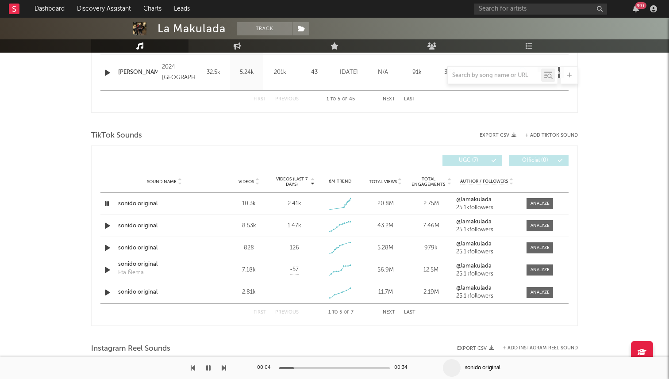
scroll to position [538, 0]
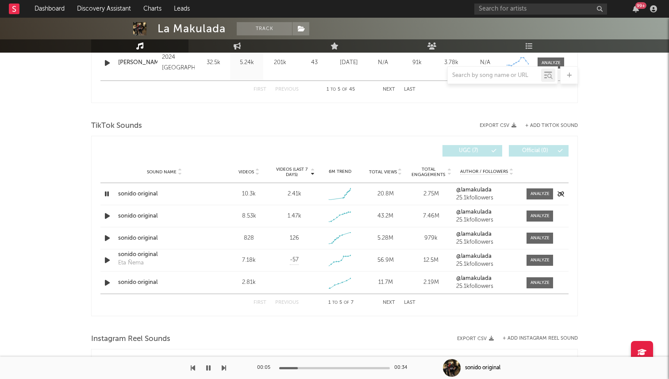
click at [107, 195] on icon "button" at bounding box center [107, 193] width 8 height 11
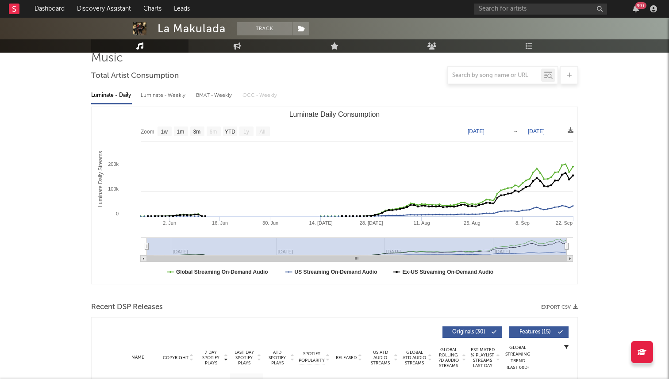
scroll to position [0, 0]
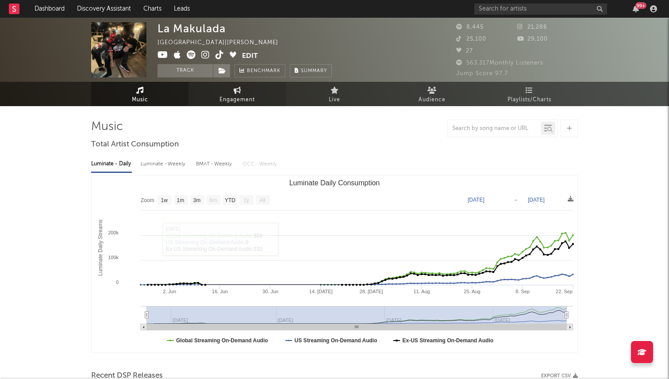
click at [231, 89] on link "Engagement" at bounding box center [236, 94] width 97 height 24
select select "1w"
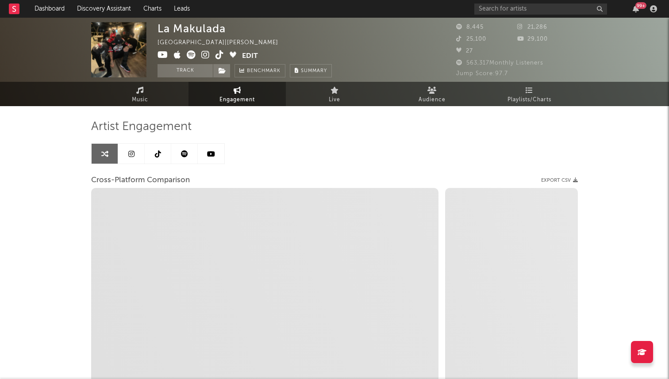
click at [156, 152] on icon at bounding box center [158, 153] width 6 height 7
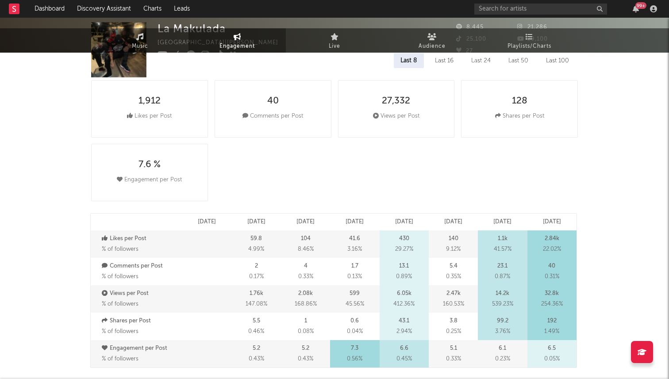
select select "1w"
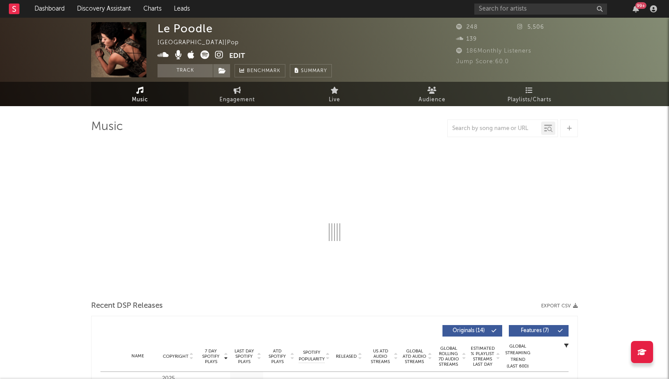
select select "1w"
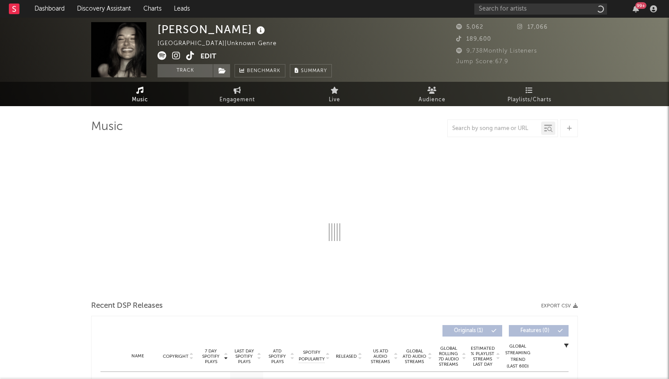
select select "1w"
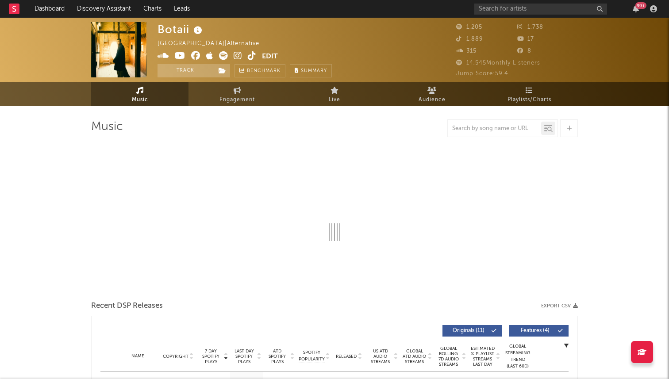
click at [250, 54] on icon at bounding box center [252, 55] width 8 height 9
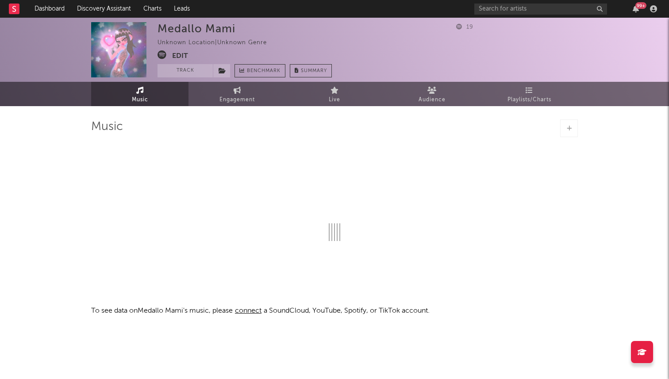
select select "1w"
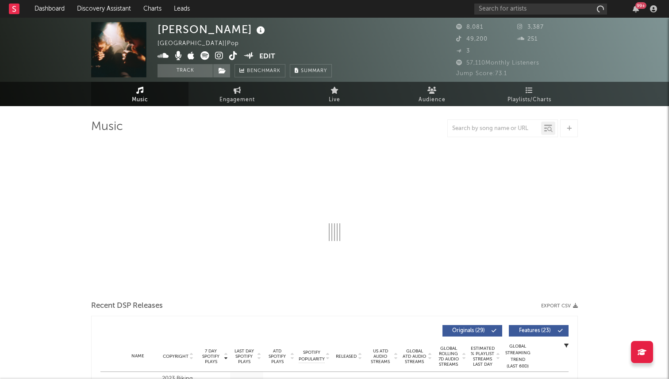
select select "6m"
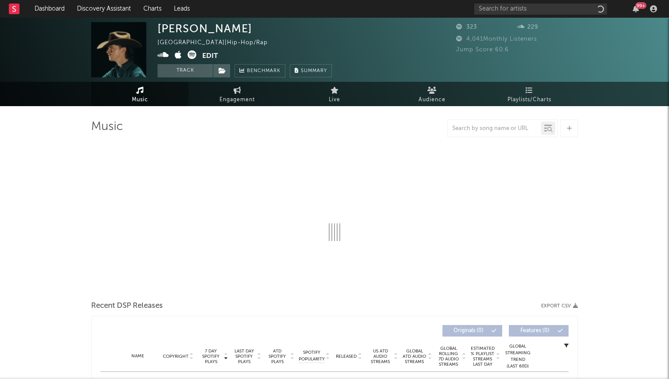
select select "1w"
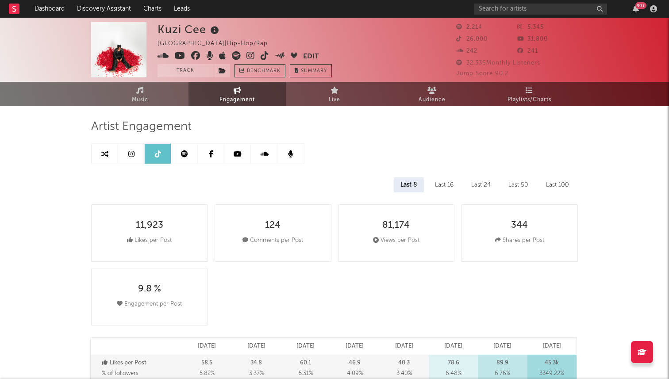
select select "6m"
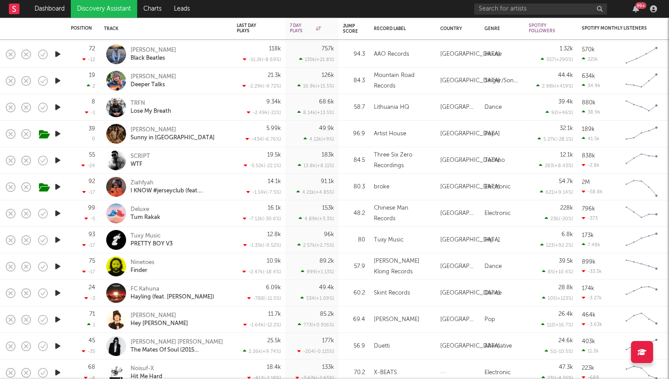
click at [58, 167] on div at bounding box center [58, 160] width 18 height 27
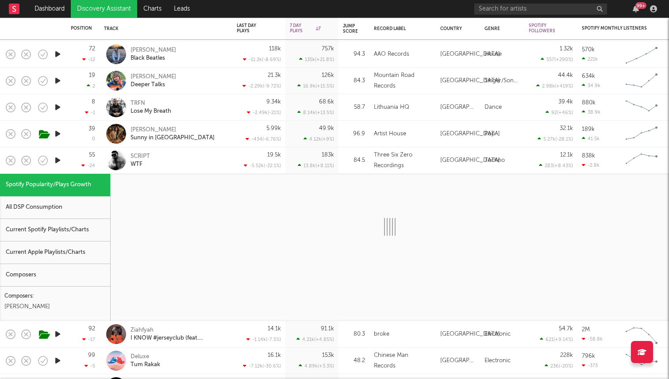
click at [57, 163] on icon "button" at bounding box center [57, 160] width 9 height 11
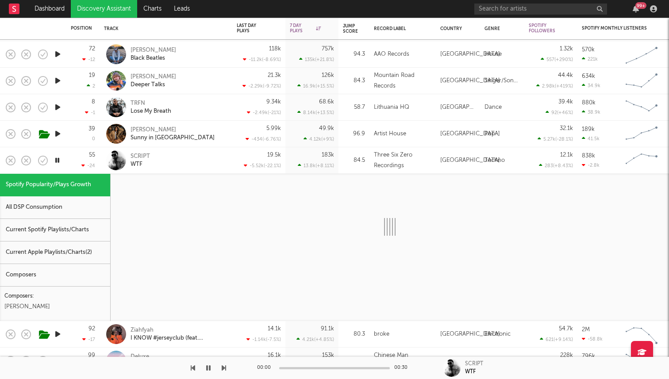
click at [71, 165] on div "55 -24" at bounding box center [83, 160] width 24 height 26
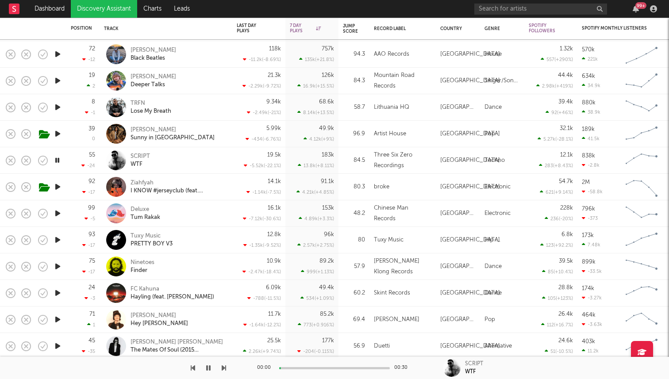
click at [56, 158] on icon "button" at bounding box center [57, 160] width 8 height 11
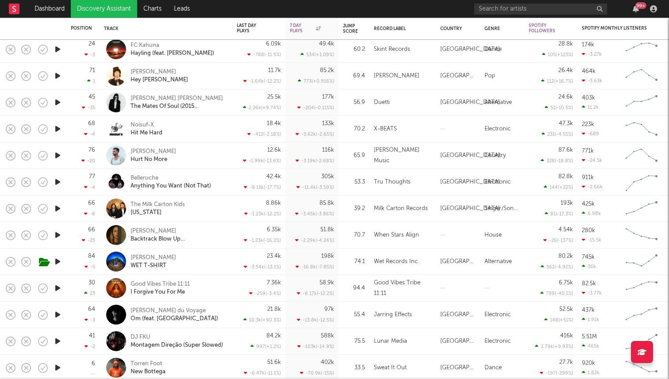
click at [57, 154] on icon "button" at bounding box center [57, 155] width 9 height 11
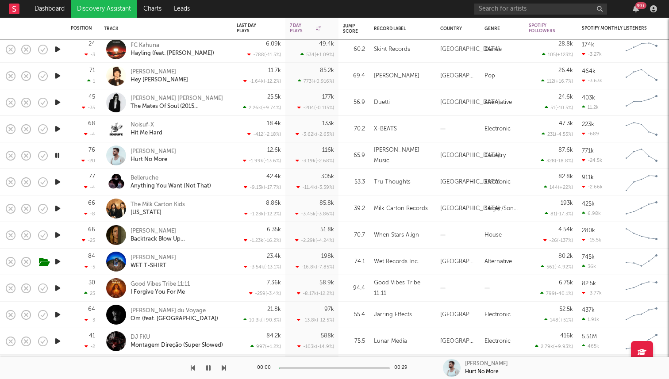
click at [57, 154] on icon "button" at bounding box center [57, 155] width 8 height 11
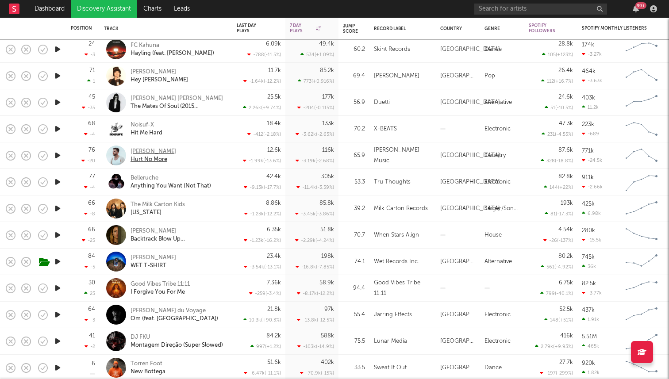
click at [145, 151] on div "CHASE WRIGHT" at bounding box center [154, 152] width 46 height 8
click at [153, 261] on div "Ruby Waters" at bounding box center [154, 258] width 46 height 8
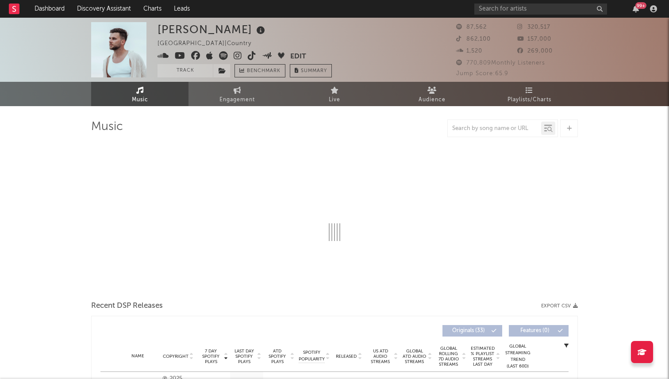
select select "6m"
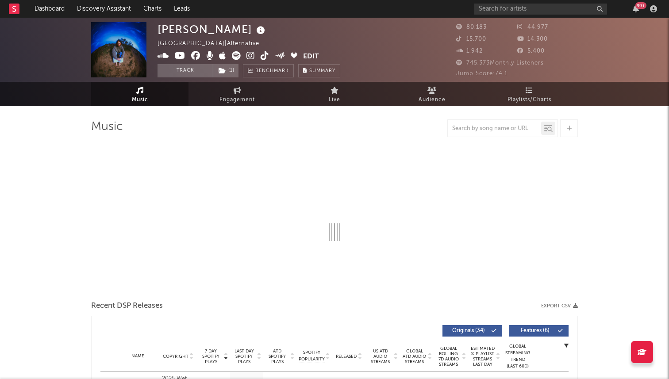
select select "6m"
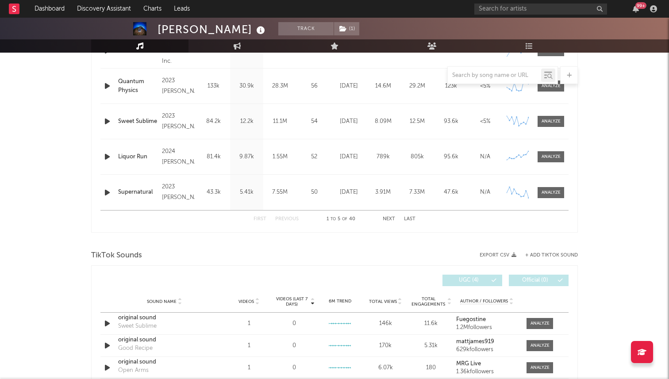
scroll to position [411, 0]
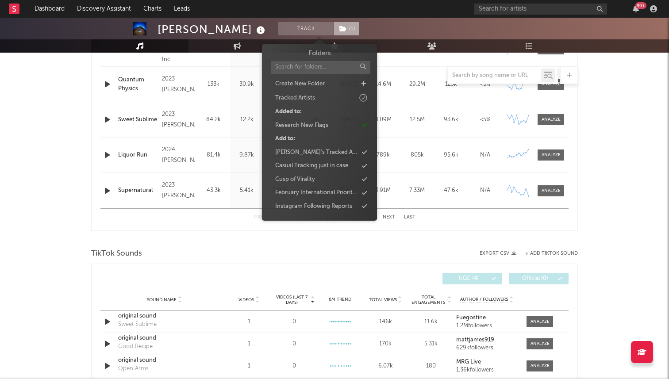
click at [334, 34] on span "( 1 )" at bounding box center [347, 28] width 26 height 13
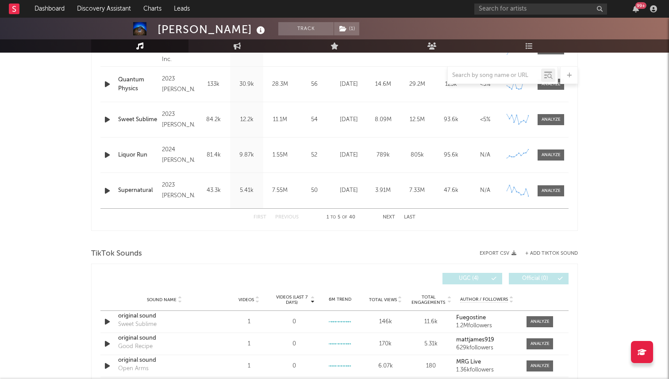
click at [231, 242] on div at bounding box center [334, 239] width 487 height 13
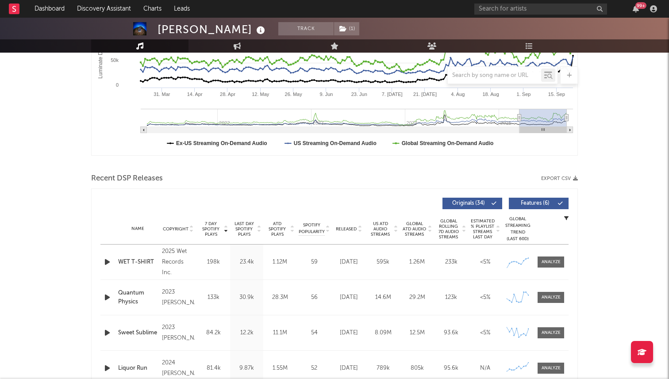
scroll to position [0, 0]
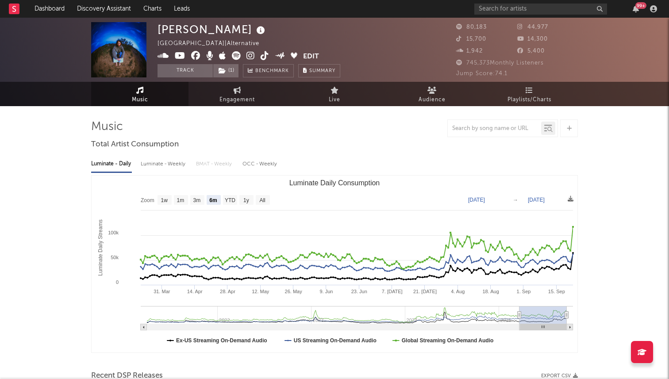
click at [263, 52] on icon at bounding box center [265, 55] width 8 height 9
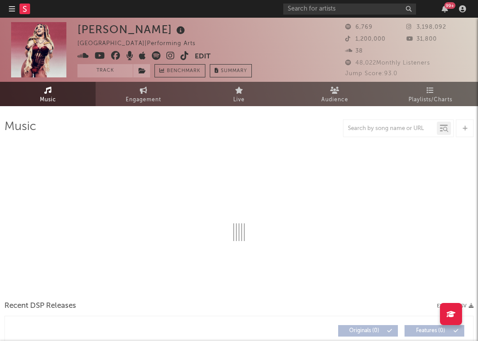
select select "1w"
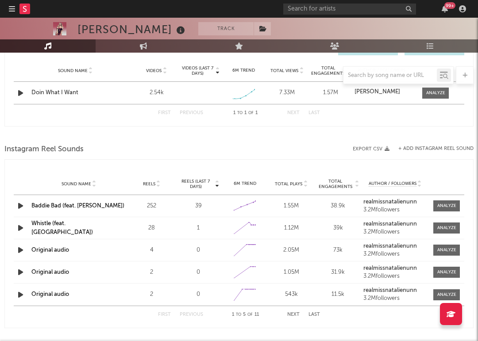
scroll to position [566, 0]
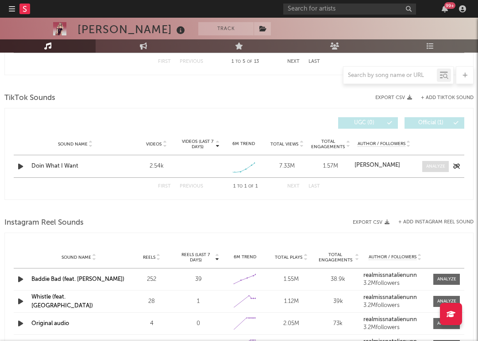
click at [442, 165] on div at bounding box center [435, 166] width 19 height 7
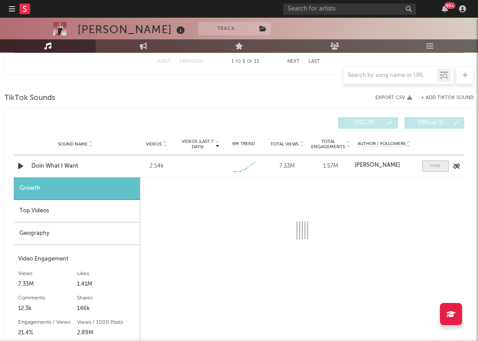
select select "1w"
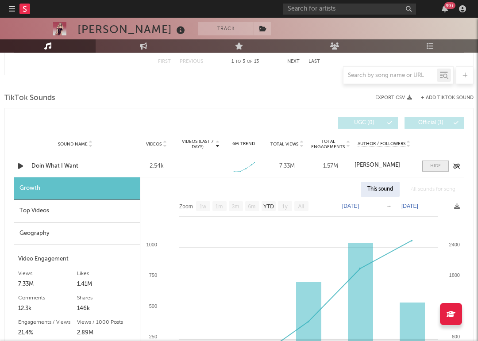
click at [438, 164] on div at bounding box center [435, 166] width 11 height 7
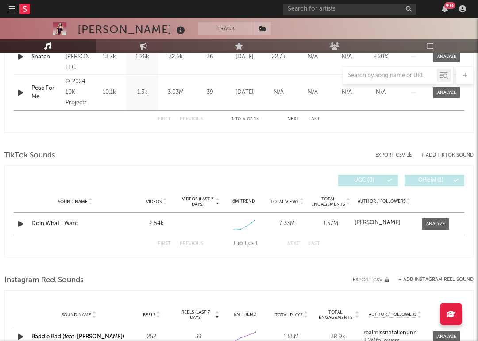
scroll to position [541, 0]
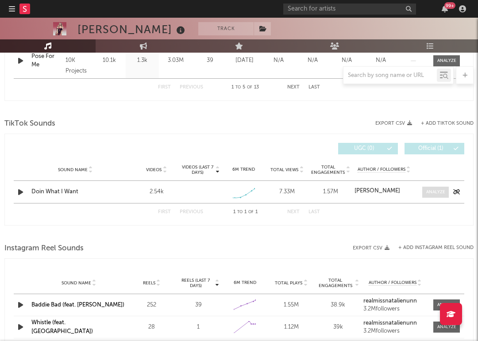
click at [435, 187] on span at bounding box center [435, 192] width 27 height 11
select select "1w"
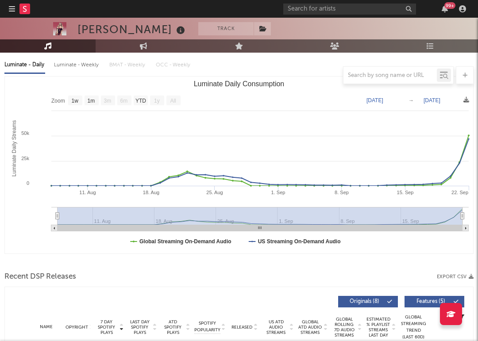
scroll to position [94, 0]
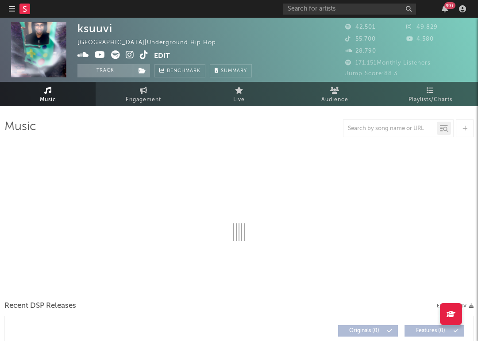
select select "6m"
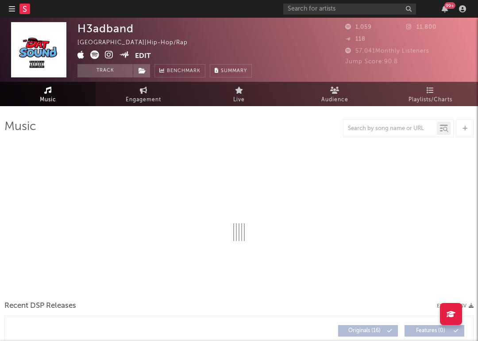
select select "1w"
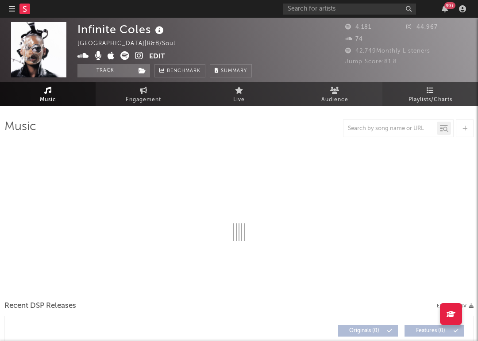
select select "1w"
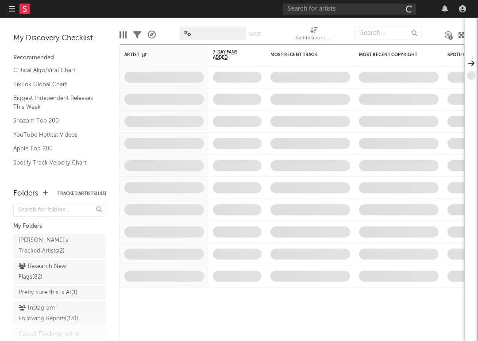
click at [391, 15] on div at bounding box center [376, 9] width 186 height 18
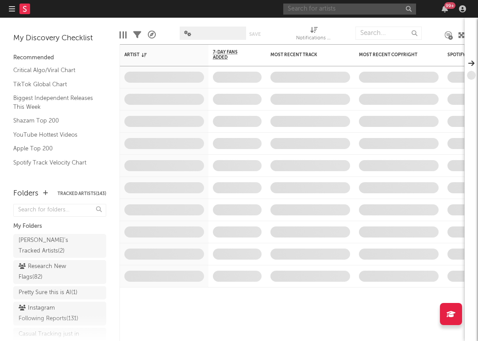
click at [373, 13] on input "text" at bounding box center [349, 9] width 133 height 11
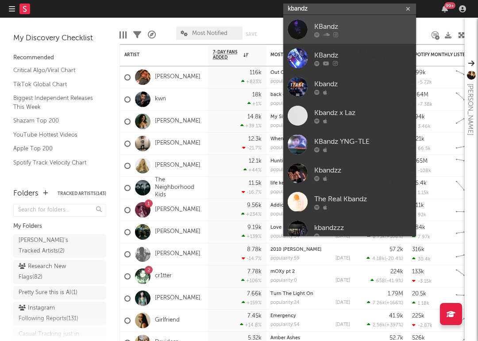
type input "kbandz"
click at [366, 27] on div "KBandz" at bounding box center [362, 26] width 97 height 11
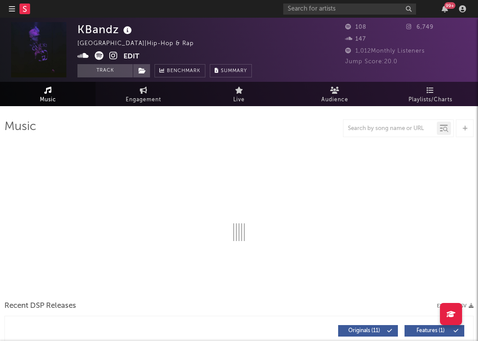
select select "1w"
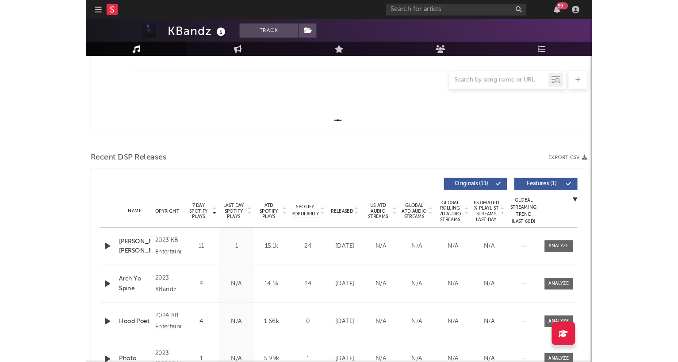
scroll to position [142, 0]
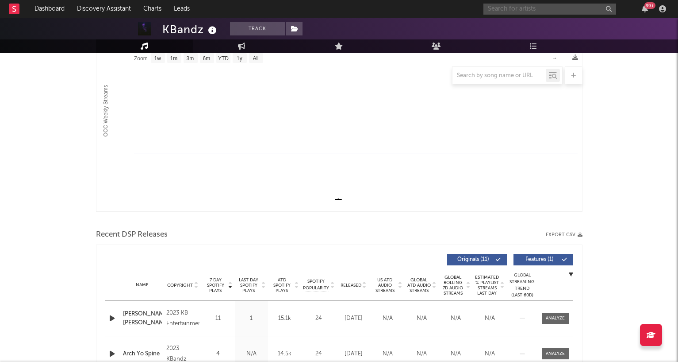
click at [477, 11] on input "text" at bounding box center [550, 9] width 133 height 11
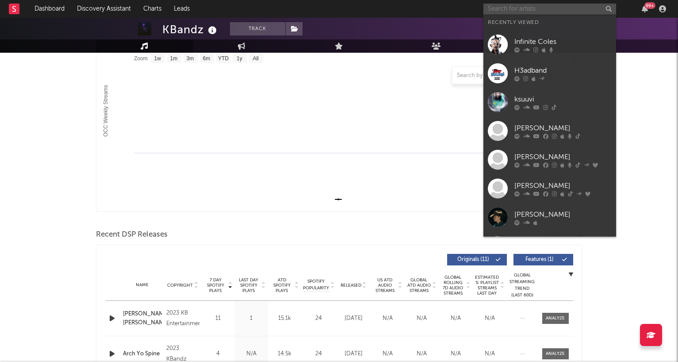
paste input "https://www.tiktok.com/@lexongoo"
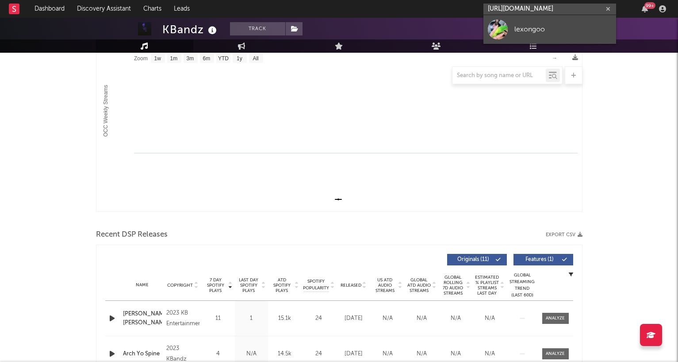
type input "https://www.tiktok.com/@lexongoo"
click at [477, 24] on div at bounding box center [498, 29] width 20 height 20
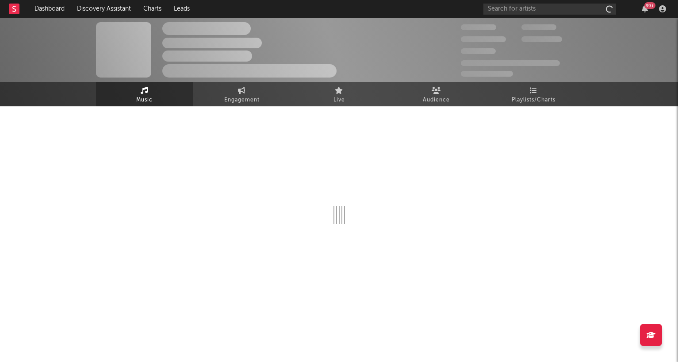
select select "1w"
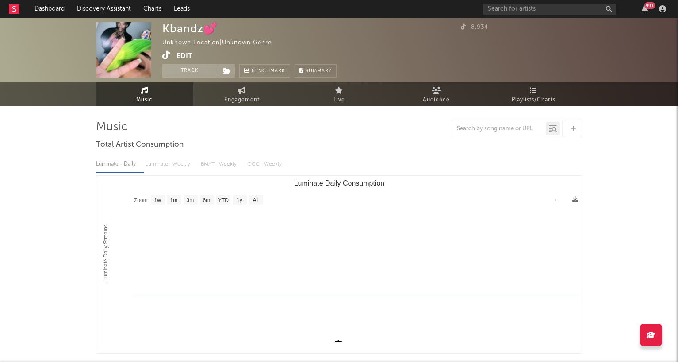
click at [182, 56] on button "Edit" at bounding box center [185, 55] width 16 height 11
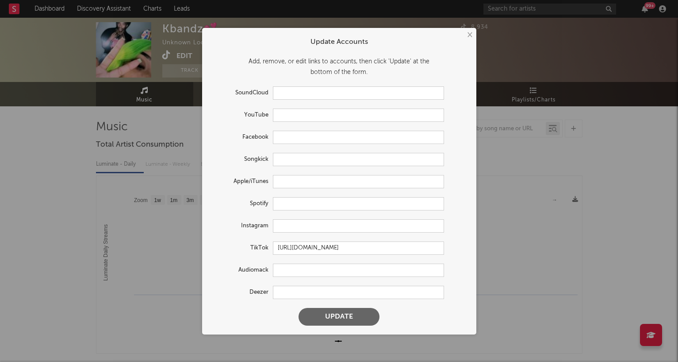
click at [472, 32] on button "×" at bounding box center [470, 35] width 10 height 10
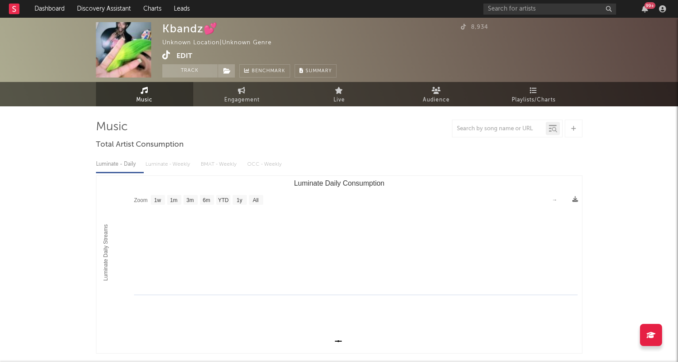
click at [477, 124] on div at bounding box center [574, 128] width 18 height 18
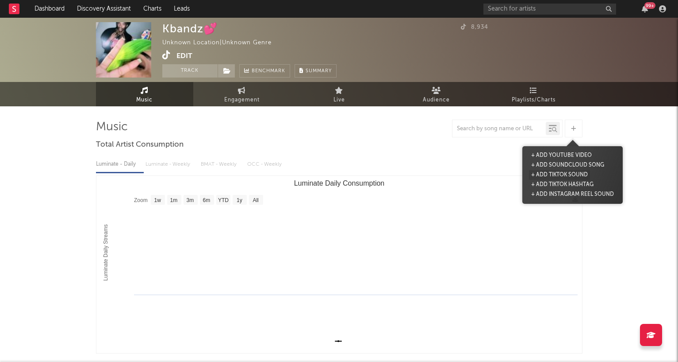
click at [477, 175] on button "+ Add TikTok Sound" at bounding box center [559, 175] width 61 height 10
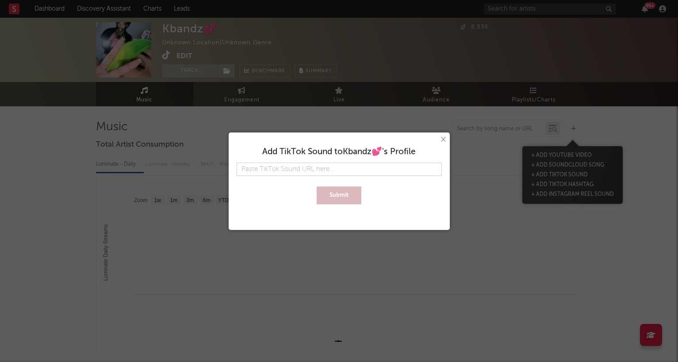
type input "https://www.tiktok.com/music/CUTWADER-7526777592490248974"
type input "https://www.tiktok.com/music/CUTWADER-7526777592490248974]"
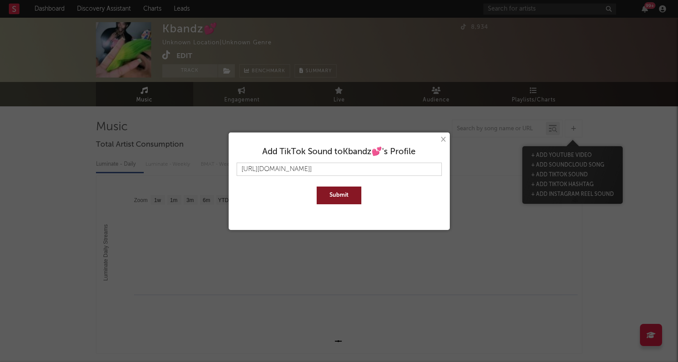
type input "https://www.tiktok.com/music/CUTWADER-7526777592490248974]"
click at [317, 186] on button "Submit" at bounding box center [339, 195] width 45 height 18
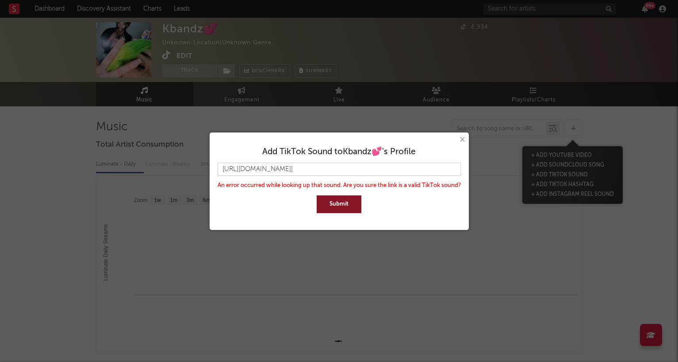
scroll to position [0, 0]
click at [462, 132] on div "× Add TikTok Sound to Kbandz💕 's Profile https://www.tiktok.com/music/CUTWADER-…" at bounding box center [339, 180] width 259 height 97
click at [463, 139] on button "×" at bounding box center [462, 140] width 10 height 10
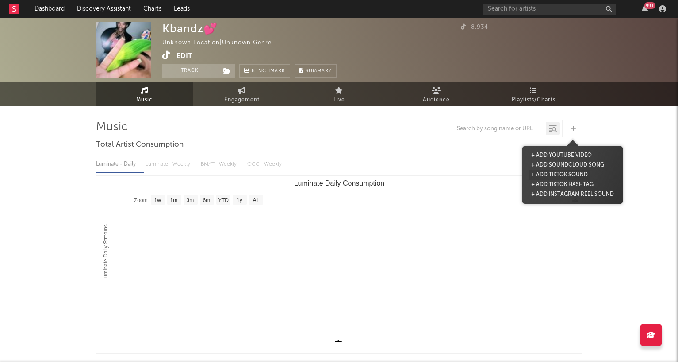
click at [477, 173] on button "+ Add TikTok Sound" at bounding box center [559, 175] width 61 height 10
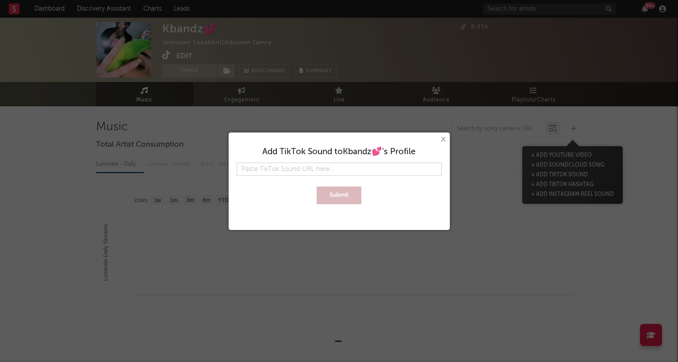
type input "https://www.tiktok.com/music/CUTWADER-7526777592490248974"
click at [317, 186] on button "Submit" at bounding box center [339, 195] width 45 height 18
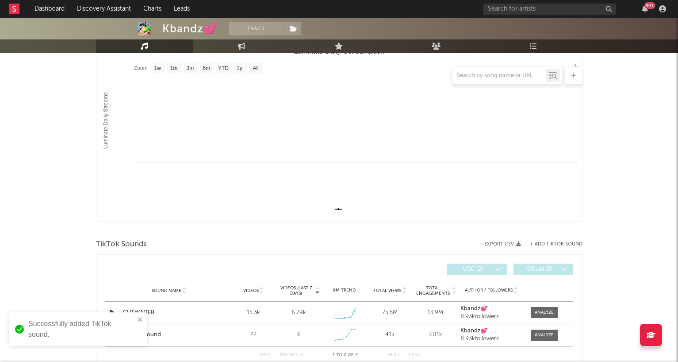
scroll to position [181, 0]
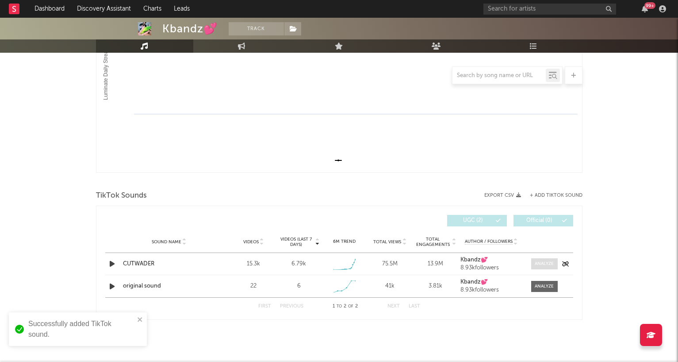
click at [477, 263] on div at bounding box center [544, 263] width 19 height 7
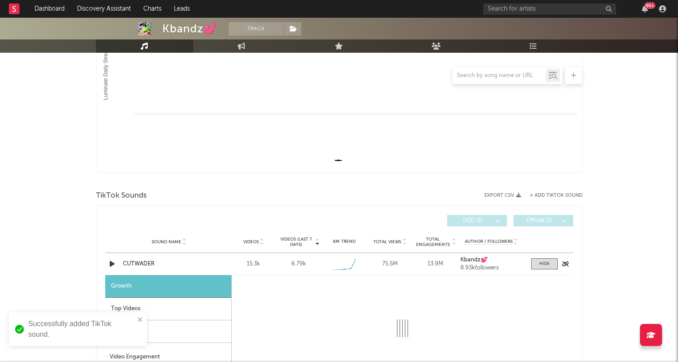
select select "1w"
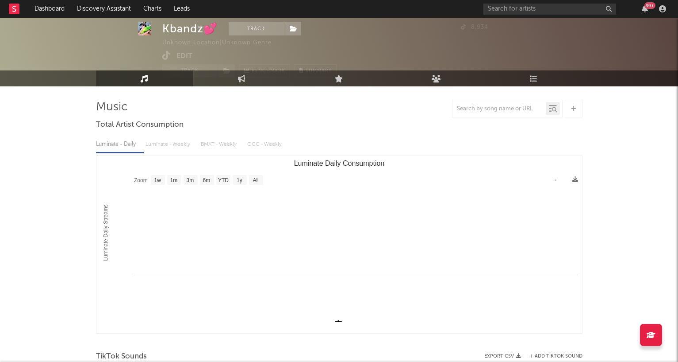
scroll to position [0, 0]
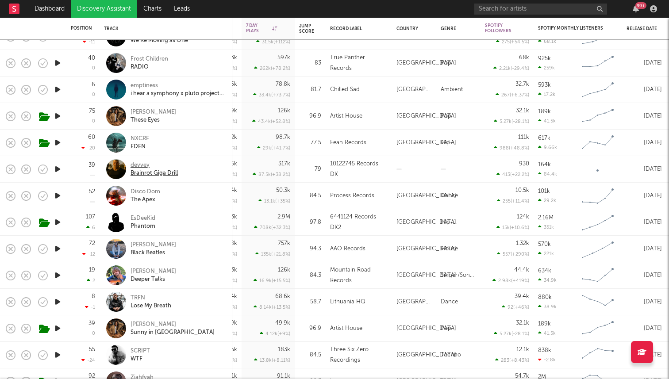
click at [138, 168] on div "devvey" at bounding box center [154, 166] width 47 height 8
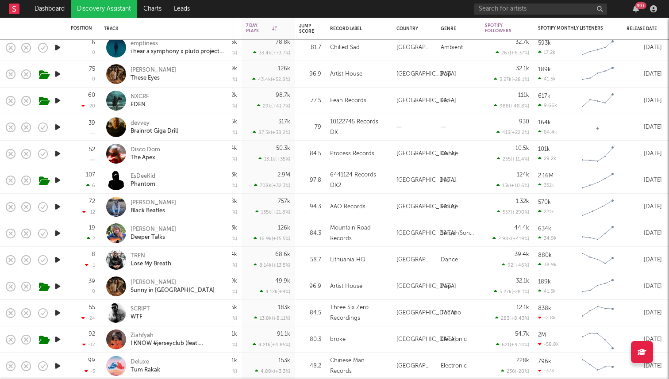
click at [58, 152] on icon "button" at bounding box center [57, 153] width 9 height 11
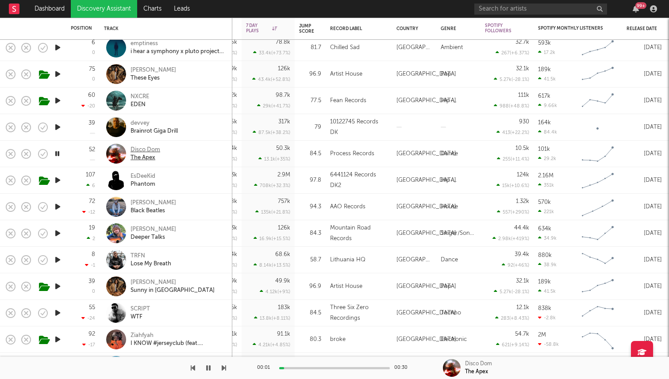
click at [151, 151] on div "Disco Dom" at bounding box center [146, 150] width 30 height 8
click at [208, 369] on icon "button" at bounding box center [208, 368] width 4 height 7
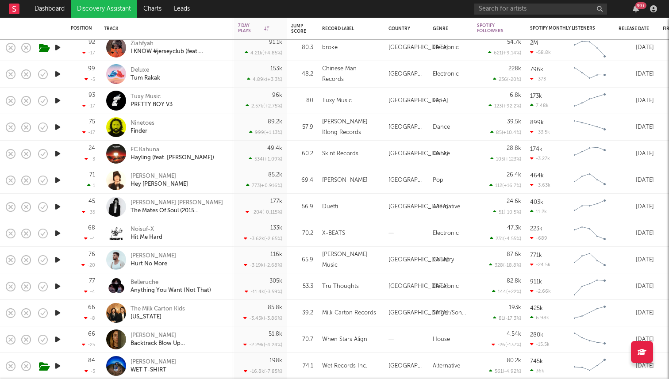
click at [61, 127] on icon "button" at bounding box center [57, 127] width 9 height 11
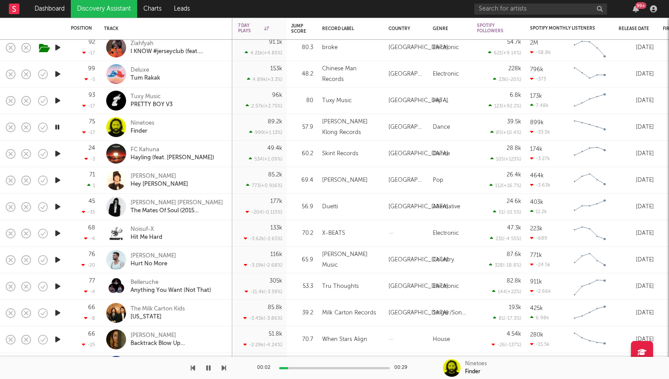
click at [58, 127] on icon "button" at bounding box center [57, 127] width 8 height 11
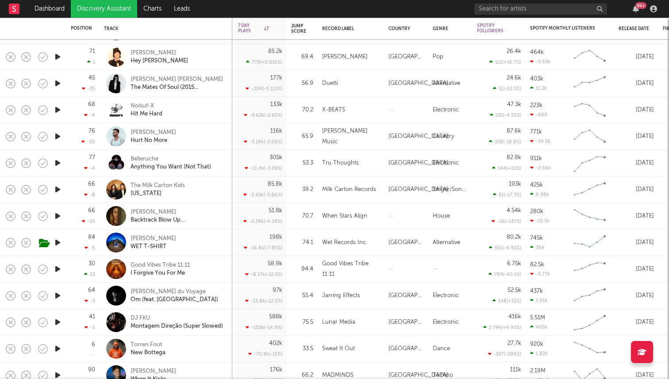
click at [52, 165] on div at bounding box center [58, 163] width 18 height 27
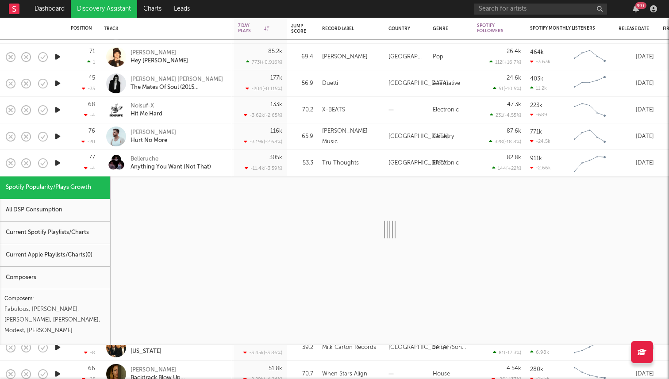
click at [56, 160] on icon "button" at bounding box center [57, 163] width 9 height 11
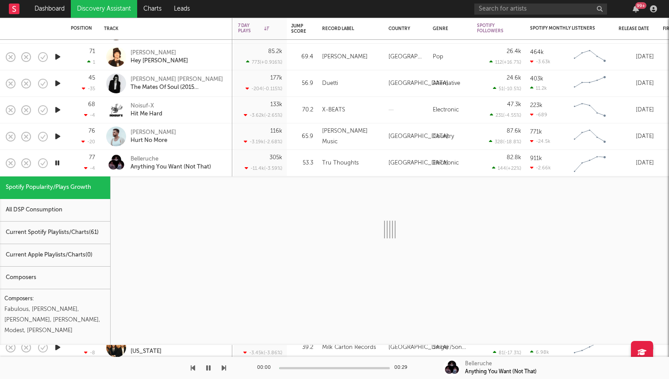
click at [68, 169] on div "77 -4" at bounding box center [82, 163] width 33 height 27
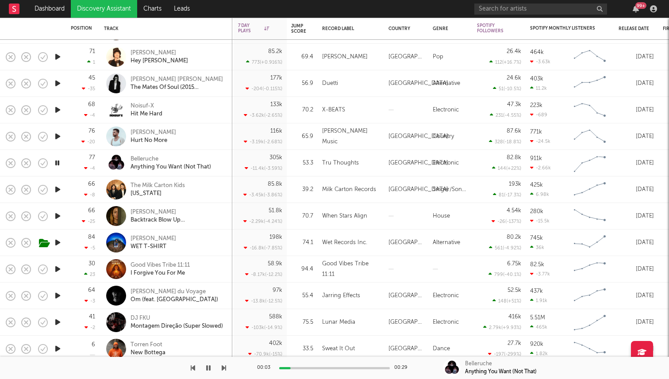
click at [58, 163] on icon "button" at bounding box center [57, 163] width 8 height 11
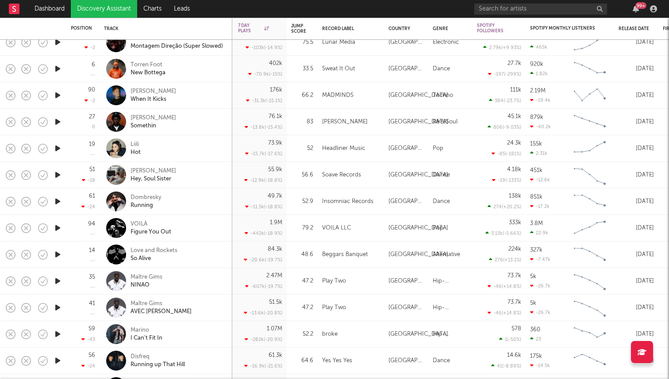
click at [57, 95] on icon "button" at bounding box center [57, 95] width 9 height 11
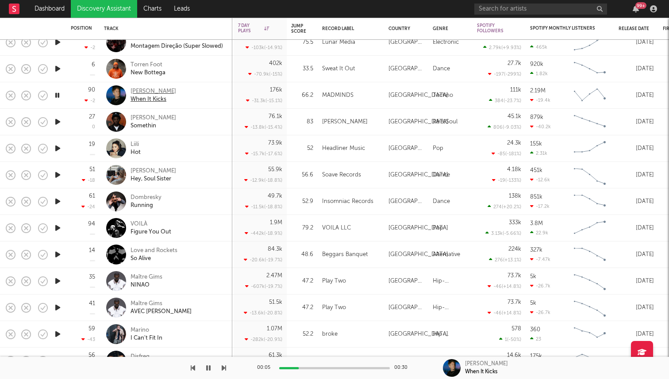
click at [153, 92] on div "[PERSON_NAME]" at bounding box center [154, 92] width 46 height 8
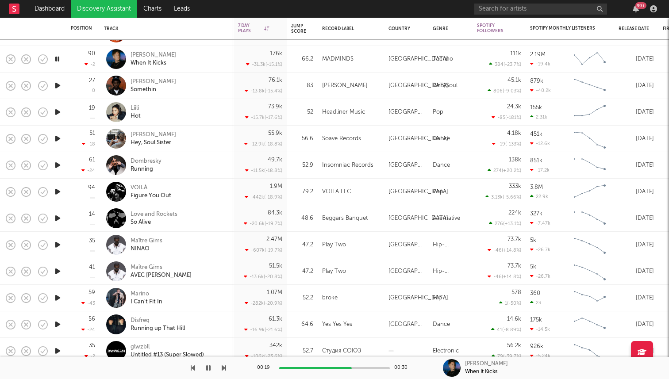
click at [56, 60] on icon "button" at bounding box center [57, 59] width 8 height 11
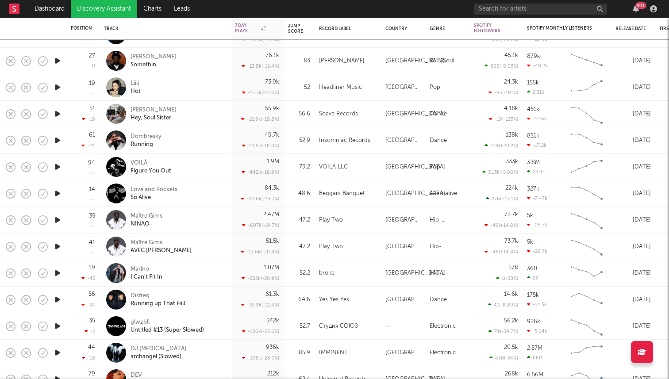
click at [56, 86] on icon "button" at bounding box center [57, 87] width 9 height 11
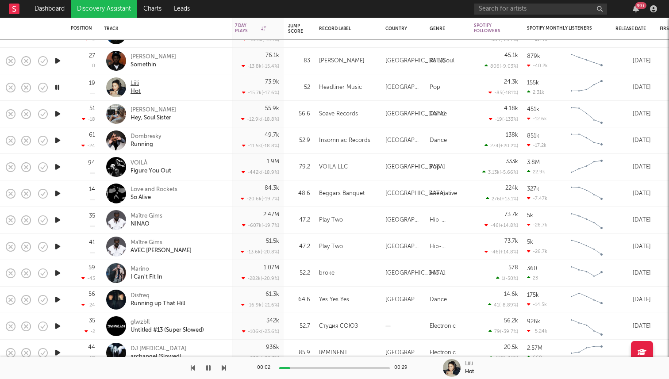
click at [134, 84] on div "Liili" at bounding box center [136, 84] width 10 height 8
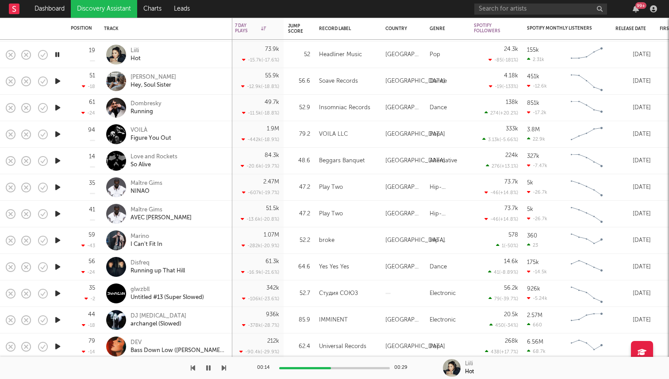
click at [61, 78] on icon "button" at bounding box center [57, 81] width 9 height 11
click at [58, 81] on icon "button" at bounding box center [57, 81] width 8 height 11
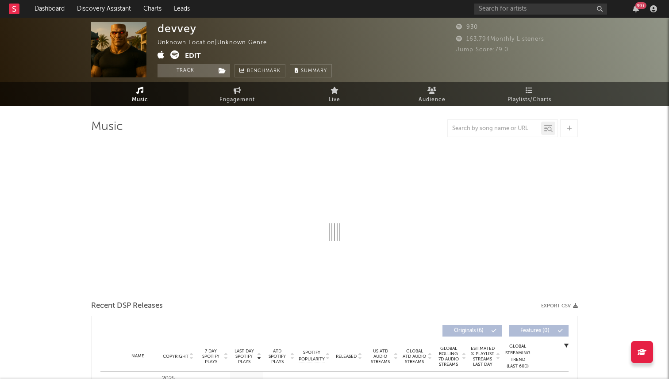
select select "1w"
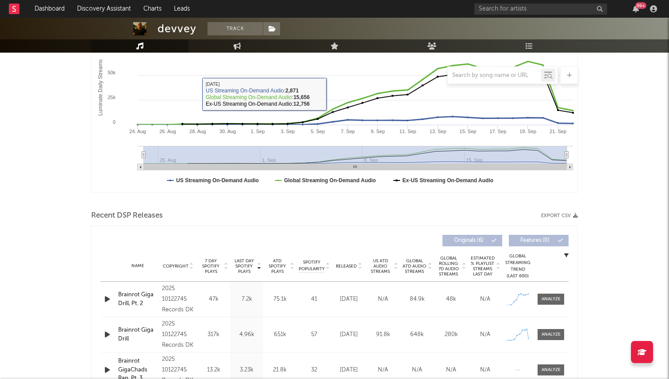
scroll to position [316, 0]
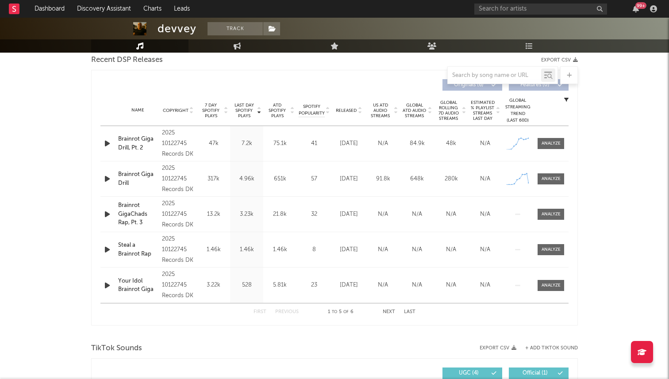
click at [107, 146] on icon "button" at bounding box center [107, 143] width 9 height 11
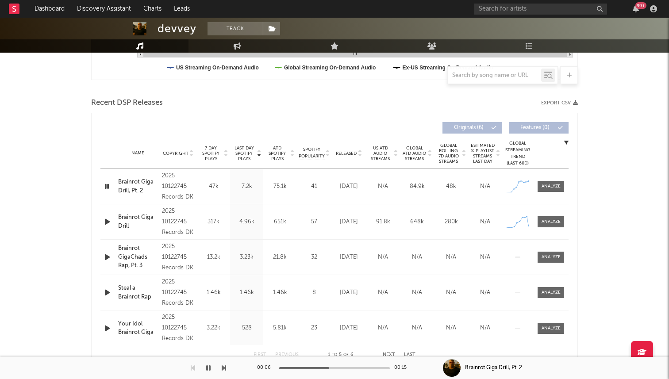
scroll to position [265, 0]
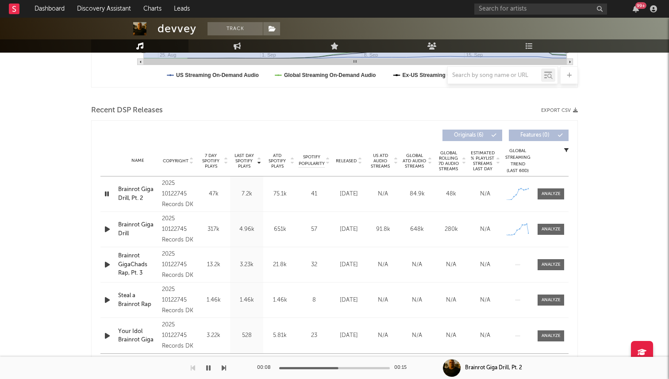
click at [106, 195] on icon "button" at bounding box center [107, 193] width 8 height 11
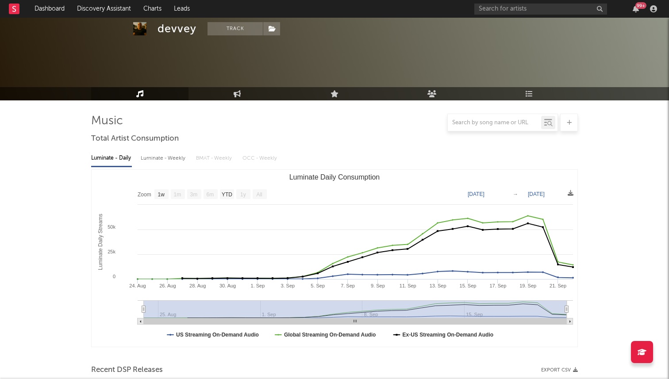
scroll to position [0, 0]
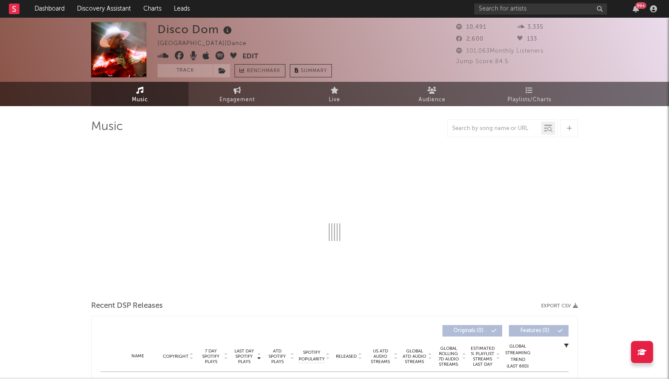
click at [121, 55] on img at bounding box center [118, 49] width 55 height 55
select select "6m"
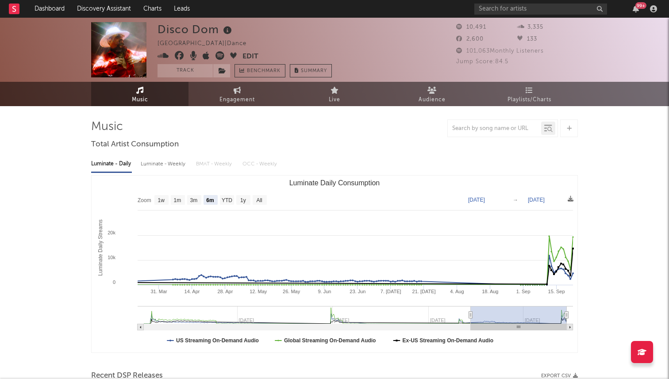
click at [121, 55] on img at bounding box center [118, 49] width 55 height 55
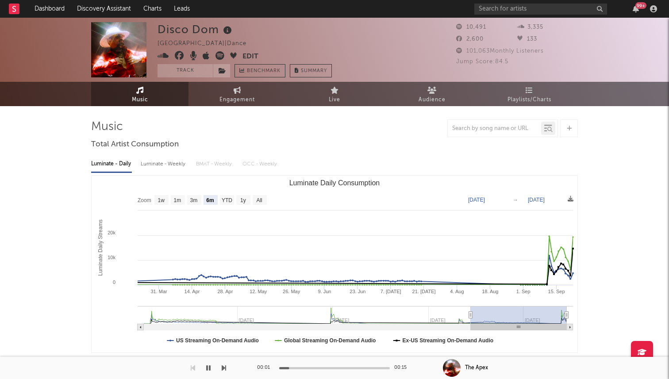
click at [208, 367] on icon "button" at bounding box center [208, 368] width 4 height 7
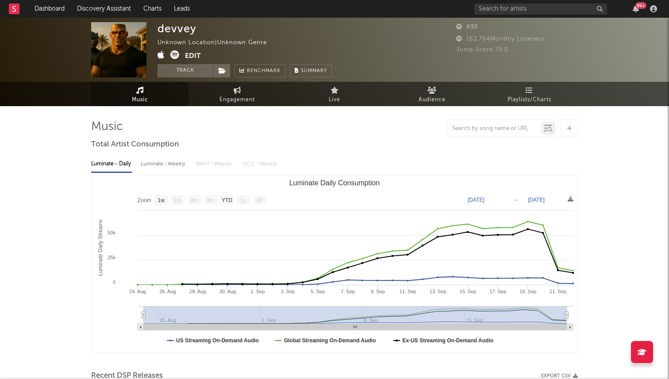
select select "1w"
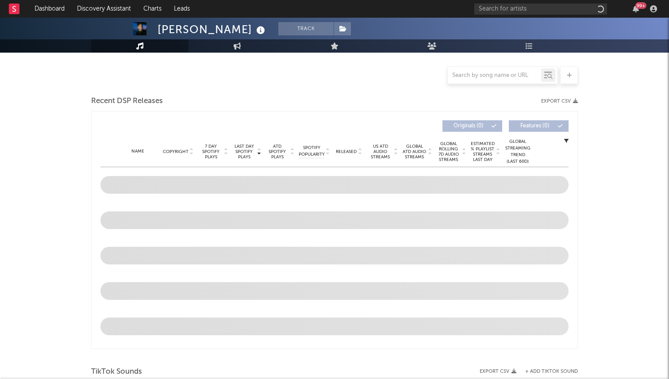
scroll to position [208, 0]
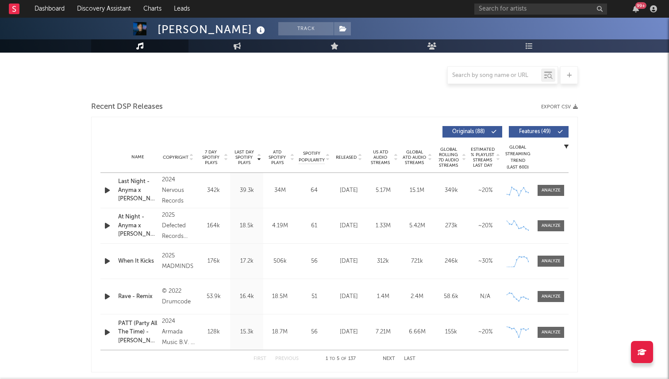
select select "6m"
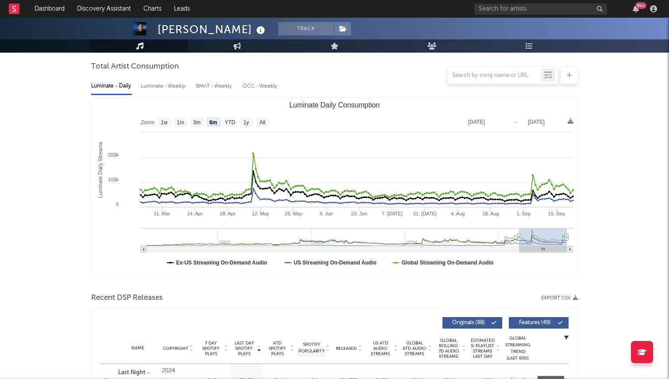
scroll to position [0, 0]
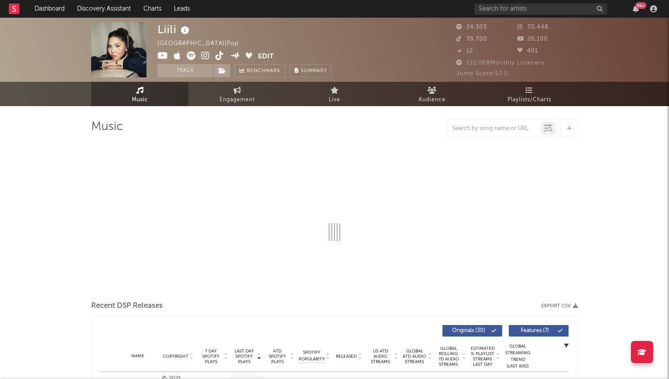
select select "6m"
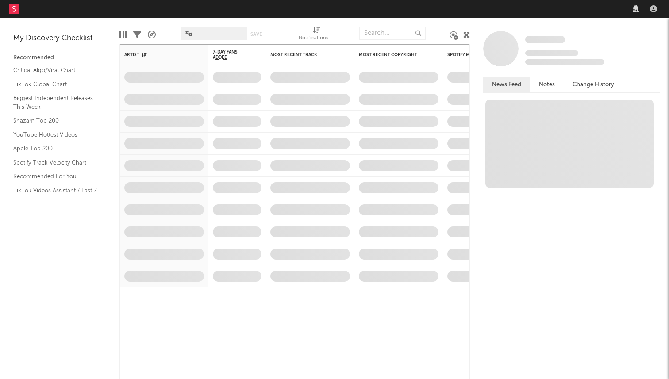
click at [457, 9] on nav "Dashboard Discovery Assistant Charts Leads" at bounding box center [334, 9] width 669 height 18
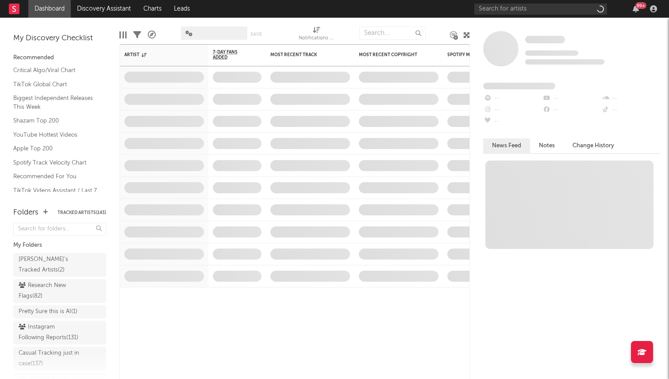
click at [487, 15] on div "99 +" at bounding box center [567, 9] width 186 height 18
click at [489, 8] on input "text" at bounding box center [540, 9] width 133 height 11
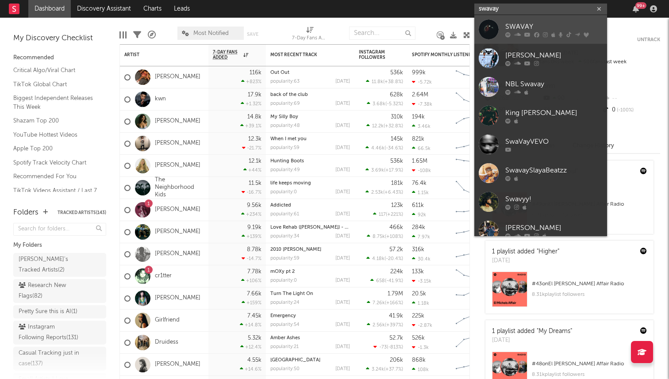
type input "swavay"
click at [502, 20] on link "SWAVAY" at bounding box center [540, 29] width 133 height 29
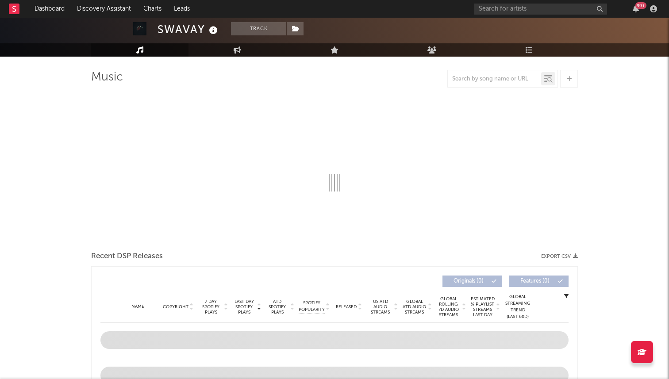
select select "6m"
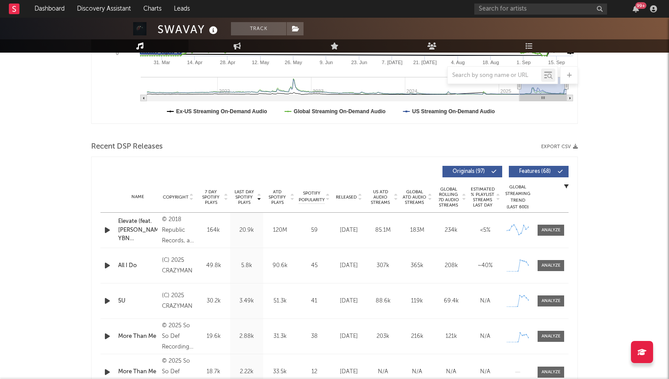
scroll to position [273, 0]
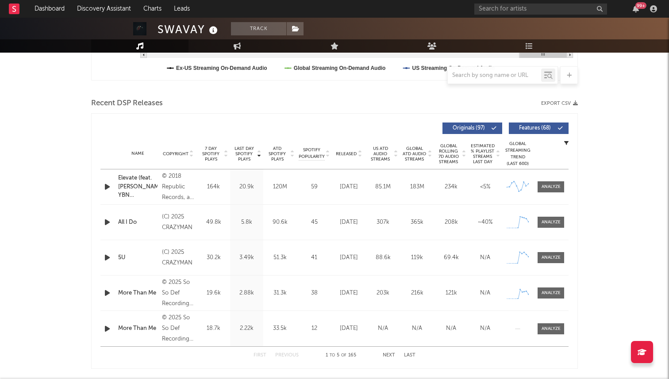
click at [347, 154] on span "Released" at bounding box center [346, 153] width 21 height 5
click at [210, 153] on span "7 Day Spotify Plays" at bounding box center [210, 154] width 23 height 16
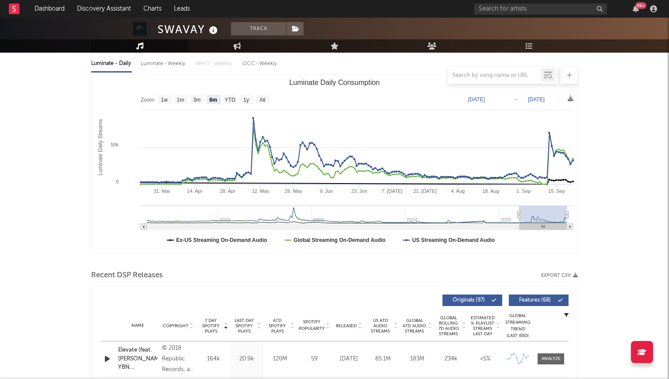
scroll to position [0, 0]
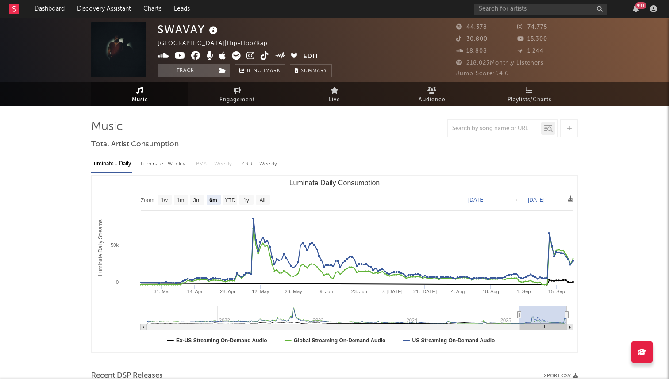
click at [263, 56] on icon at bounding box center [265, 55] width 8 height 9
click at [250, 55] on icon at bounding box center [250, 55] width 8 height 9
click at [536, 17] on div "99 +" at bounding box center [567, 9] width 186 height 18
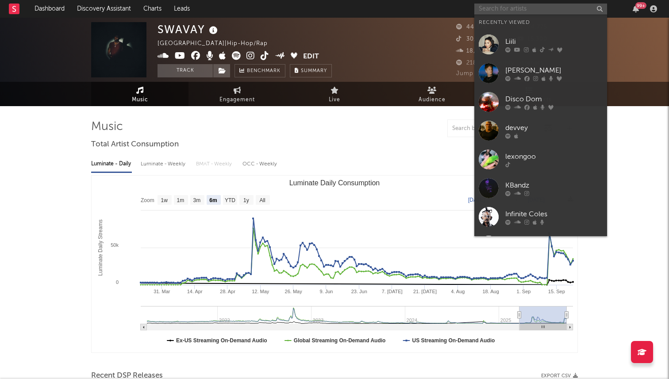
click at [527, 13] on input "text" at bounding box center [540, 9] width 133 height 11
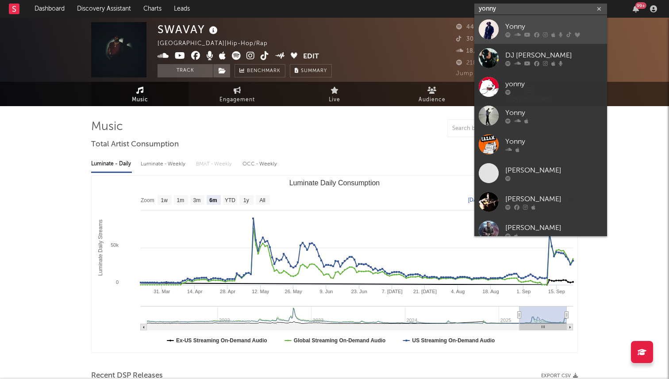
type input "yonny"
click at [527, 27] on div "Yonny" at bounding box center [553, 26] width 97 height 11
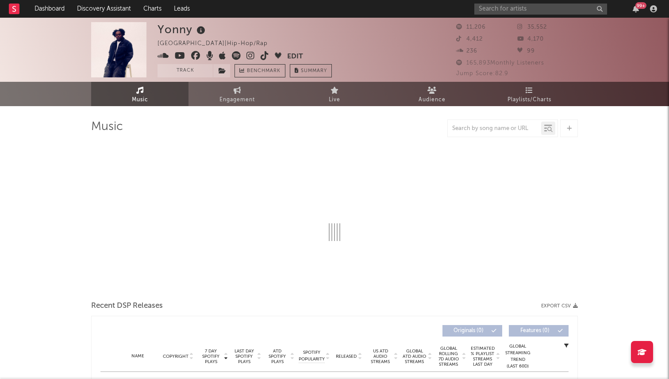
select select "6m"
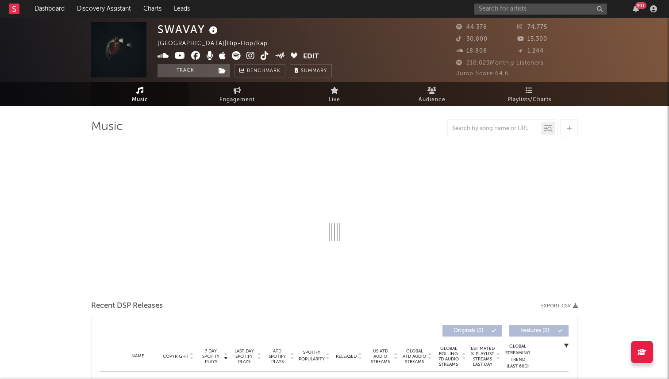
select select "6m"
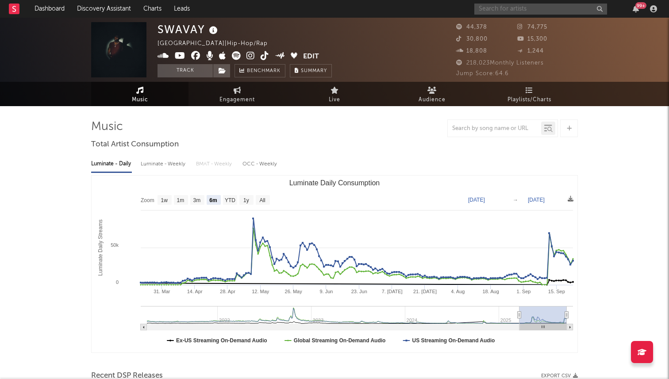
click at [509, 14] on input "text" at bounding box center [540, 9] width 133 height 11
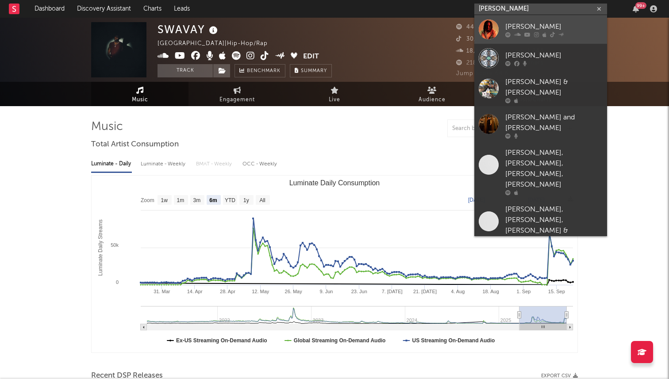
type input "chris patrick"
click at [500, 31] on link "Chris Patrick" at bounding box center [540, 29] width 133 height 29
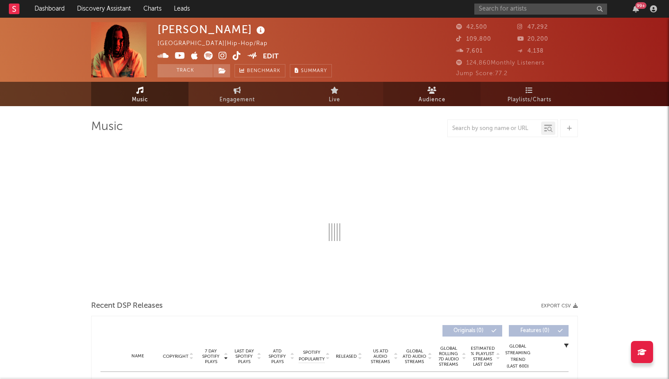
select select "6m"
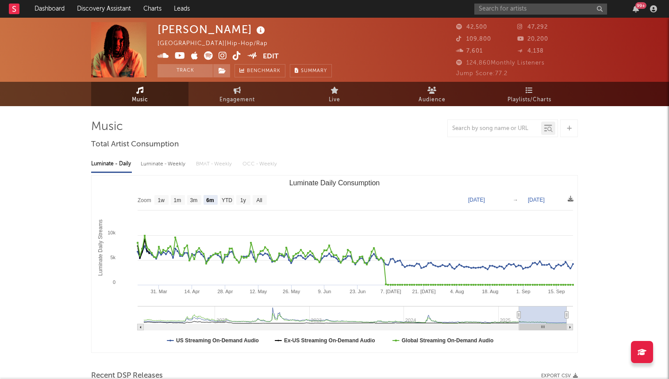
click at [234, 56] on icon at bounding box center [237, 55] width 8 height 9
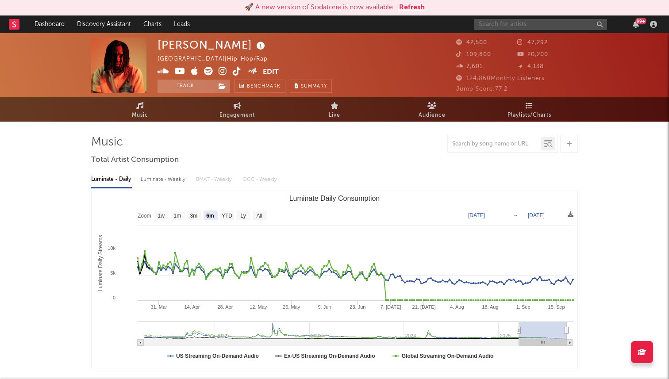
click at [512, 23] on input "text" at bounding box center [540, 24] width 133 height 11
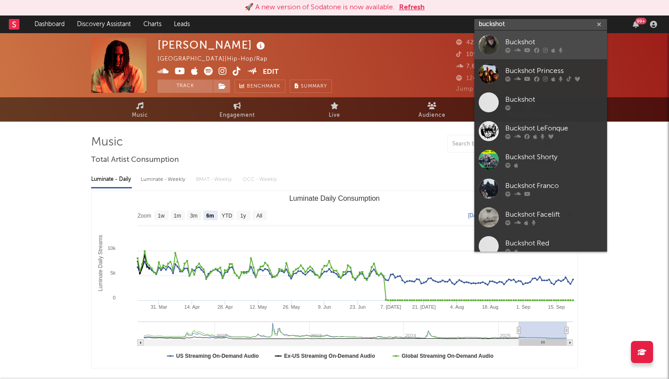
type input "buckshot"
click at [497, 40] on div at bounding box center [489, 45] width 20 height 20
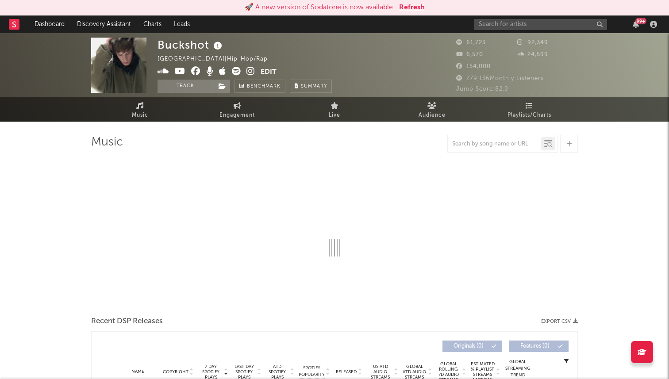
select select "6m"
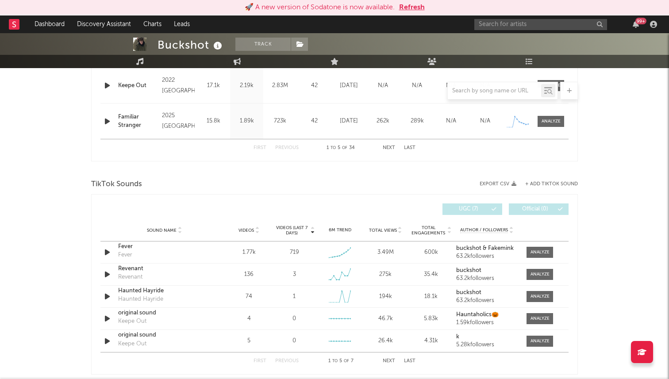
scroll to position [497, 0]
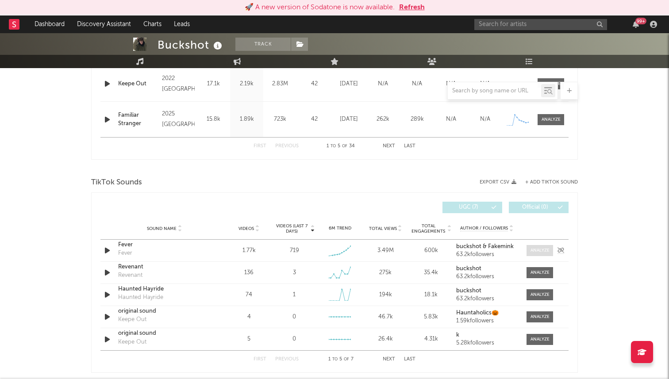
click at [536, 248] on div at bounding box center [540, 250] width 19 height 7
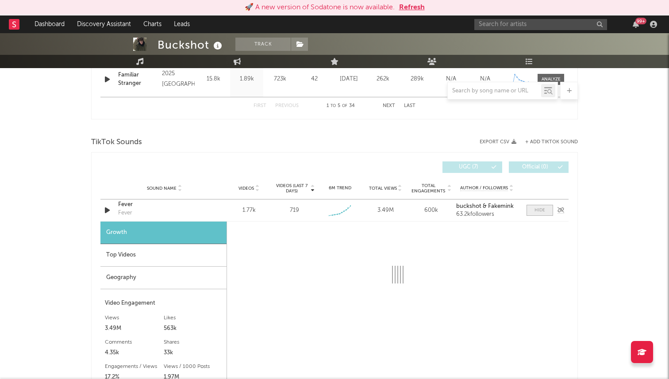
scroll to position [538, 0]
select select "1w"
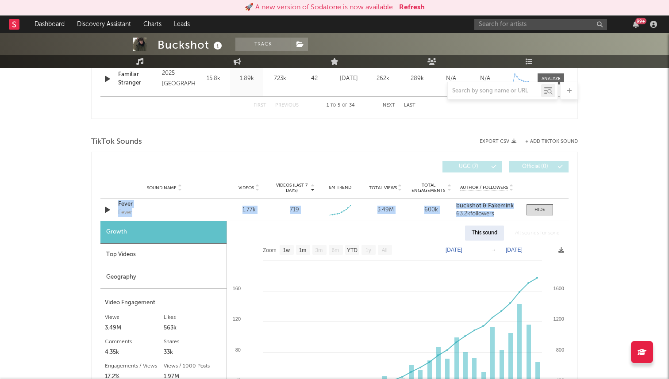
drag, startPoint x: 537, startPoint y: 208, endPoint x: 536, endPoint y: 172, distance: 35.9
click at [536, 177] on div "Videos (last 7 days) Sound Name Videos Videos (last 7 days) Total Views Total E…" at bounding box center [334, 364] width 468 height 415
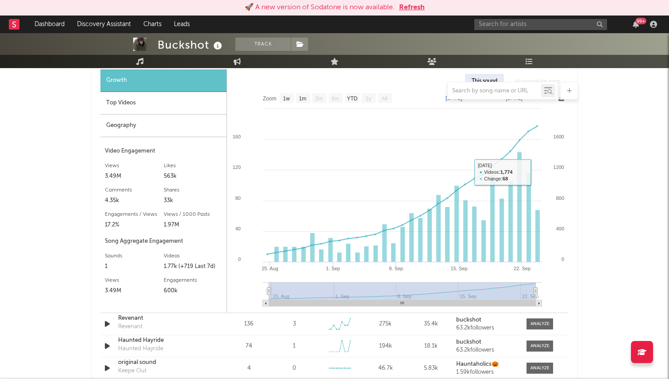
click at [611, 171] on div "Buckshot Track Ireland | Hip-Hop/Rap Edit Track Benchmark Summary 61,723 92,349…" at bounding box center [334, 100] width 669 height 1514
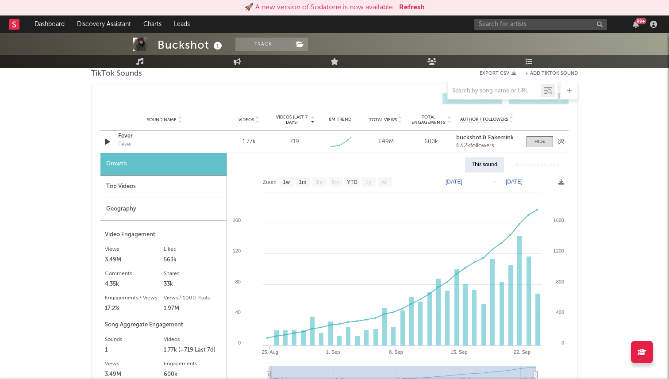
scroll to position [605, 0]
click at [544, 150] on div "Sound Name Fever Fever Videos 1.77k Videos (last 7 days) 719 Weekly Growth % + …" at bounding box center [334, 143] width 468 height 22
click at [544, 141] on div at bounding box center [540, 142] width 11 height 7
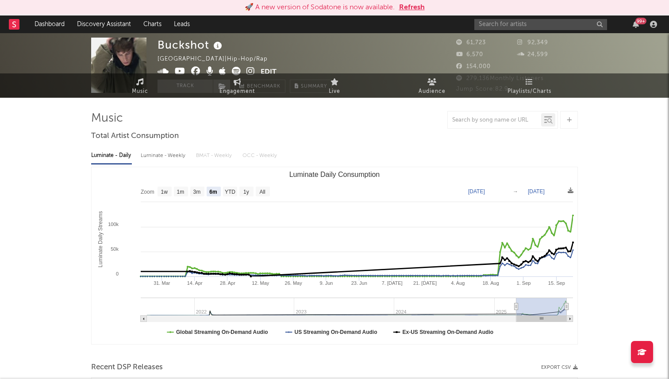
scroll to position [0, 0]
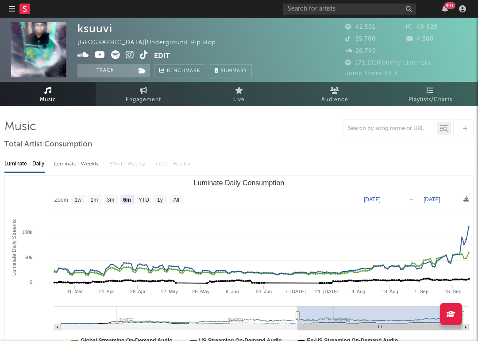
select select "6m"
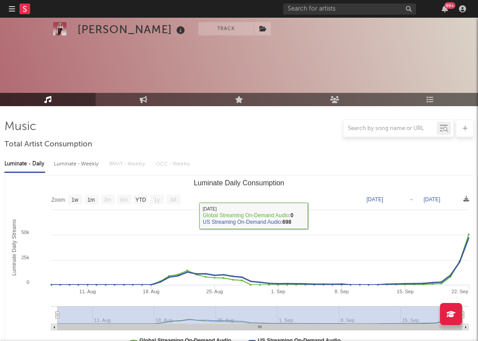
select select "1w"
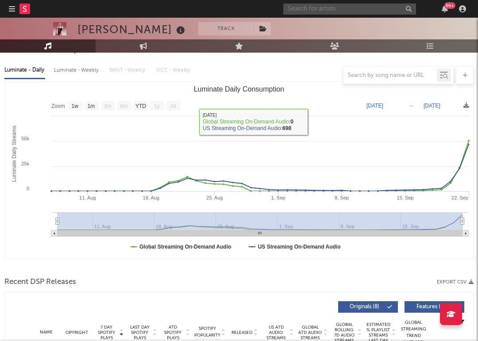
click at [338, 10] on input "text" at bounding box center [349, 9] width 133 height 11
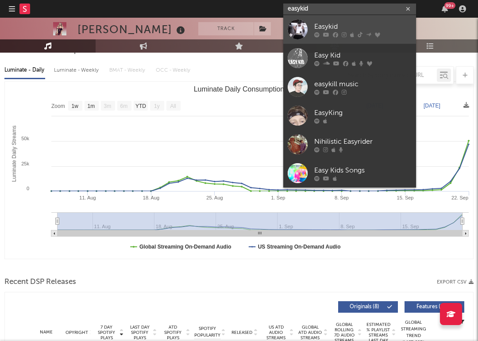
type input "easykid"
click at [305, 28] on div at bounding box center [298, 29] width 20 height 20
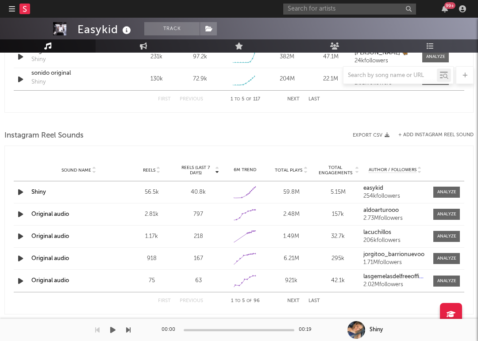
select select "6m"
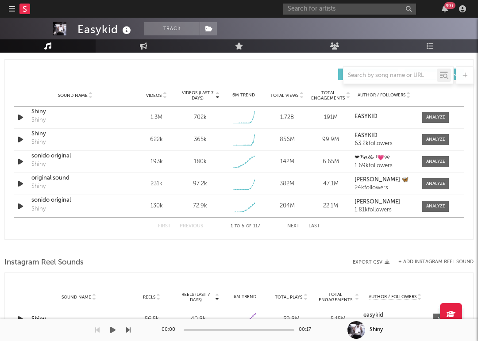
scroll to position [598, 0]
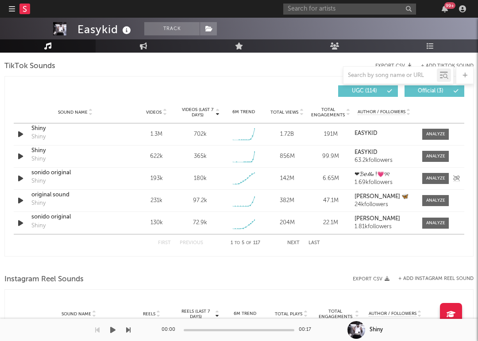
click at [17, 178] on icon "button" at bounding box center [20, 178] width 9 height 11
click at [19, 200] on icon "button" at bounding box center [20, 200] width 9 height 11
click at [21, 224] on icon "button" at bounding box center [20, 223] width 9 height 11
click at [21, 224] on icon "button" at bounding box center [20, 223] width 8 height 11
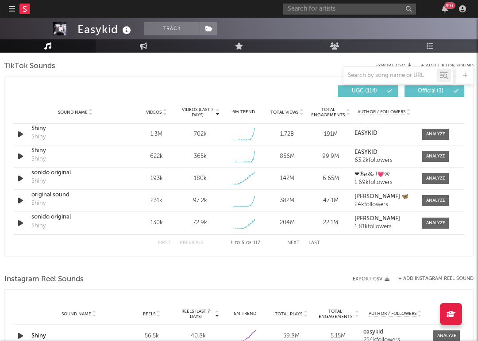
click at [294, 241] on button "Next" at bounding box center [293, 243] width 12 height 5
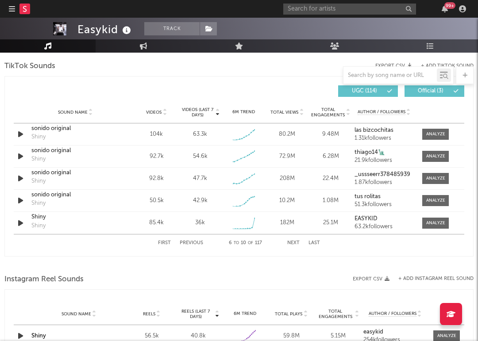
click at [294, 241] on button "Next" at bounding box center [293, 243] width 12 height 5
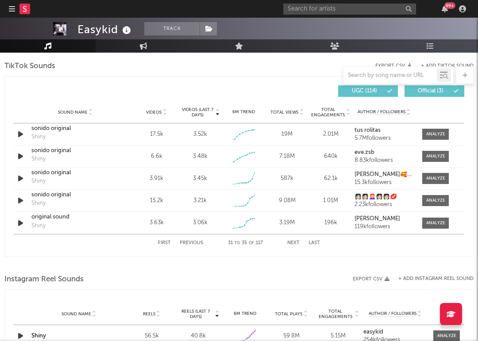
click at [294, 241] on button "Next" at bounding box center [293, 243] width 12 height 5
click at [198, 242] on button "Previous" at bounding box center [191, 243] width 23 height 5
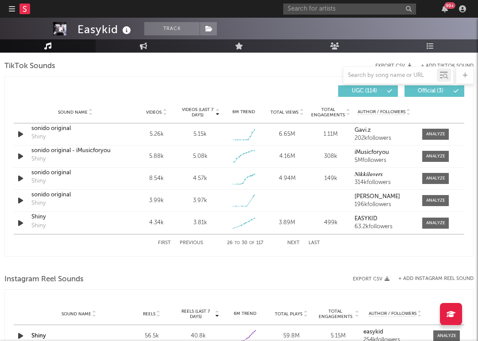
click at [198, 242] on button "Previous" at bounding box center [191, 243] width 23 height 5
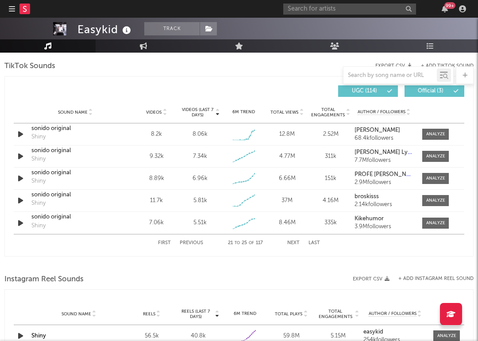
click at [198, 242] on button "Previous" at bounding box center [191, 243] width 23 height 5
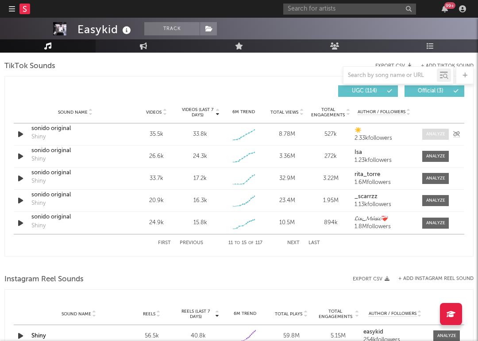
click at [438, 138] on span at bounding box center [435, 134] width 27 height 11
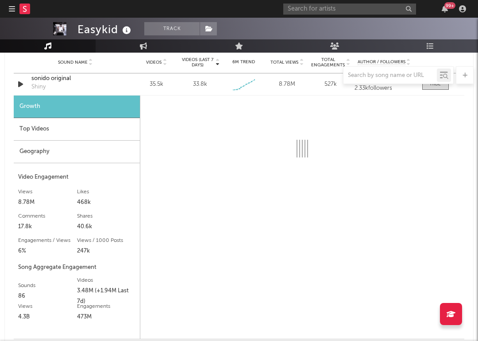
select select "1w"
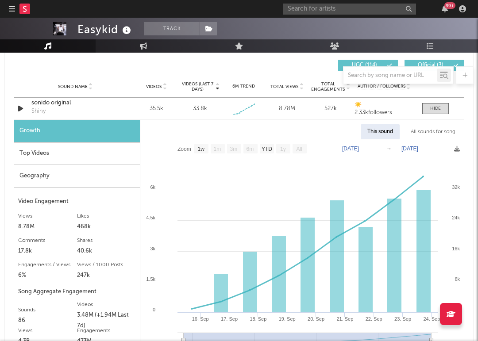
scroll to position [623, 0]
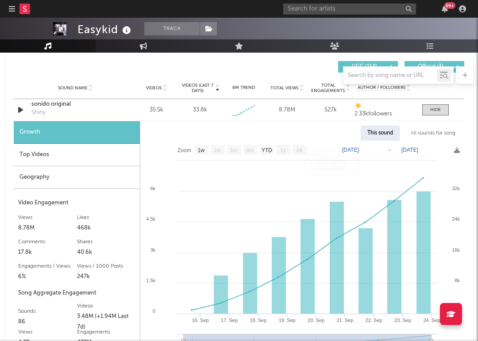
click at [434, 136] on div "All sounds for song" at bounding box center [433, 133] width 58 height 15
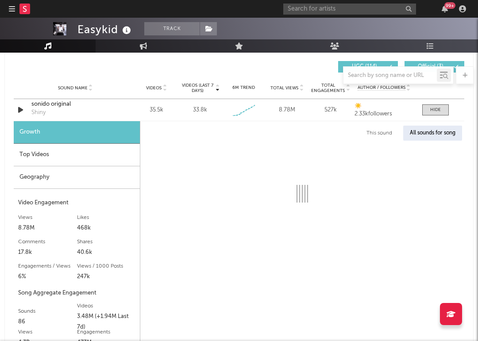
select select "1w"
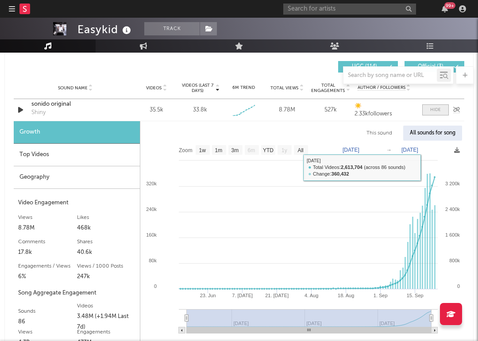
click at [436, 108] on div at bounding box center [435, 110] width 11 height 7
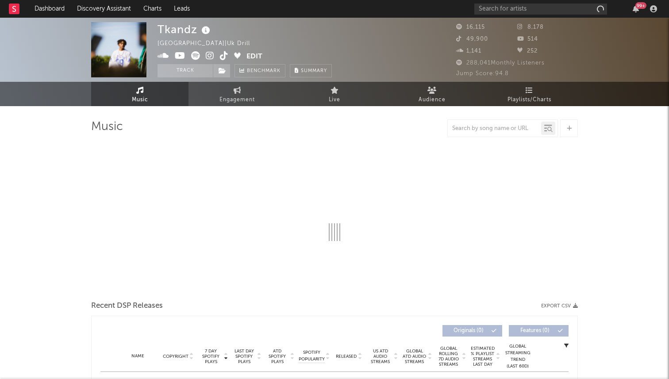
select select "6m"
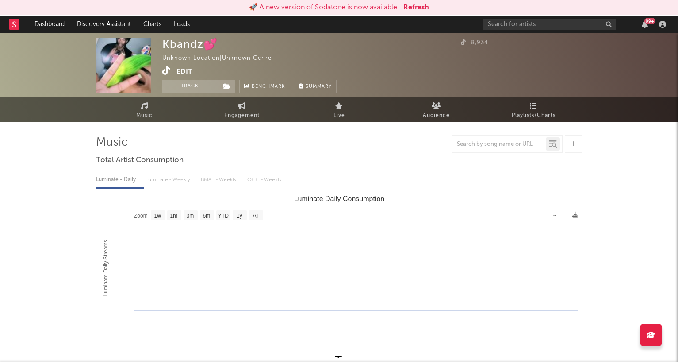
select select "1w"
click at [182, 70] on button "Edit" at bounding box center [185, 71] width 16 height 11
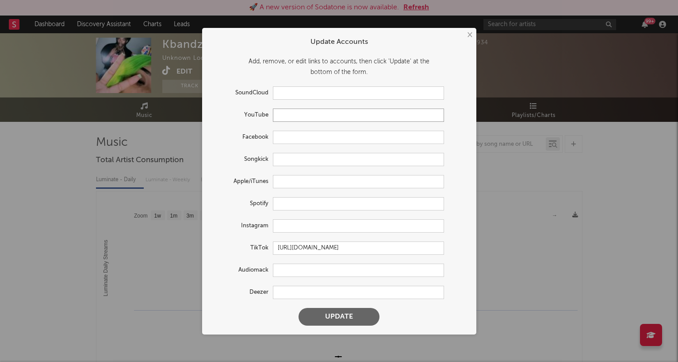
click at [298, 111] on input "text" at bounding box center [358, 114] width 171 height 13
paste input "[URL][DOMAIN_NAME]"
type input "[URL][DOMAIN_NAME]"
click at [342, 303] on form "Update Accounts Add, remove, or edit links to accounts, then click 'Update' at …" at bounding box center [339, 180] width 265 height 297
click at [342, 312] on button "Update" at bounding box center [339, 317] width 81 height 18
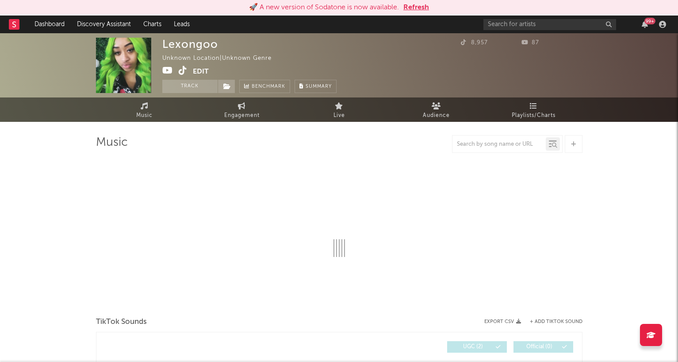
select select "1w"
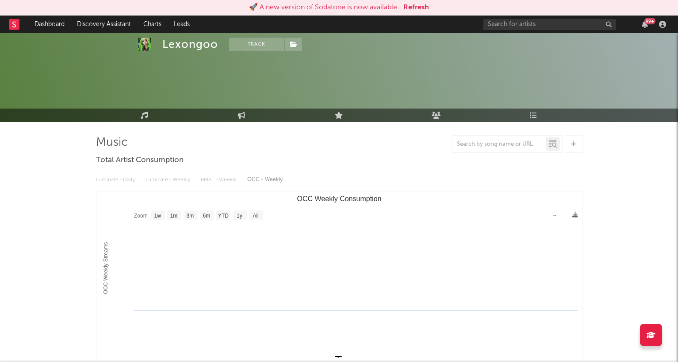
scroll to position [196, 0]
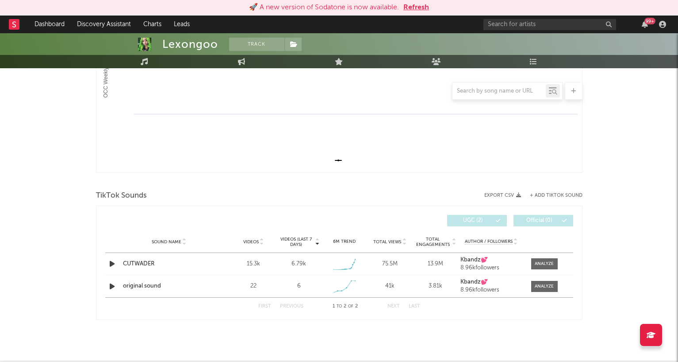
click at [62, 234] on div "Lexongoo Track Unknown Location | Unknown Genre Edit Track Benchmark Summary 8,…" at bounding box center [339, 99] width 678 height 524
click at [543, 265] on div at bounding box center [544, 263] width 19 height 7
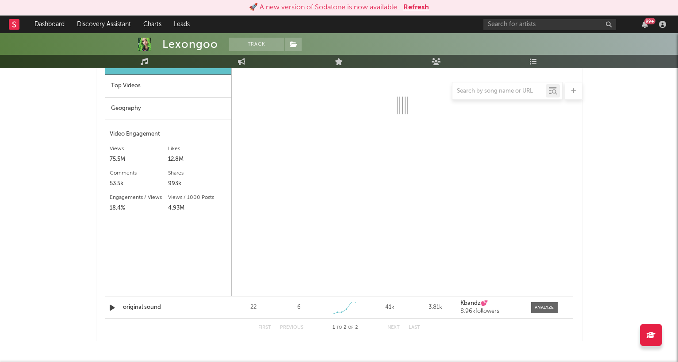
select select "1w"
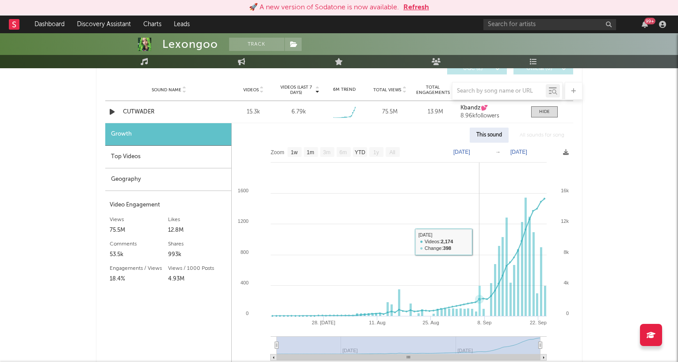
scroll to position [330, 0]
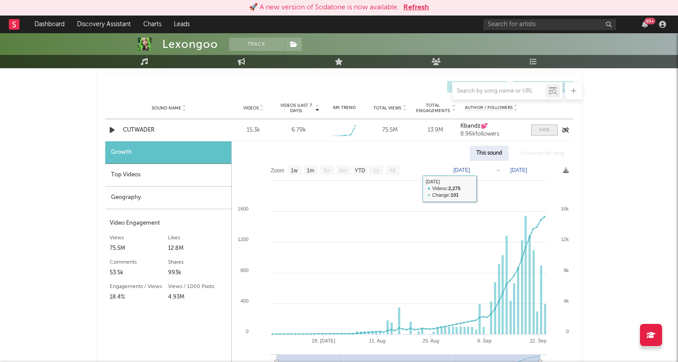
click at [551, 128] on span at bounding box center [544, 129] width 27 height 11
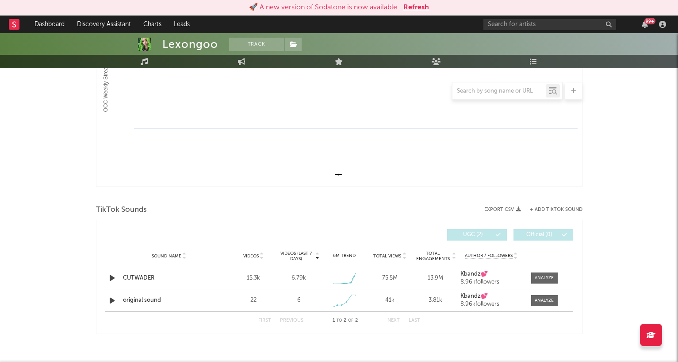
scroll to position [0, 0]
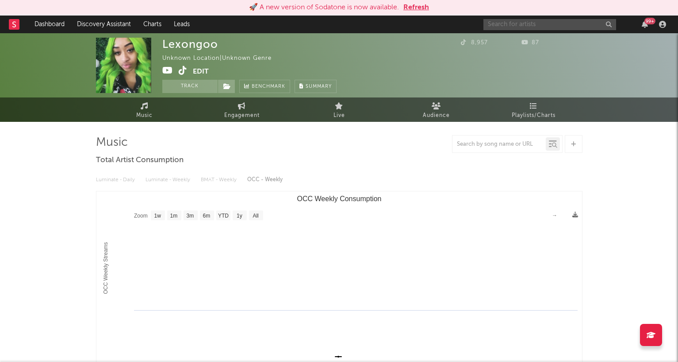
click at [498, 24] on input "text" at bounding box center [550, 24] width 133 height 11
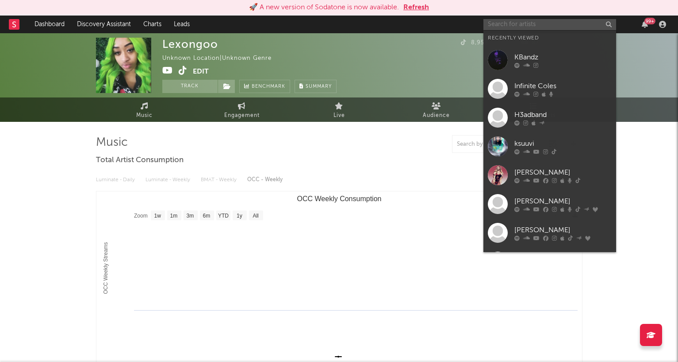
type input "v"
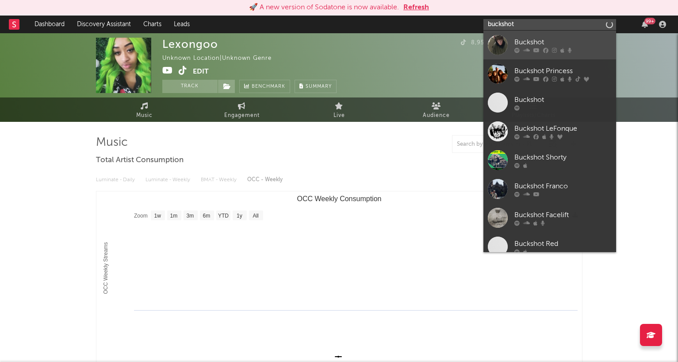
type input "buckshot"
click at [508, 47] on div at bounding box center [498, 45] width 20 height 20
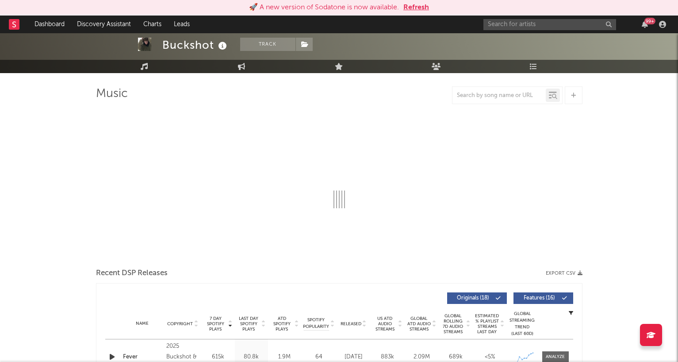
select select "6m"
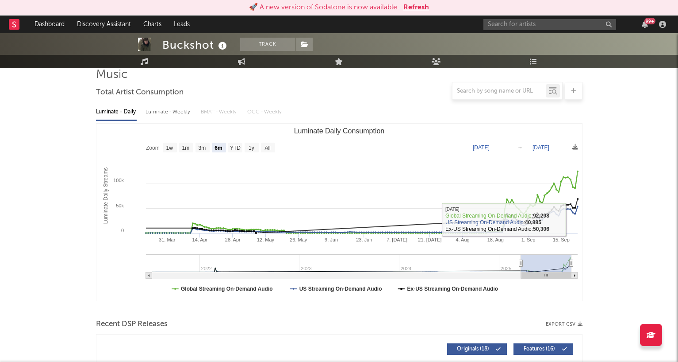
scroll to position [218, 0]
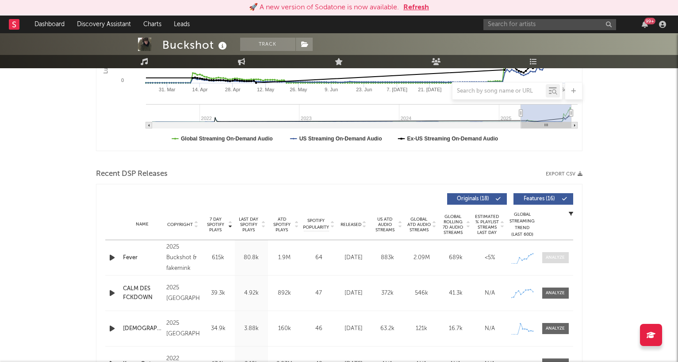
click at [556, 258] on div at bounding box center [555, 257] width 19 height 7
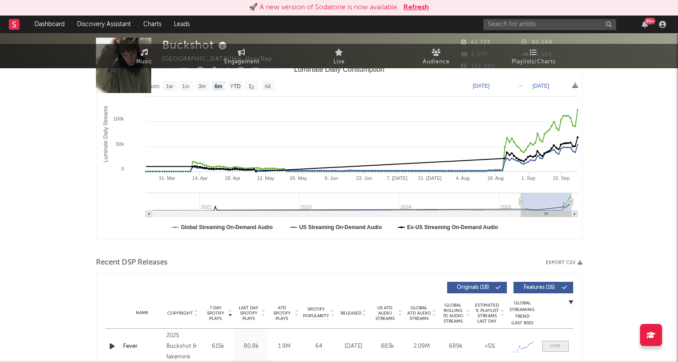
scroll to position [0, 0]
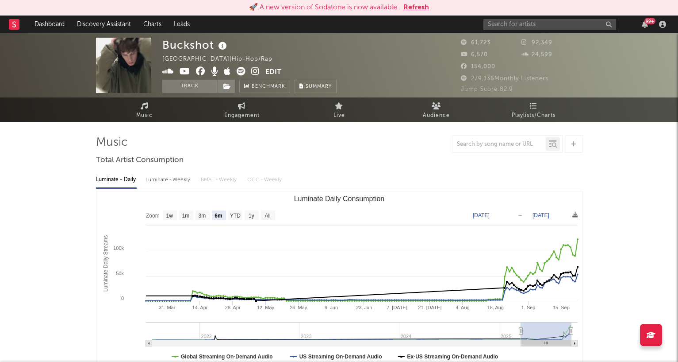
select select "1w"
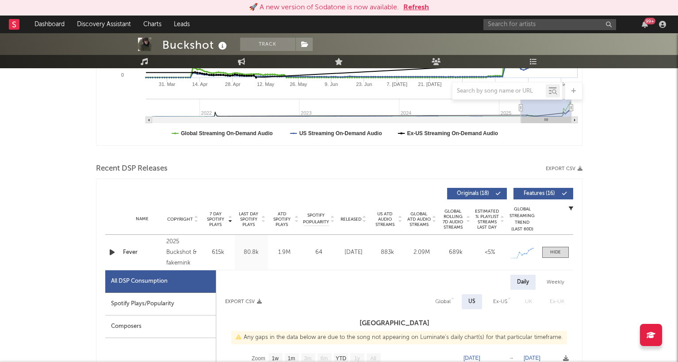
scroll to position [293, 0]
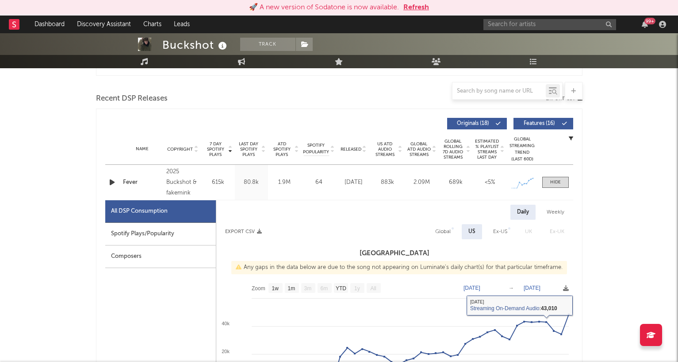
click at [442, 229] on div "Global" at bounding box center [442, 231] width 15 height 11
select select "1w"
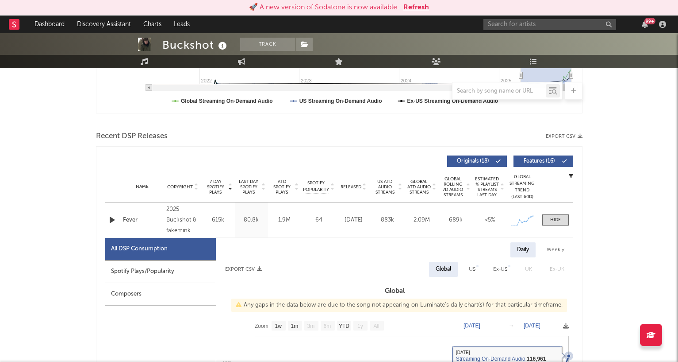
scroll to position [228, 0]
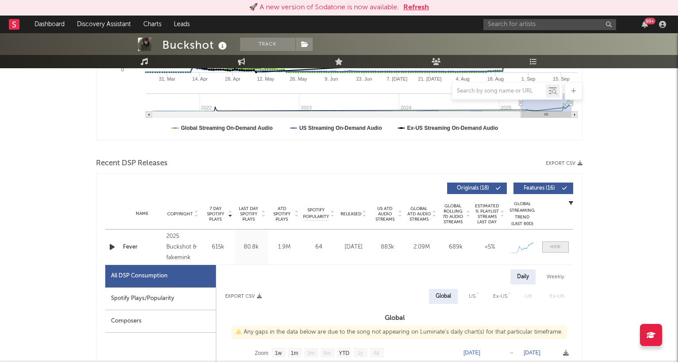
click at [556, 250] on span at bounding box center [555, 246] width 27 height 11
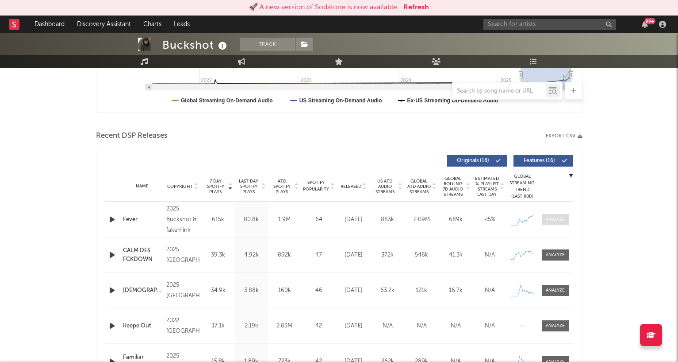
scroll to position [260, 0]
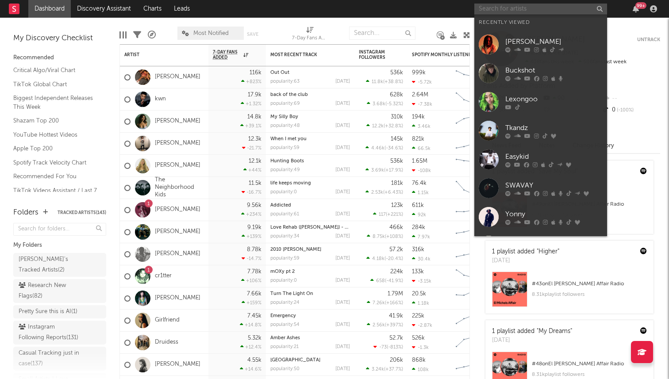
click at [521, 9] on input "text" at bounding box center [540, 9] width 133 height 11
